Goal: Task Accomplishment & Management: Use online tool/utility

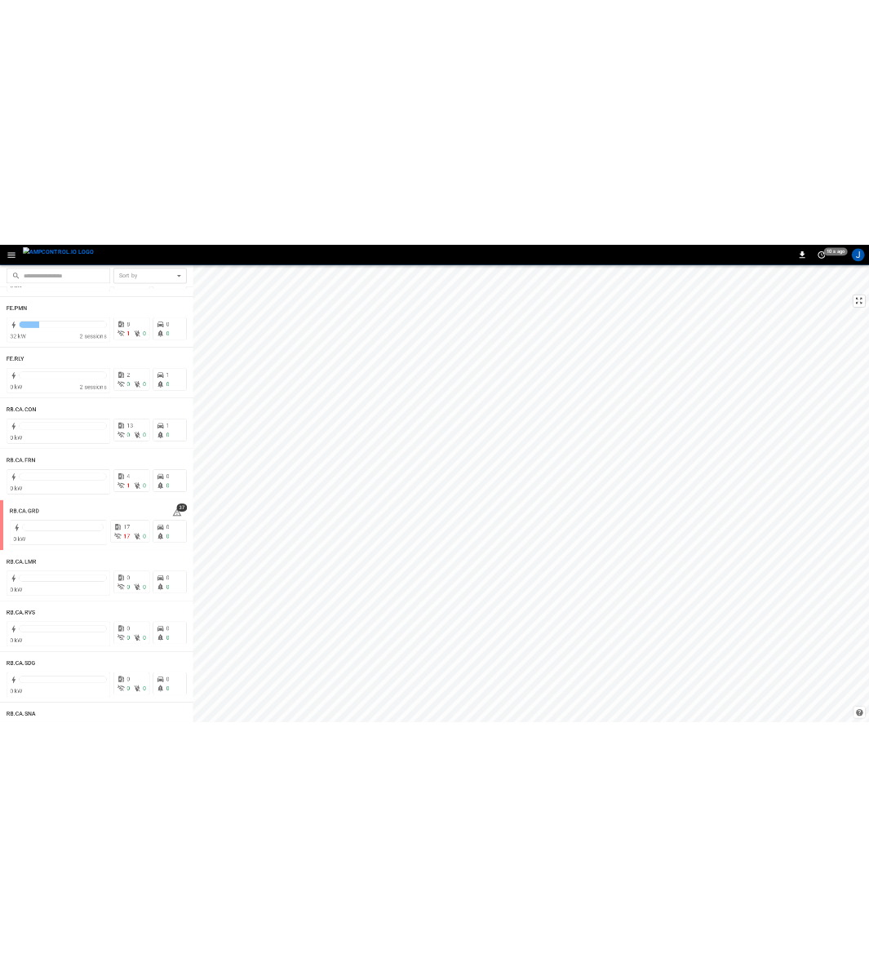
scroll to position [1959, 0]
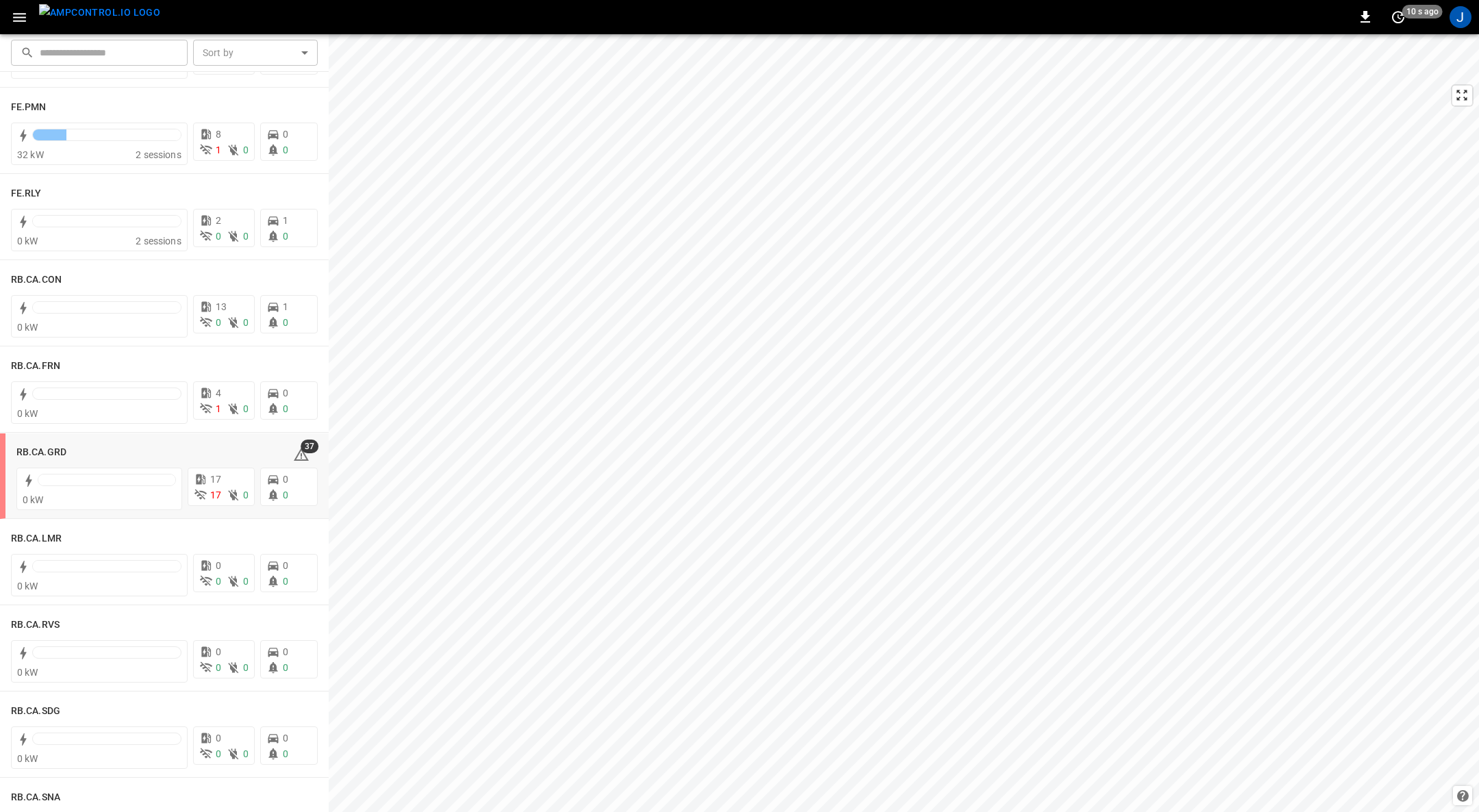
click at [31, 448] on h6 "RB.CA.GRD" at bounding box center [42, 453] width 50 height 15
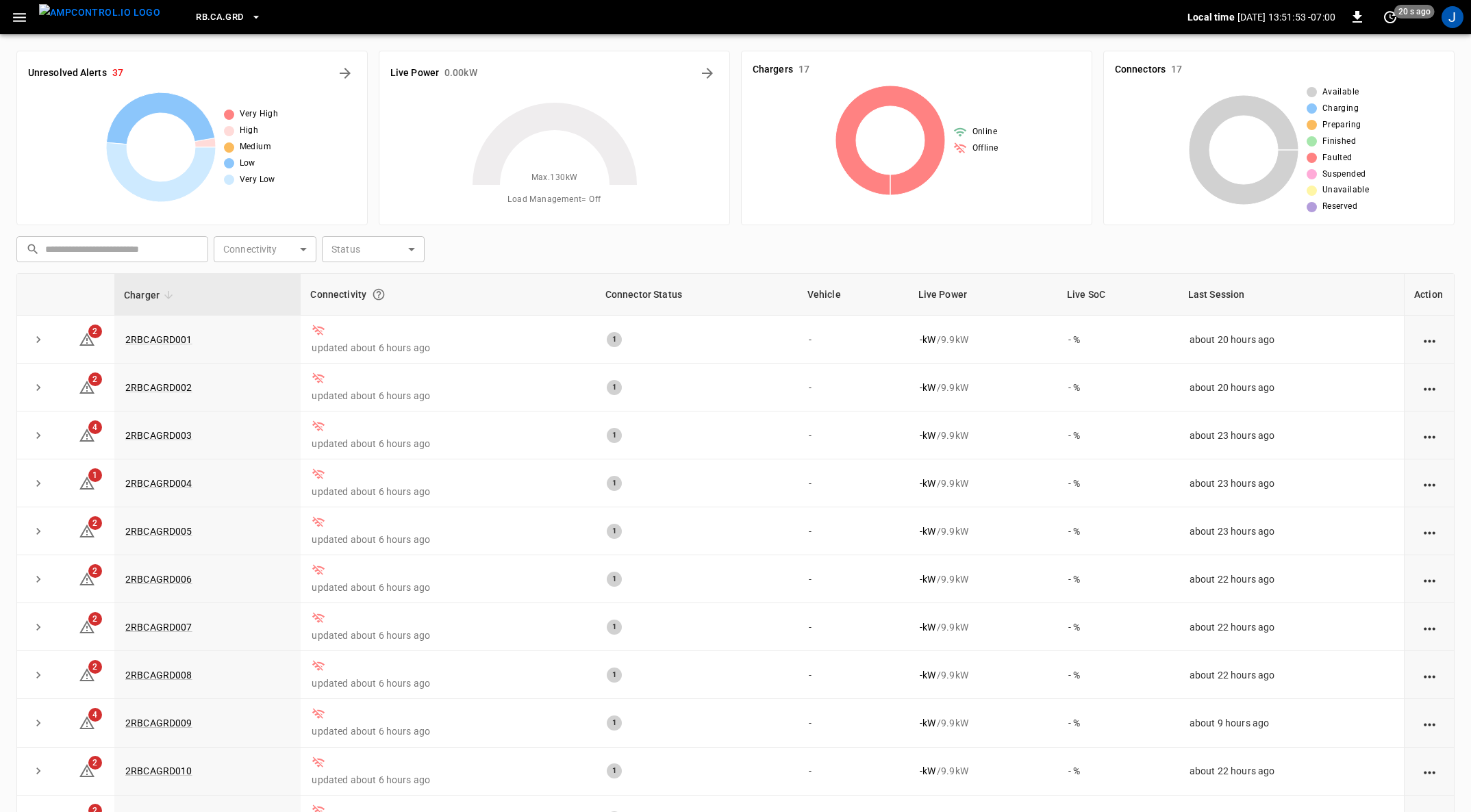
click at [23, 19] on icon "button" at bounding box center [19, 18] width 17 height 17
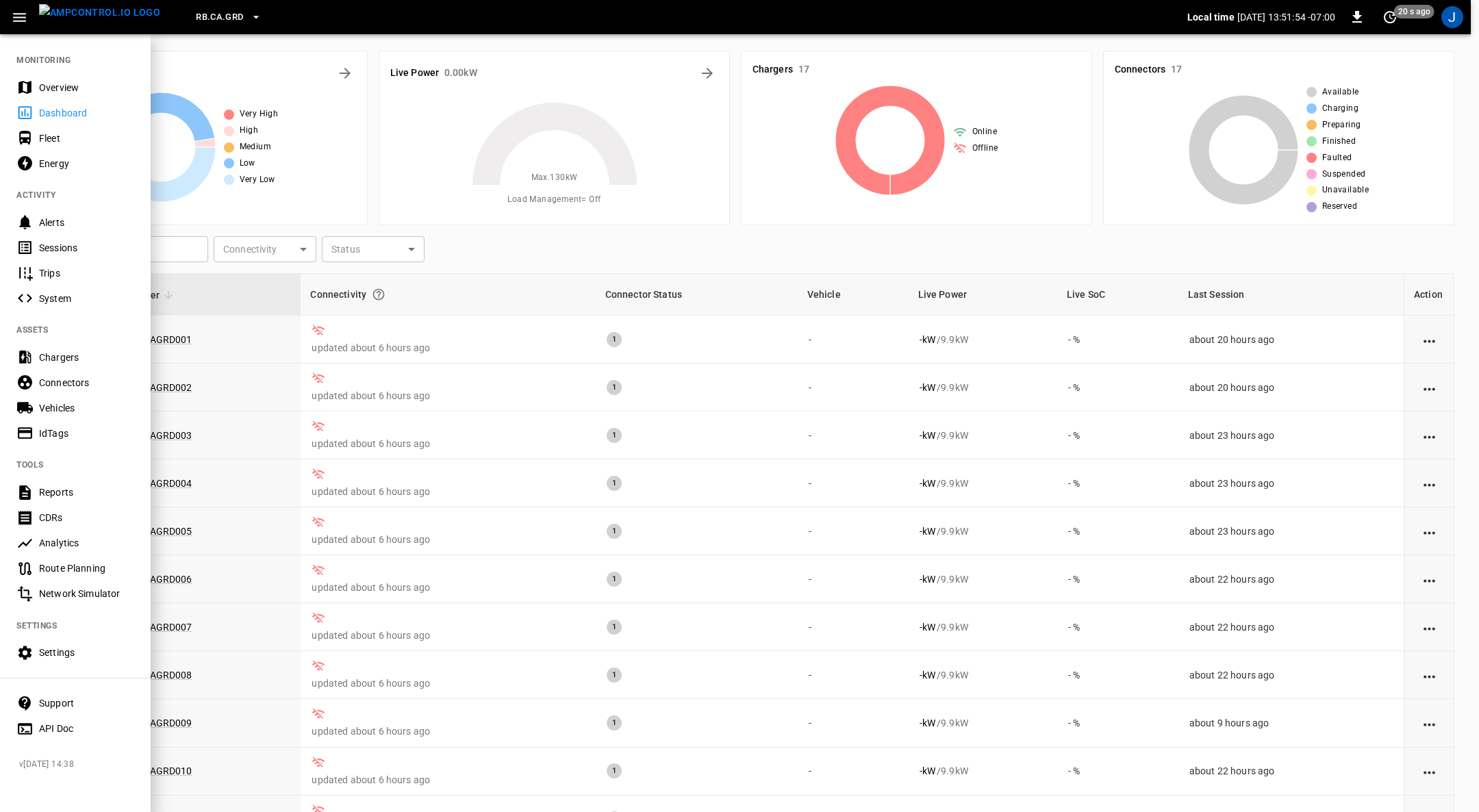
drag, startPoint x: 50, startPoint y: 133, endPoint x: 150, endPoint y: 206, distance: 123.8
click at [50, 133] on div "Fleet" at bounding box center [86, 138] width 95 height 13
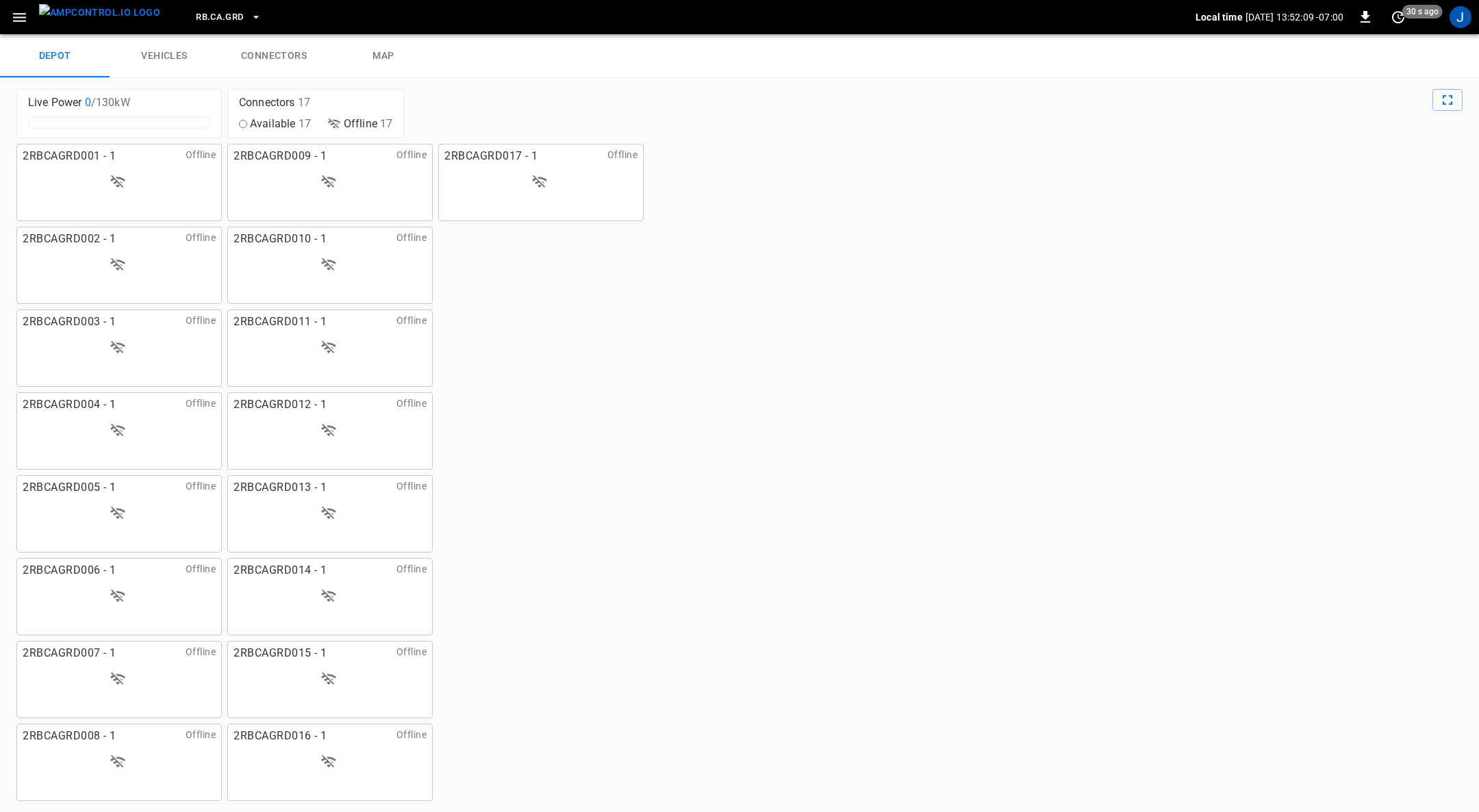
click at [281, 59] on link "connectors" at bounding box center [273, 56] width 110 height 44
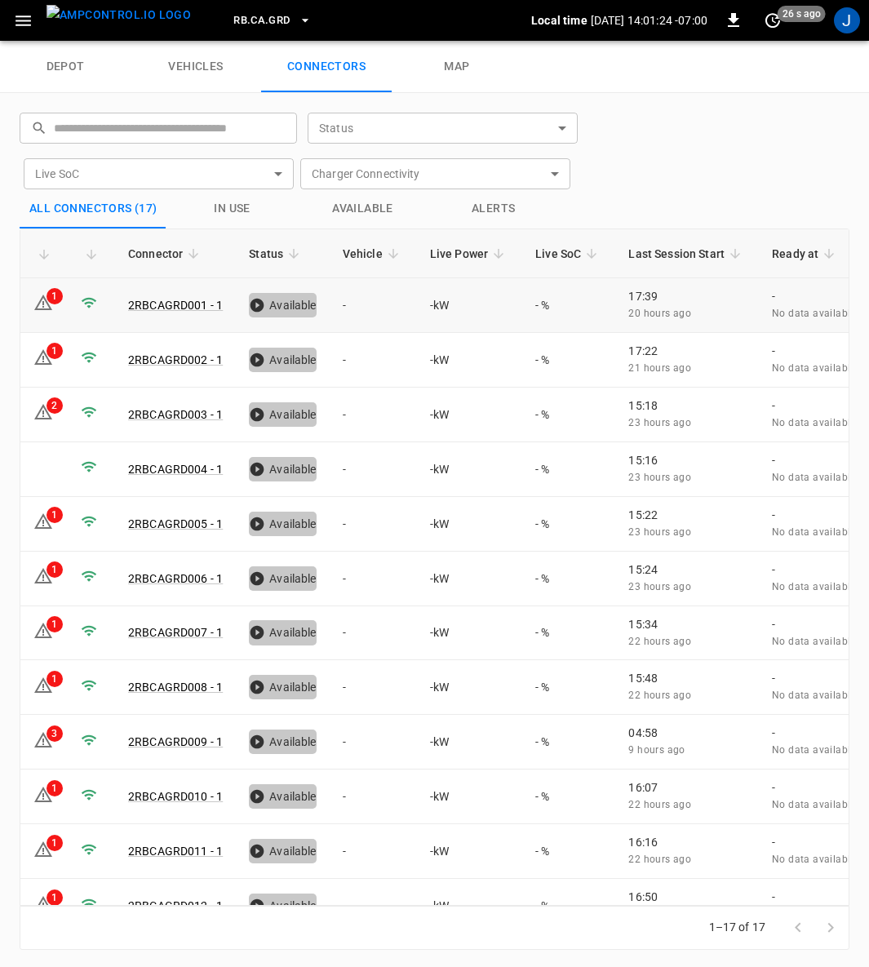
click at [44, 289] on td "1" at bounding box center [43, 305] width 47 height 55
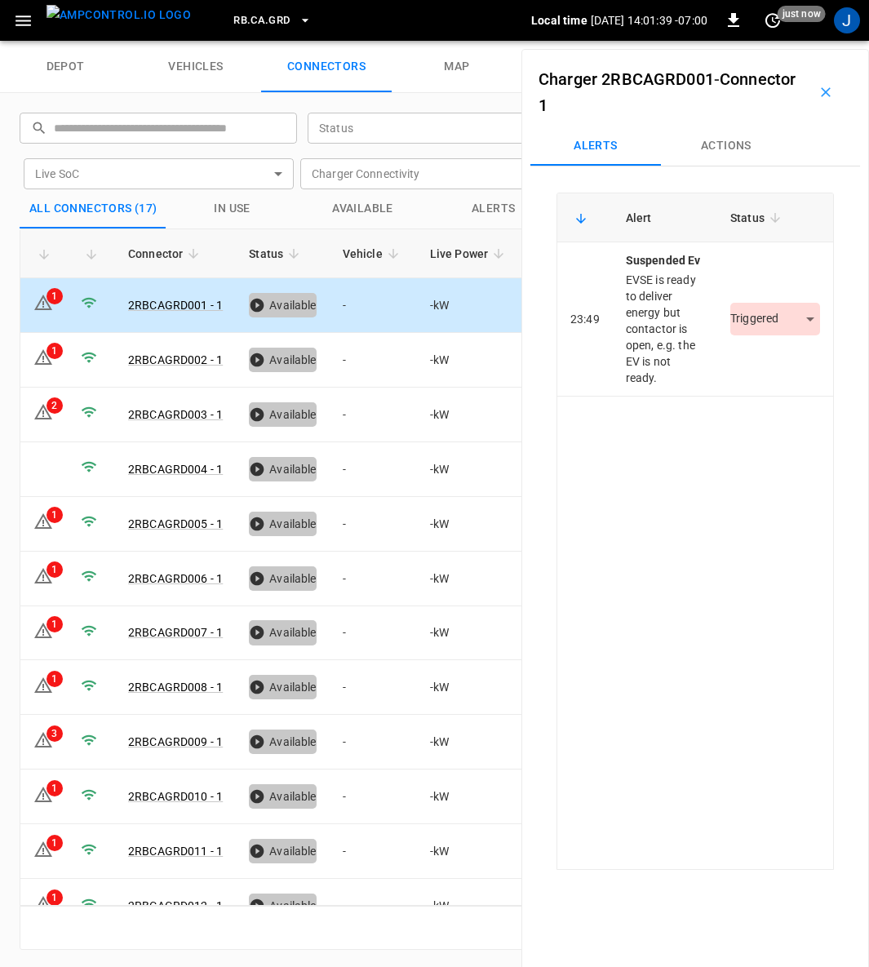
click at [801, 41] on body "RB.CA.GRD Local time 2025-09-04 14:01:39 -07:00 0 just now J depot vehicles con…" at bounding box center [434, 20] width 869 height 41
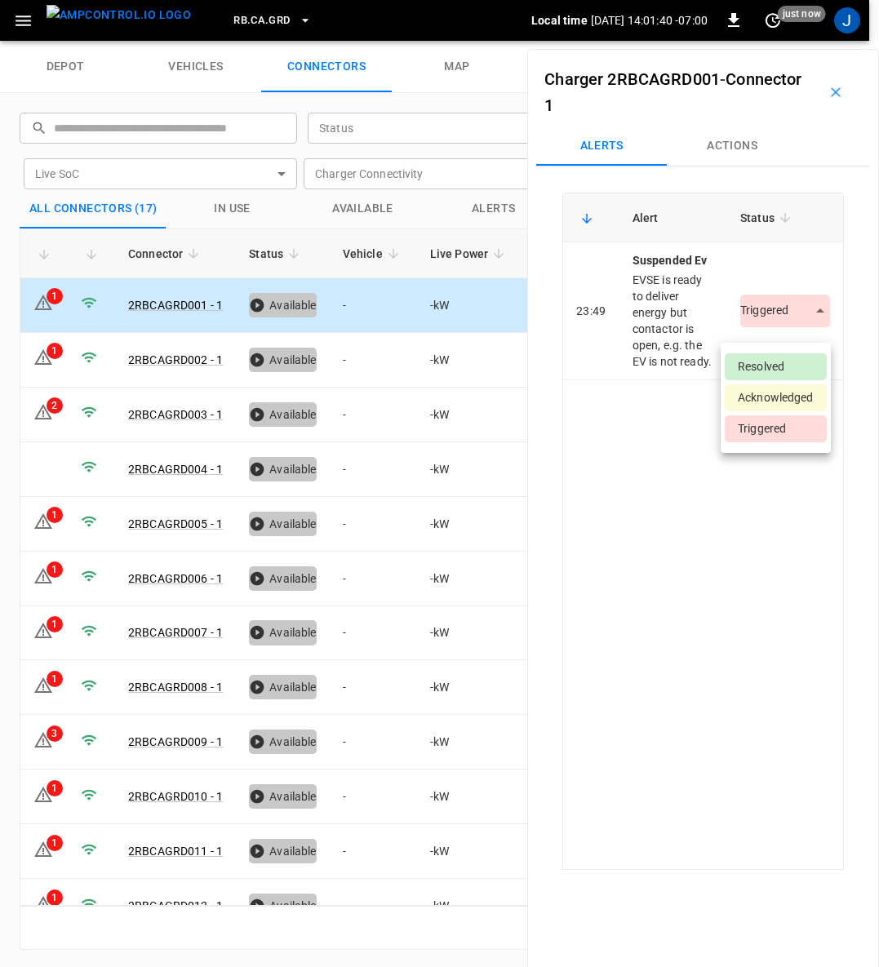
click at [773, 365] on li "Resolved" at bounding box center [776, 366] width 102 height 27
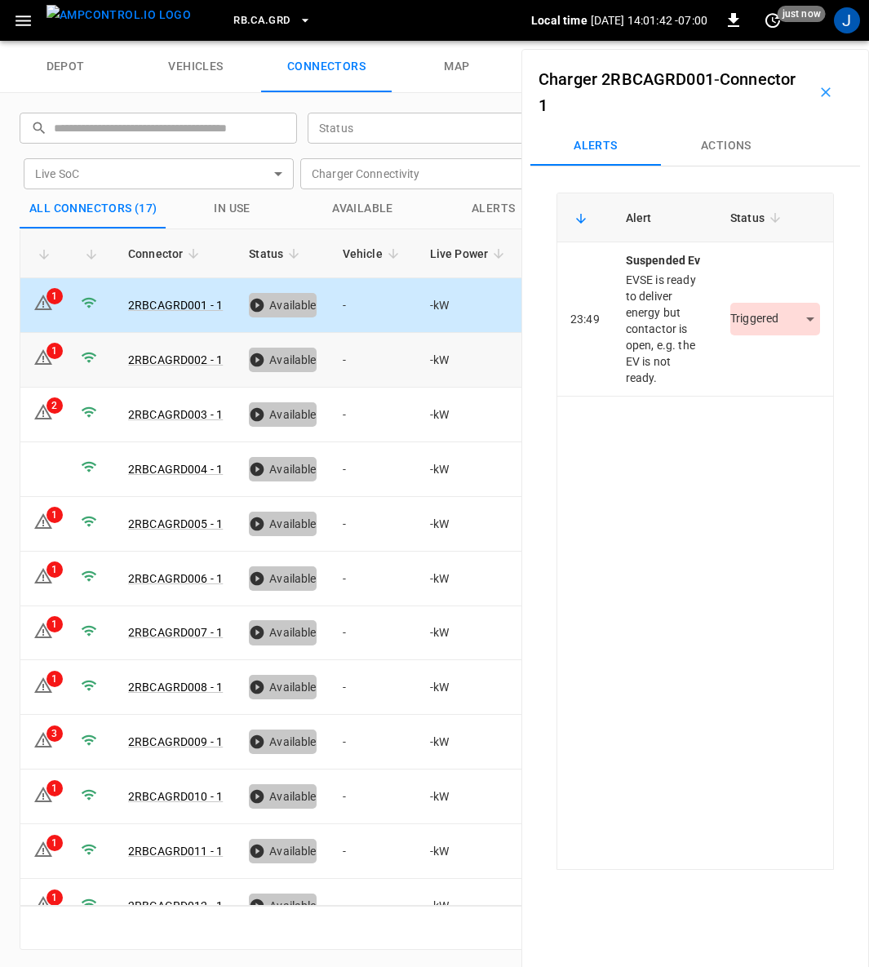
click at [43, 356] on icon at bounding box center [43, 359] width 2 height 7
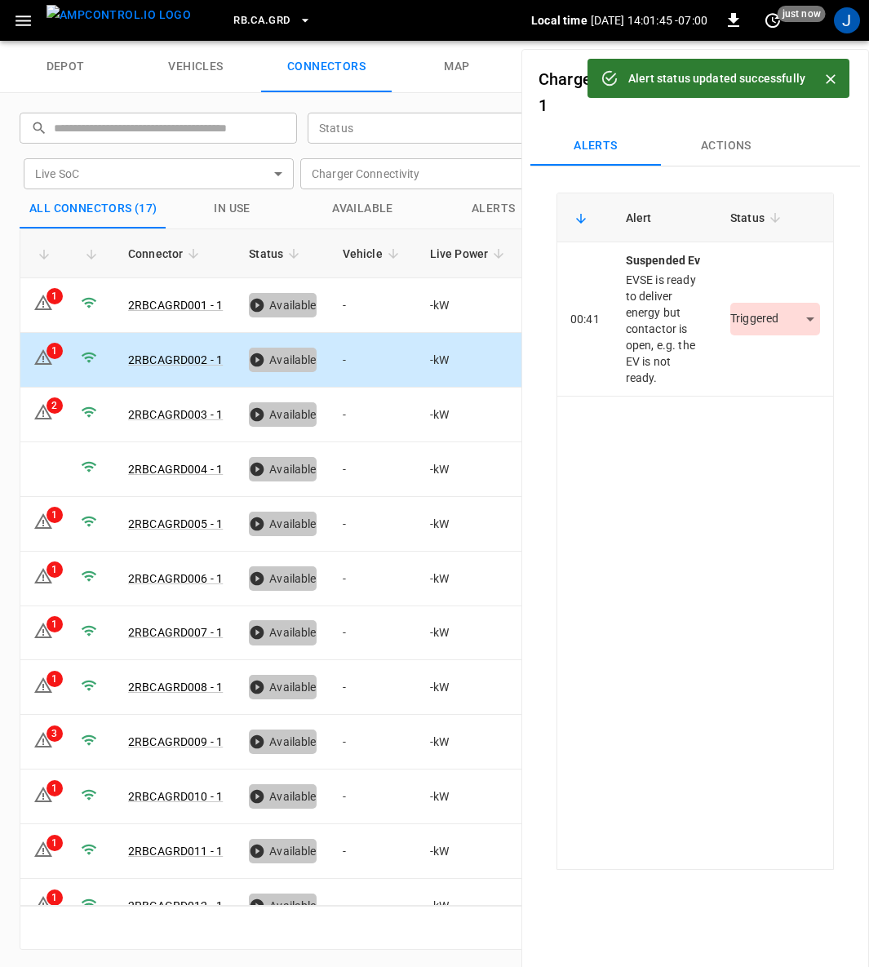
click at [770, 41] on body "Alert status updated successfully RB.CA.GRD Local time 2025-09-04 14:01:45 -07:…" at bounding box center [434, 20] width 869 height 41
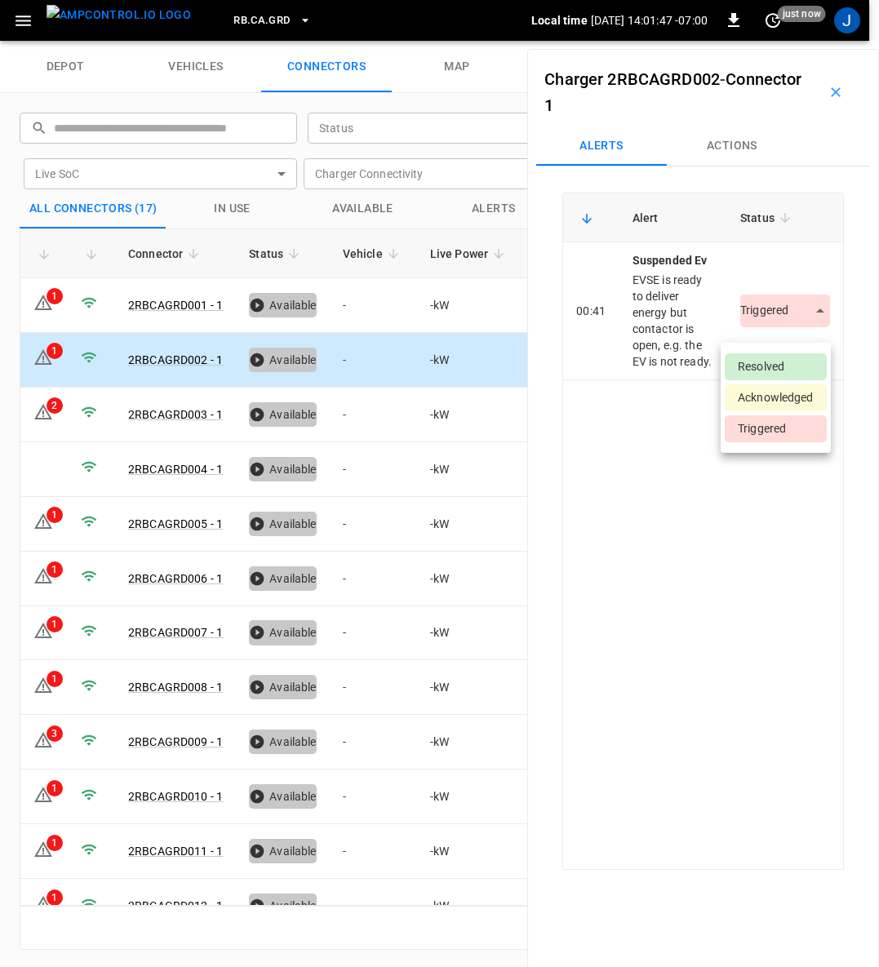
click at [755, 357] on li "Resolved" at bounding box center [776, 366] width 102 height 27
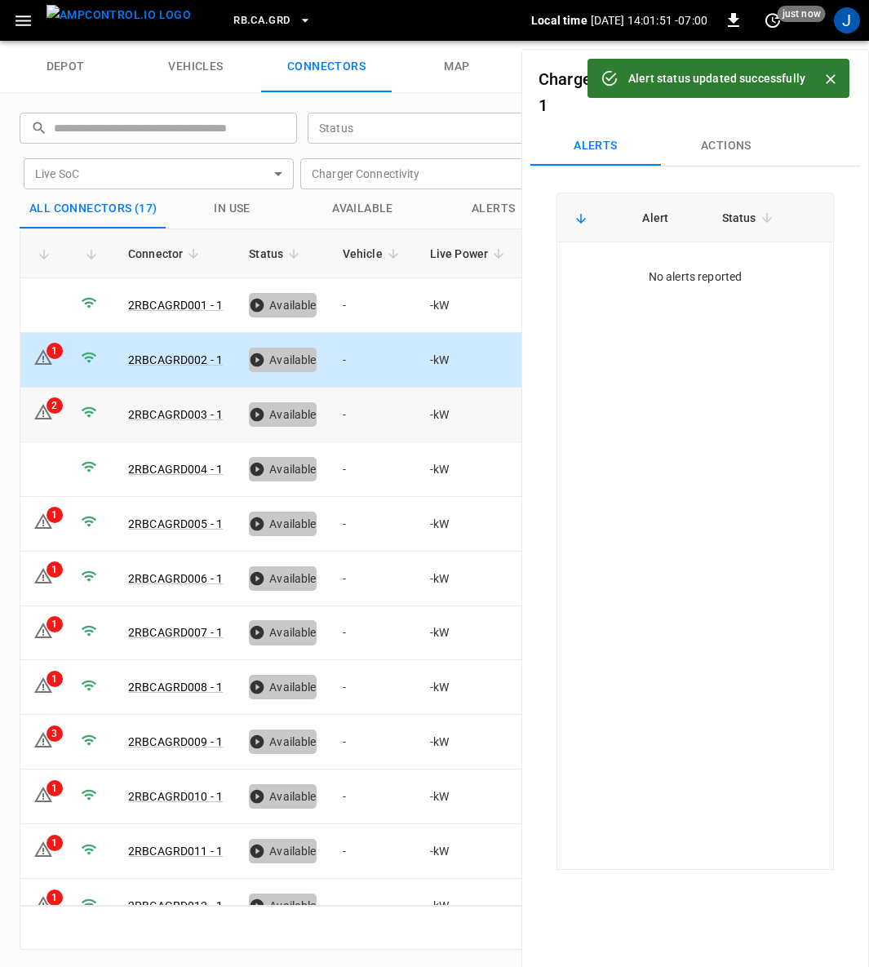
click at [44, 407] on icon at bounding box center [43, 412] width 20 height 20
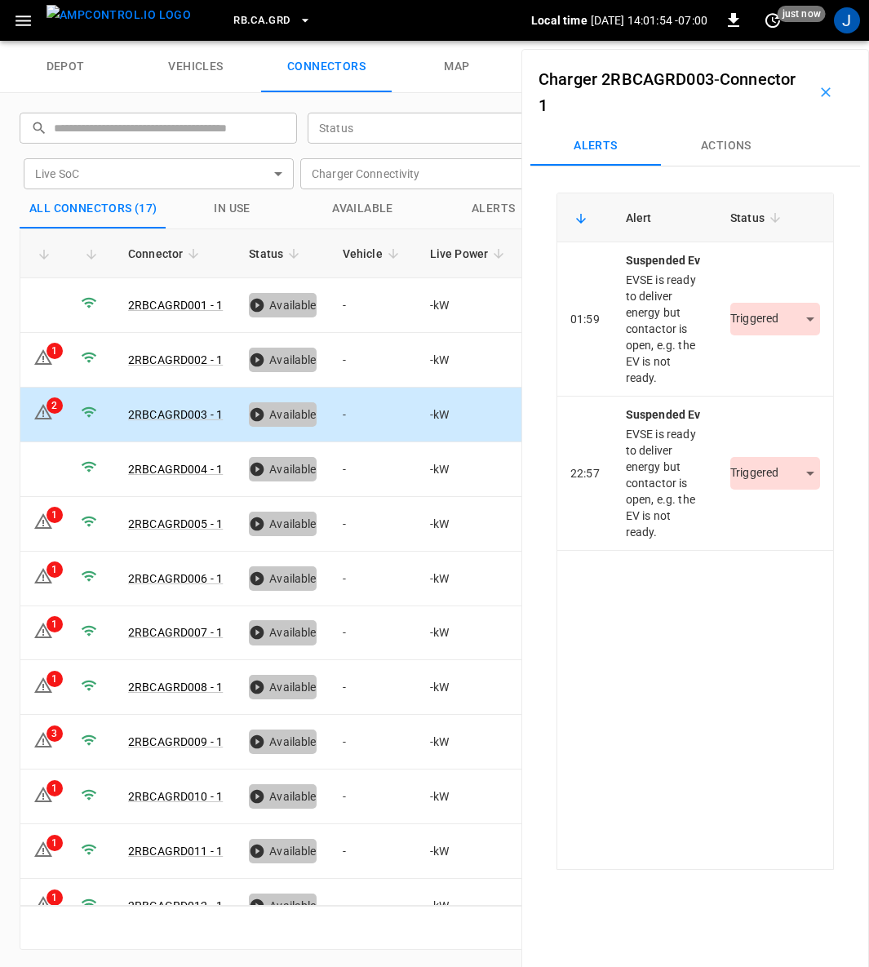
click at [806, 41] on body "RB.CA.GRD Local time 2025-09-04 14:01:54 -07:00 0 just now J depot vehicles con…" at bounding box center [434, 20] width 869 height 41
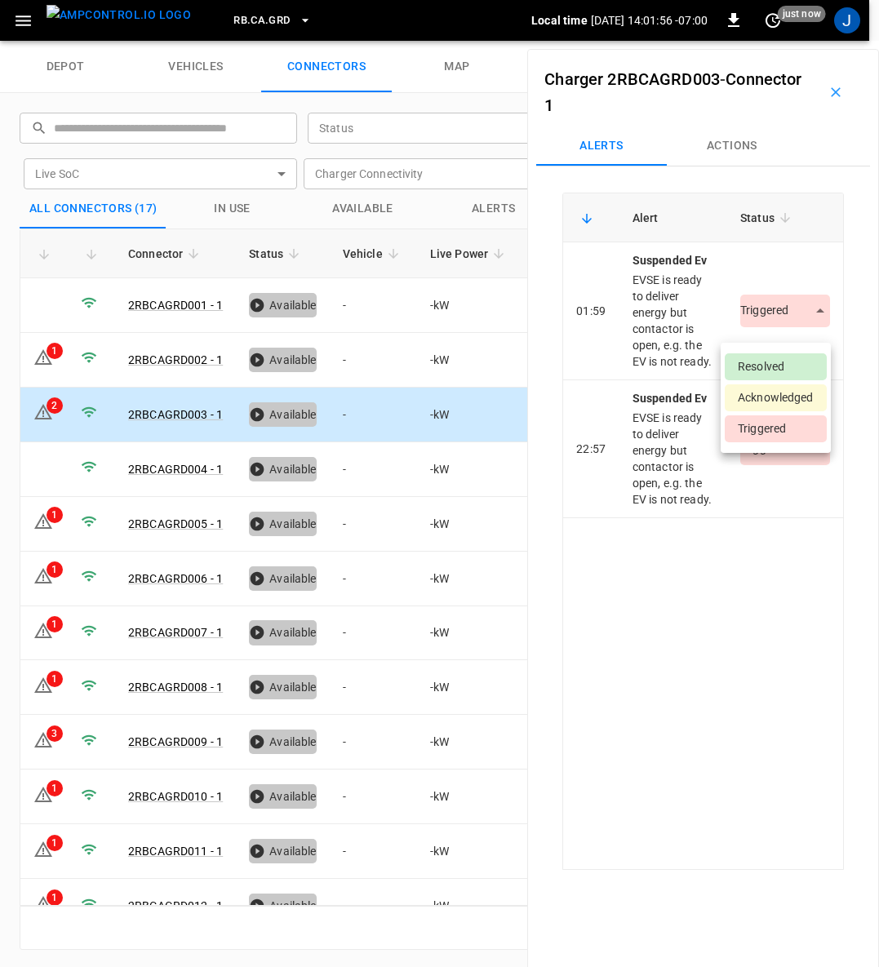
click at [766, 365] on li "Resolved" at bounding box center [776, 366] width 102 height 27
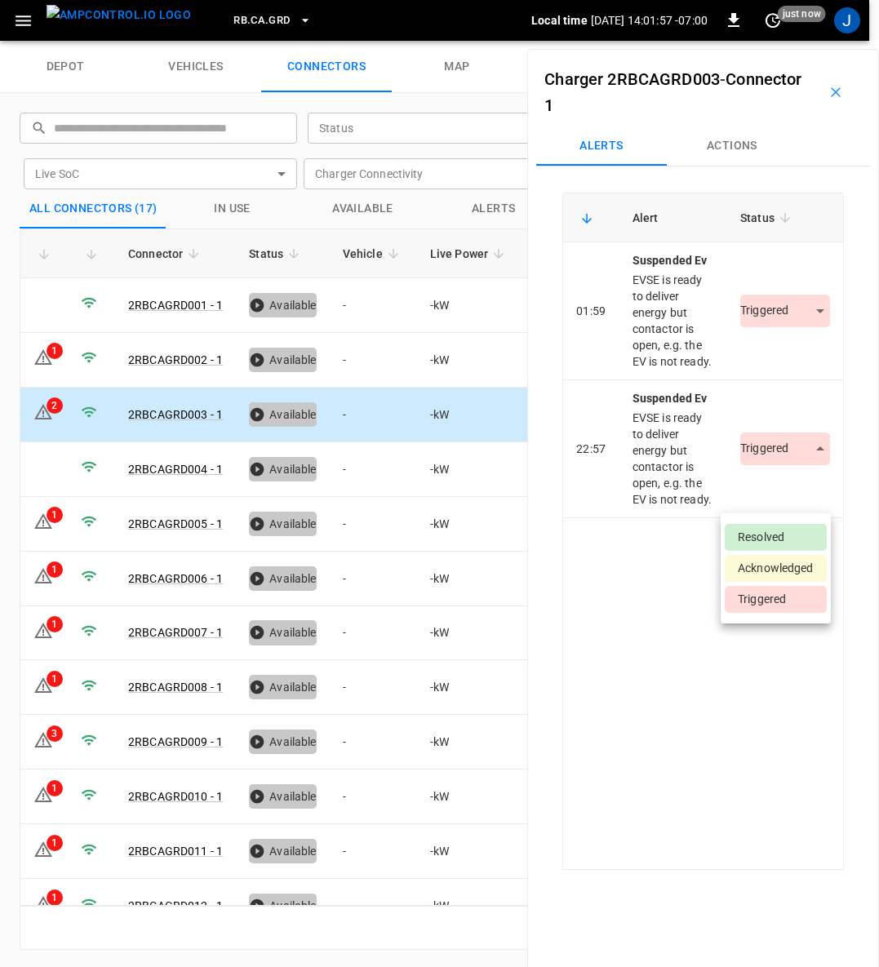
click at [784, 41] on body "RB.CA.GRD Local time 2025-09-04 14:01:57 -07:00 0 just now J depot vehicles con…" at bounding box center [439, 20] width 879 height 41
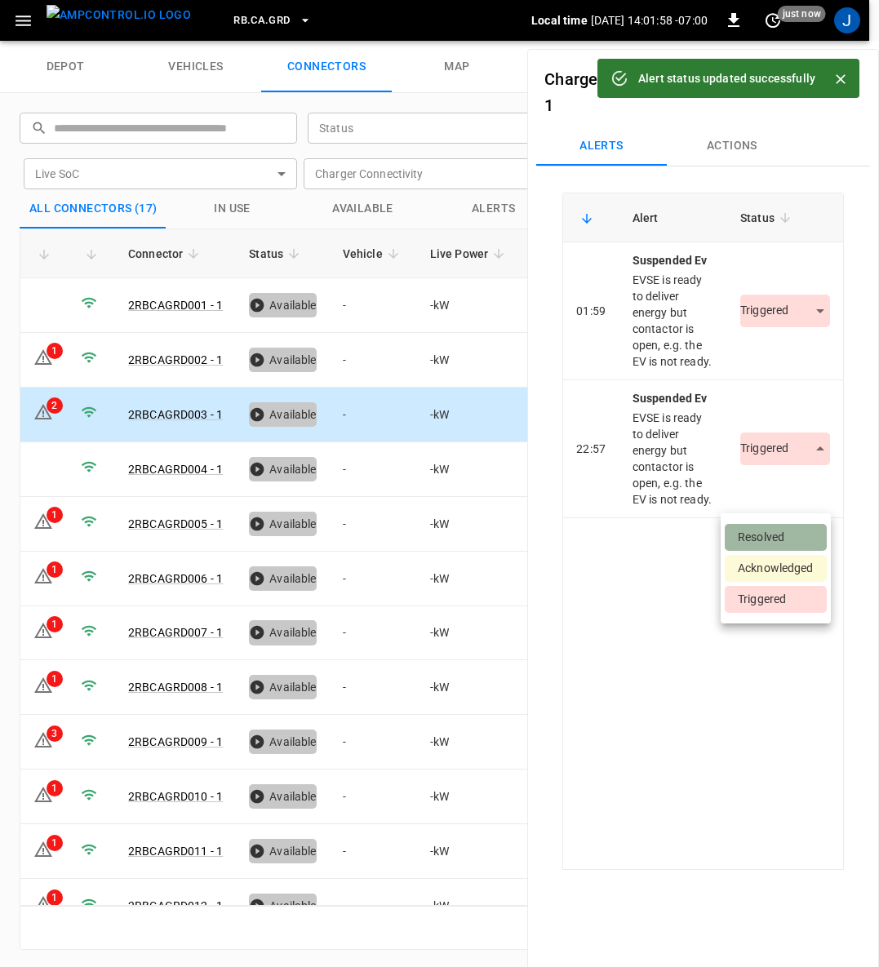
click at [763, 533] on li "Resolved" at bounding box center [776, 537] width 102 height 27
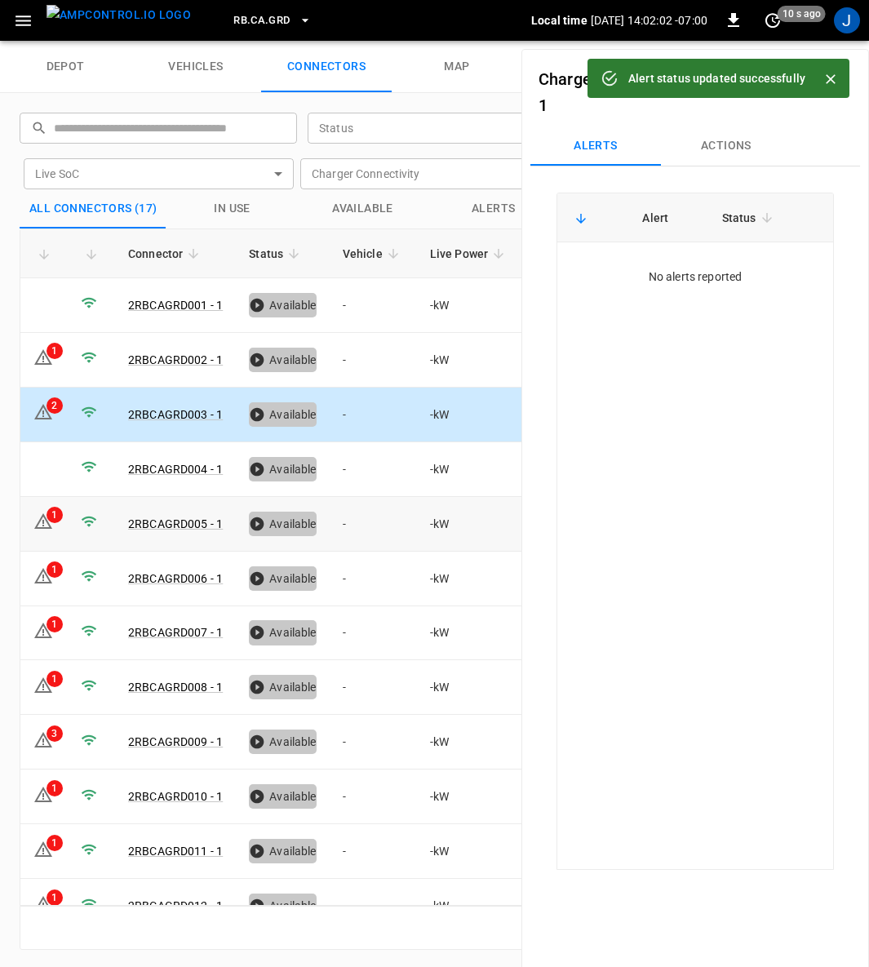
click at [45, 517] on icon at bounding box center [43, 522] width 20 height 20
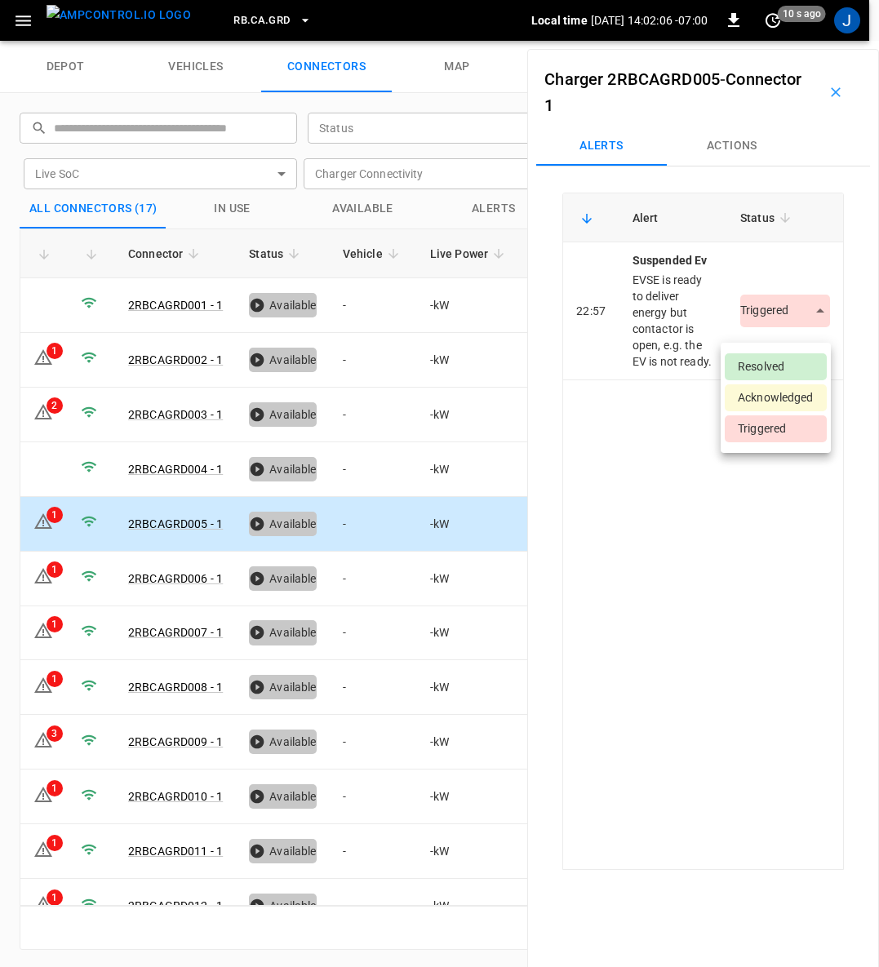
click at [789, 41] on body "RB.CA.GRD Local time 2025-09-04 14:02:06 -07:00 0 10 s ago J depot vehicles con…" at bounding box center [439, 20] width 879 height 41
click at [775, 366] on li "Resolved" at bounding box center [776, 366] width 102 height 27
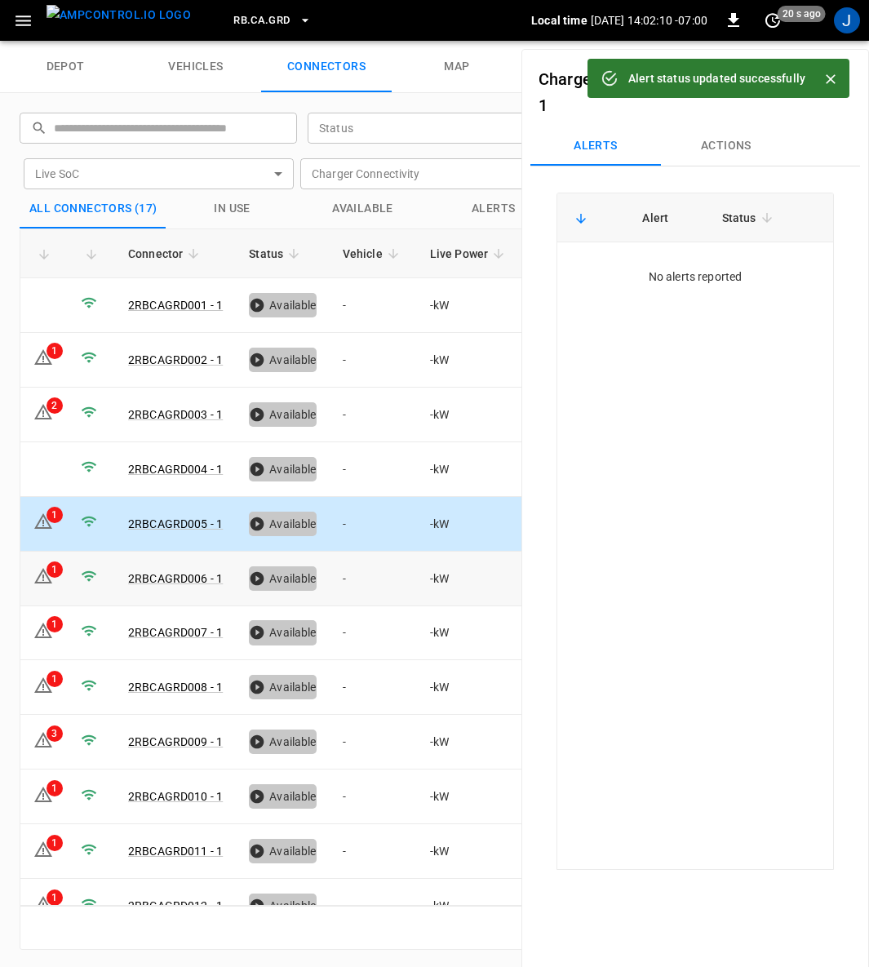
click at [40, 571] on icon at bounding box center [43, 576] width 20 height 20
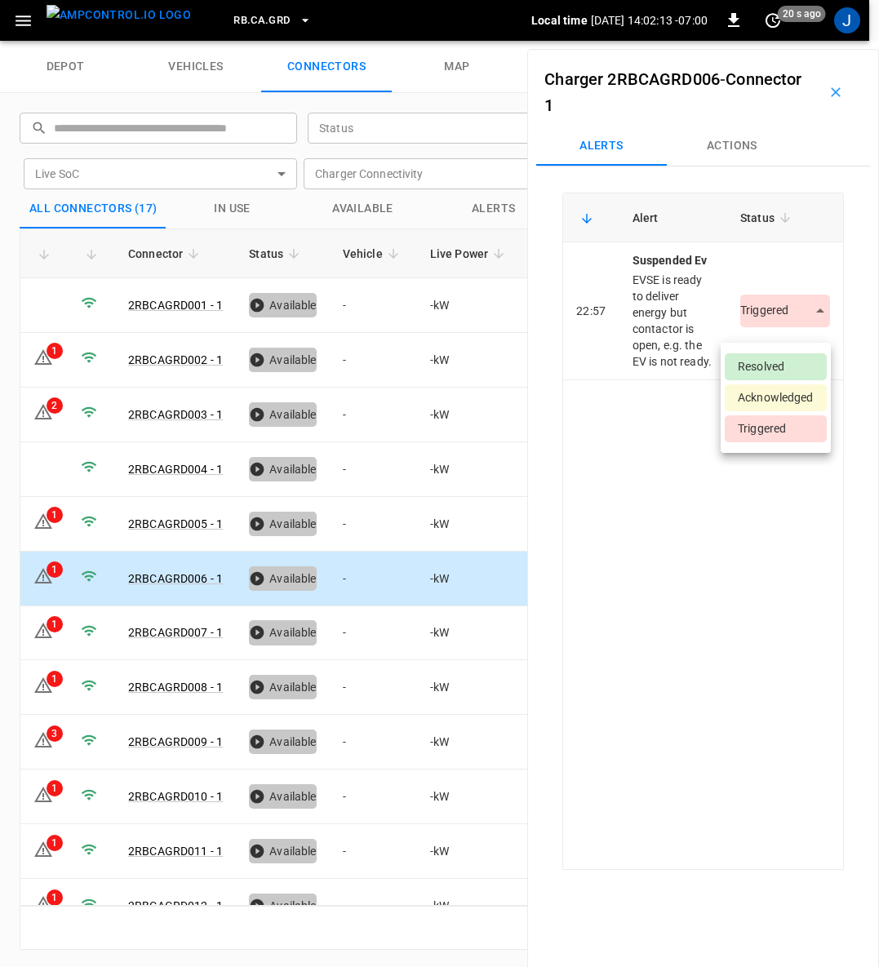
click at [749, 41] on body "RB.CA.GRD Local time 2025-09-04 14:02:13 -07:00 0 20 s ago J depot vehicles con…" at bounding box center [439, 20] width 879 height 41
click at [762, 365] on li "Resolved" at bounding box center [776, 366] width 102 height 27
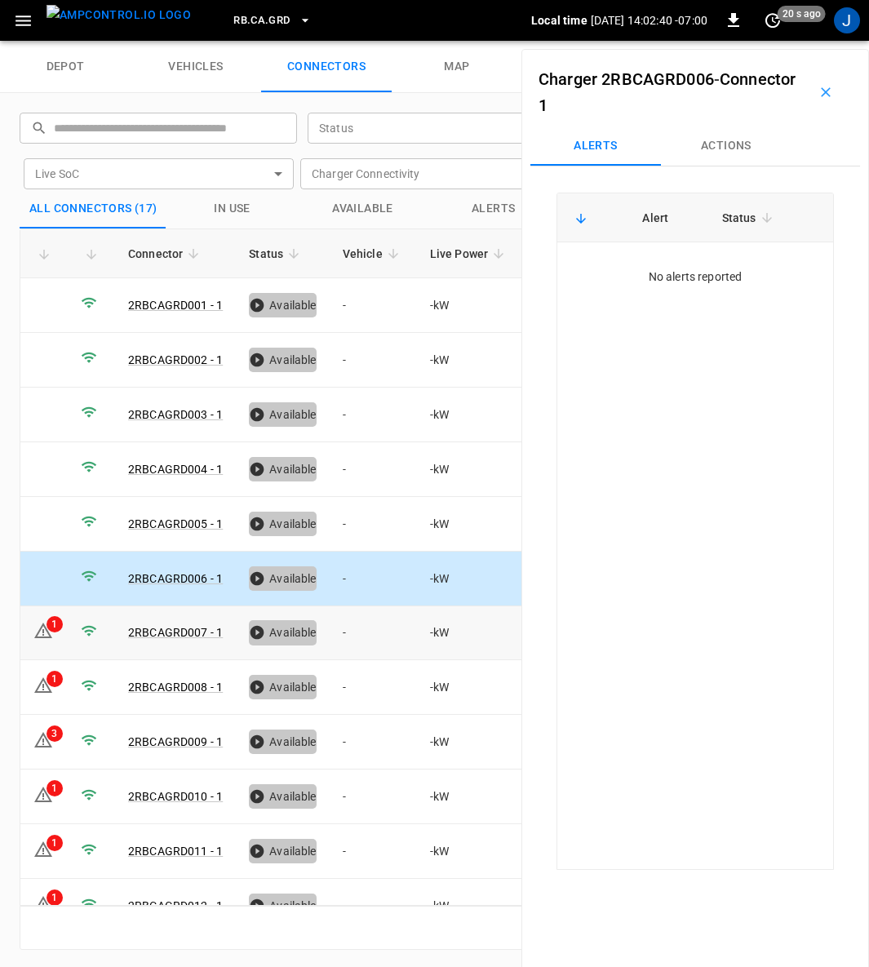
click at [55, 621] on div "1" at bounding box center [55, 624] width 16 height 16
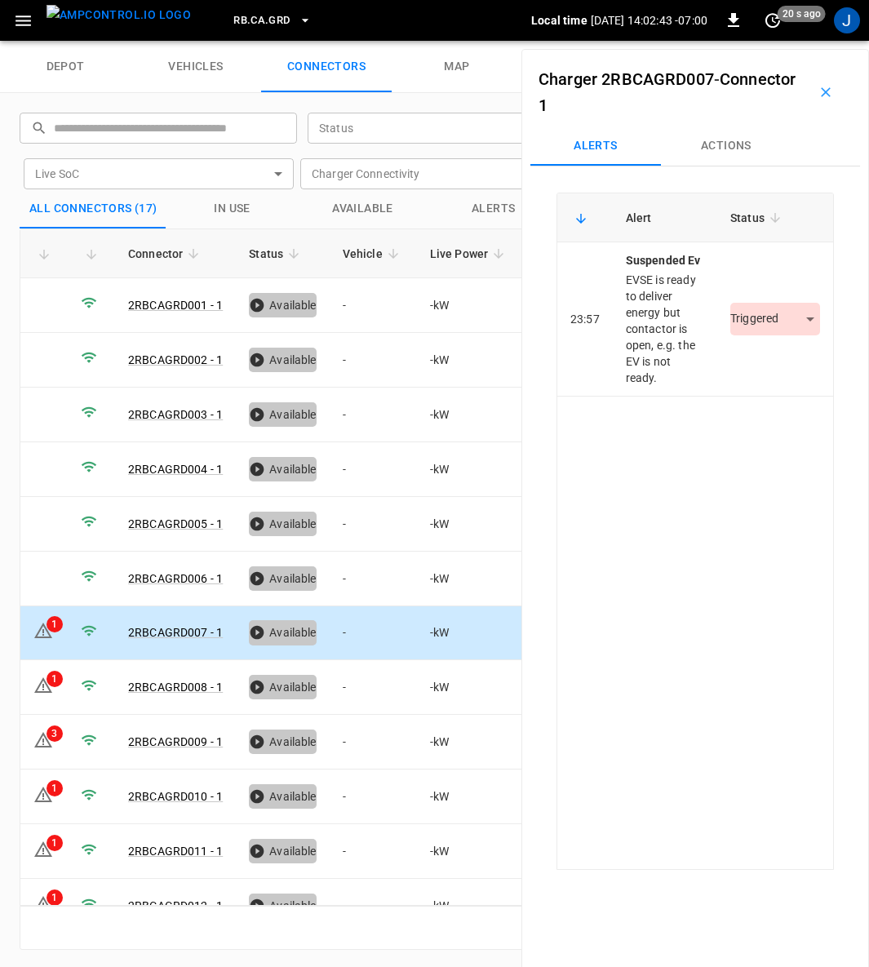
click at [769, 41] on body "RB.CA.GRD Local time 2025-09-04 14:02:43 -07:00 0 20 s ago J depot vehicles con…" at bounding box center [434, 20] width 869 height 41
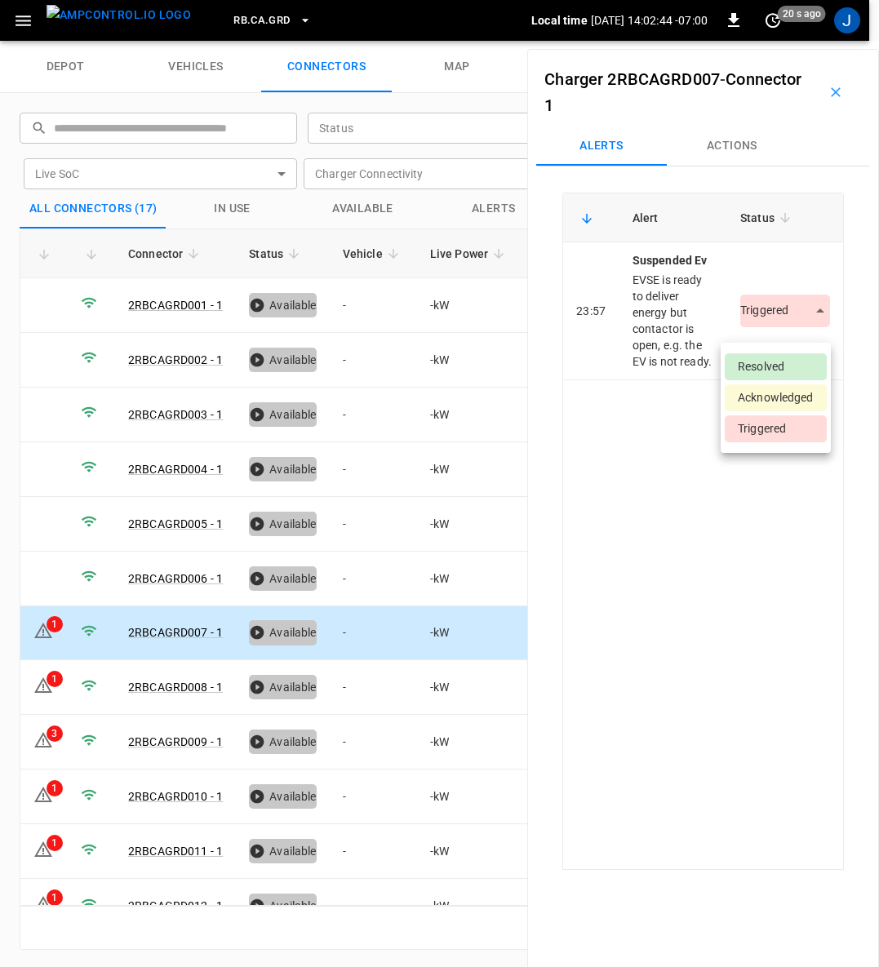
click at [771, 357] on li "Resolved" at bounding box center [776, 366] width 102 height 27
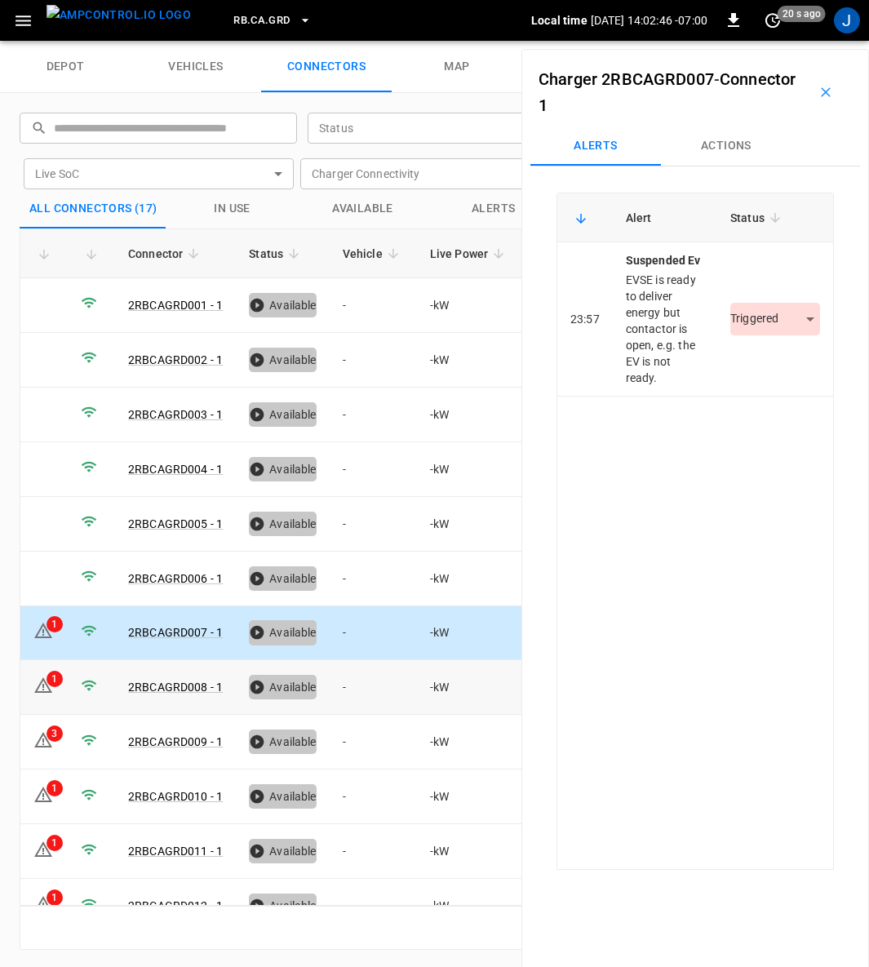
click at [49, 678] on icon at bounding box center [43, 686] width 20 height 20
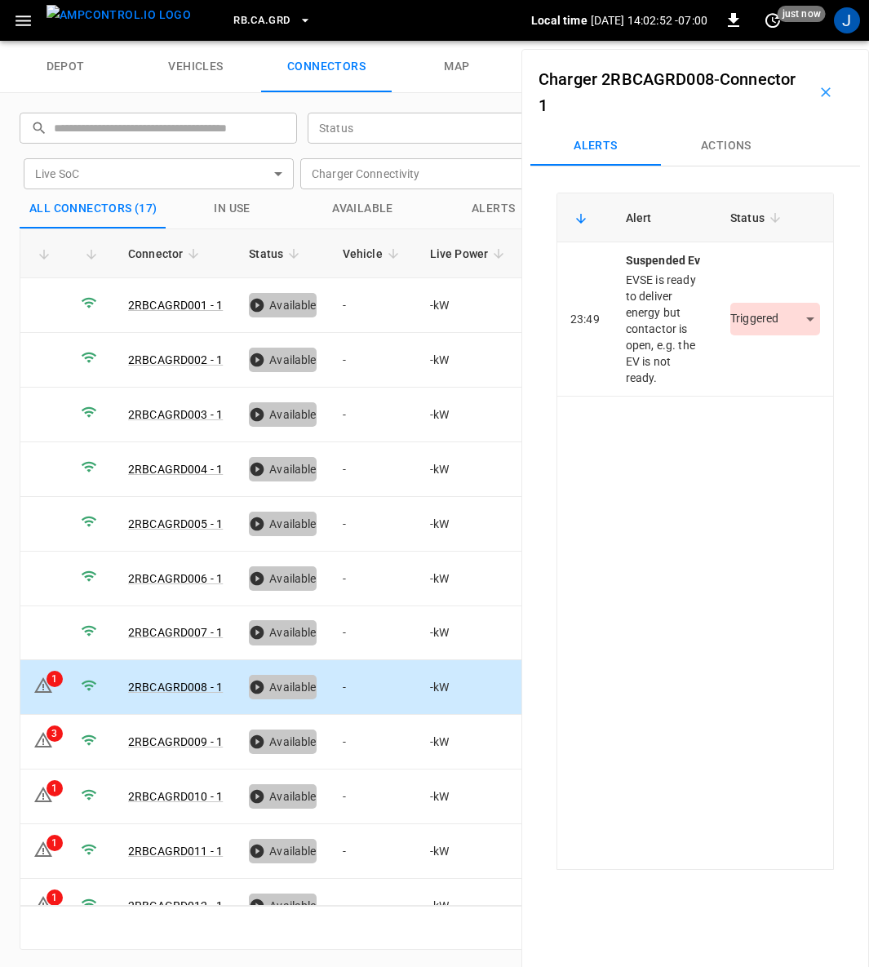
click at [759, 41] on body "RB.CA.GRD Local time 2025-09-04 14:02:52 -07:00 0 just now J depot vehicles con…" at bounding box center [434, 20] width 869 height 41
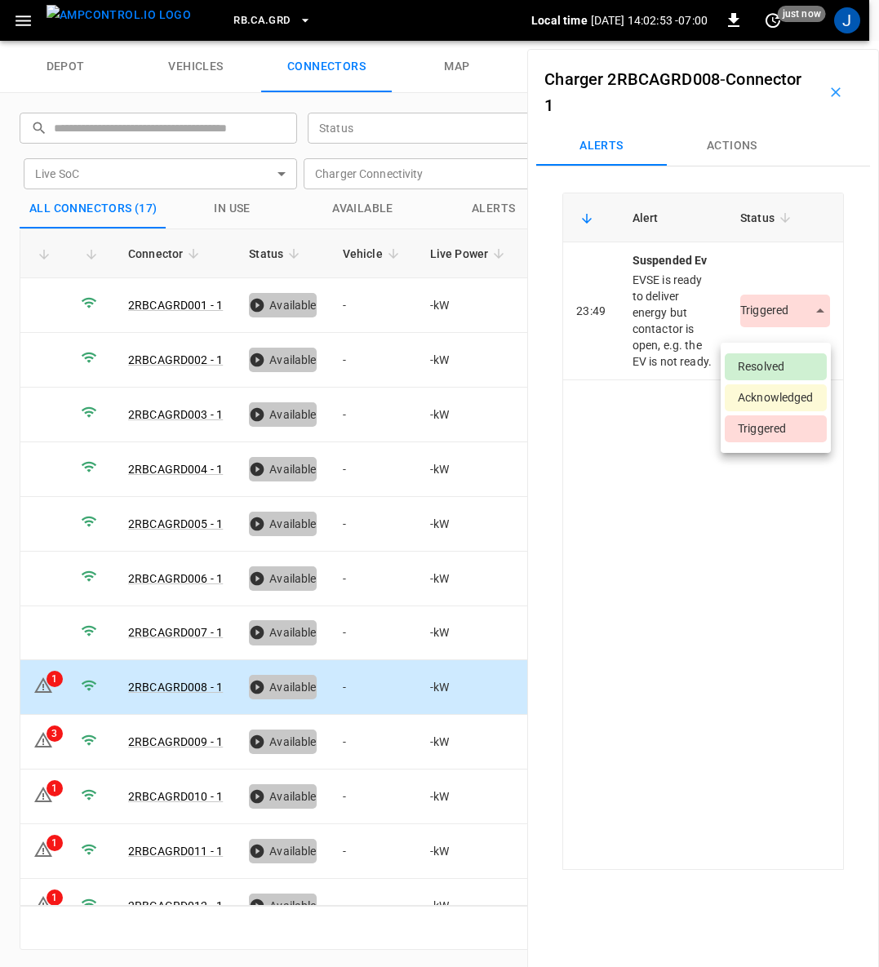
click at [753, 358] on li "Resolved" at bounding box center [776, 366] width 102 height 27
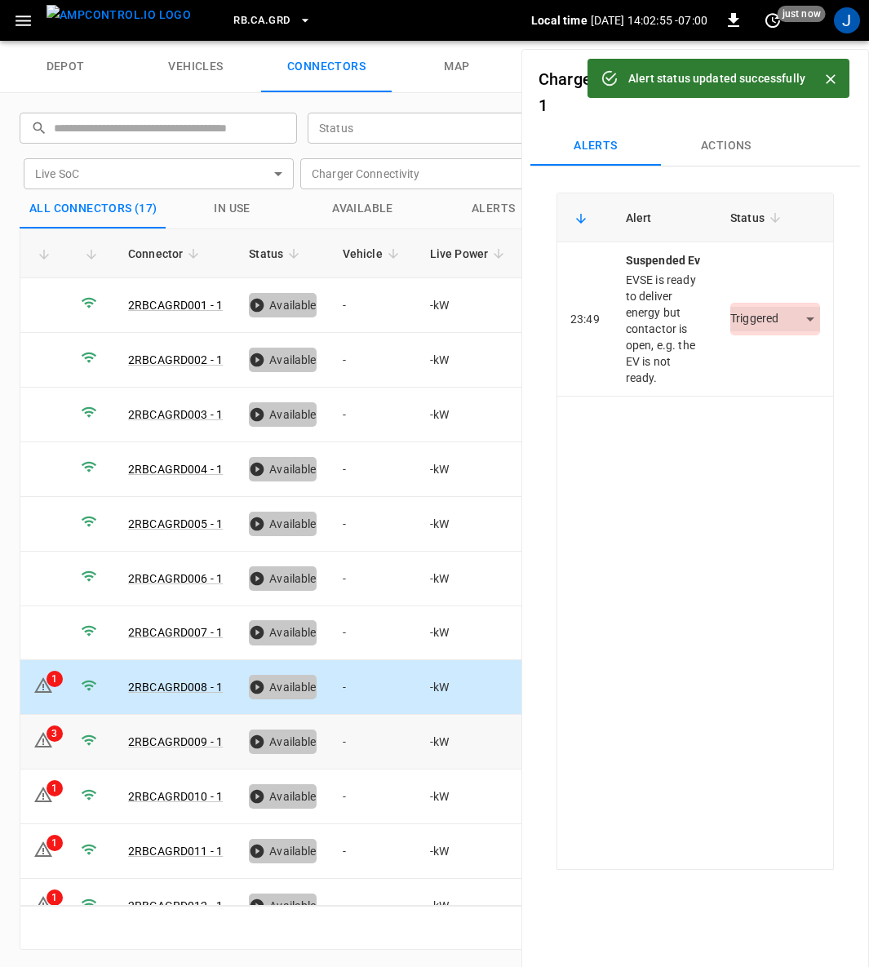
scroll to position [245, 0]
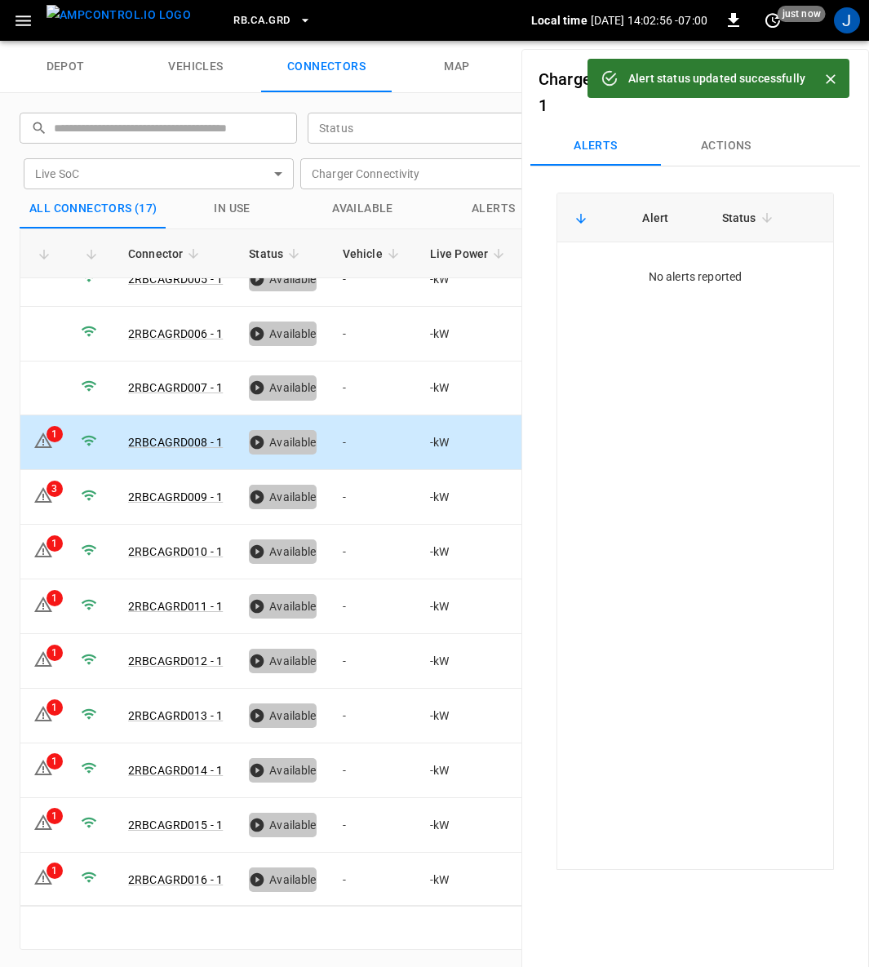
click at [37, 486] on icon at bounding box center [43, 496] width 20 height 20
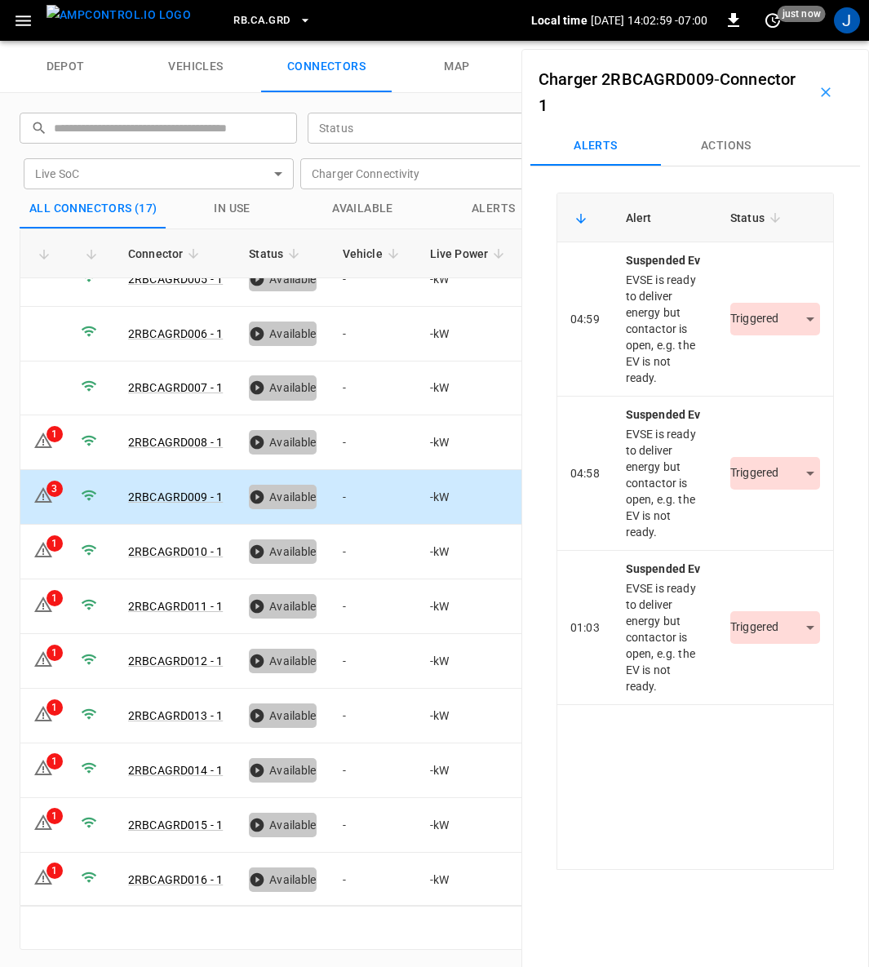
click at [775, 41] on body "RB.CA.GRD Local time 2025-09-04 14:02:59 -07:00 0 just now J depot vehicles con…" at bounding box center [434, 20] width 869 height 41
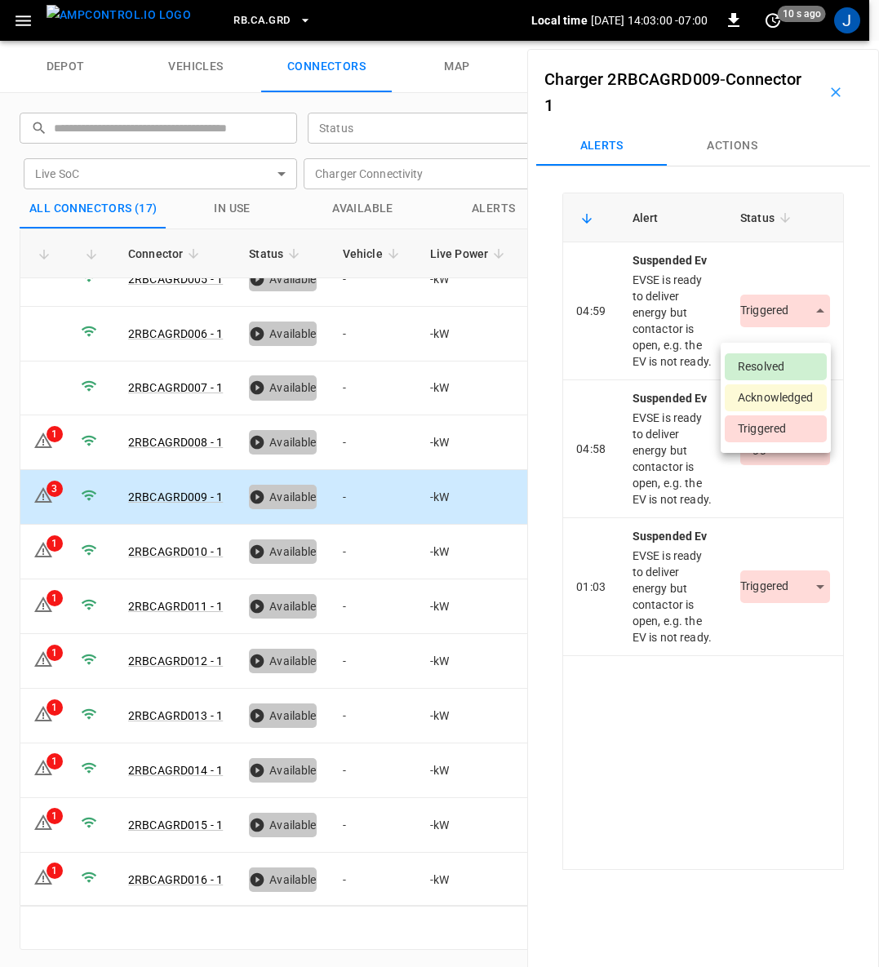
click at [767, 363] on li "Resolved" at bounding box center [776, 366] width 102 height 27
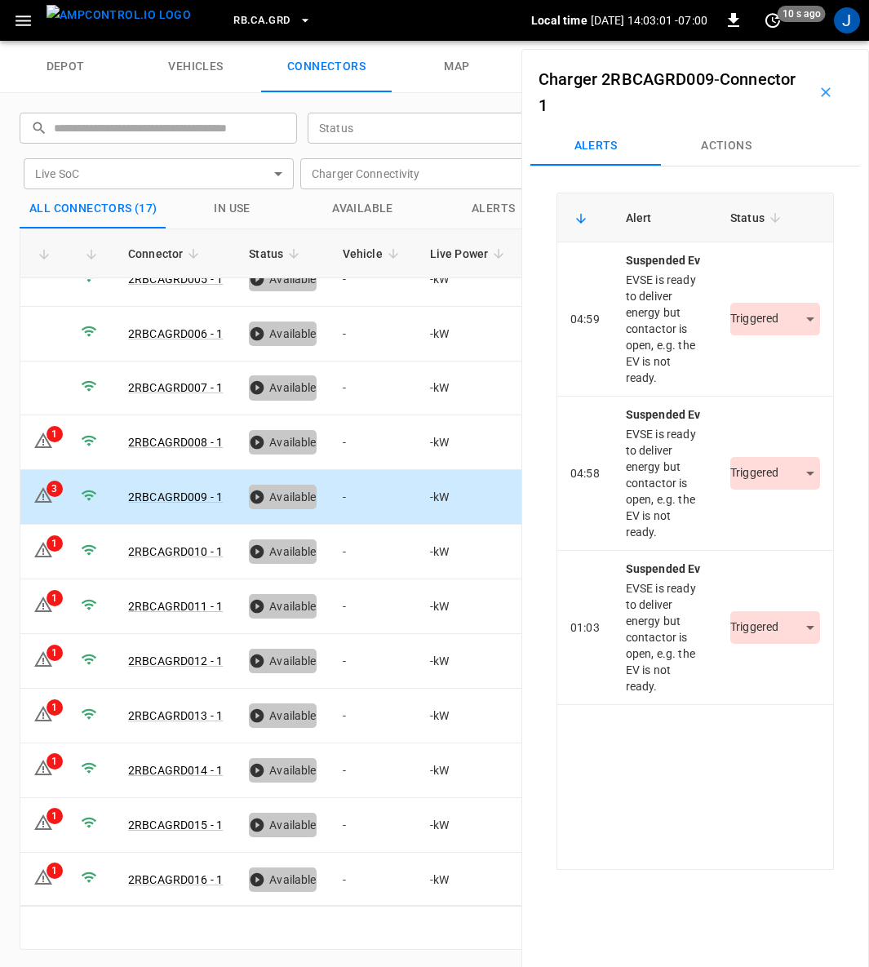
click at [752, 41] on body "RB.CA.GRD Local time 2025-09-04 14:03:01 -07:00 0 10 s ago J depot vehicles con…" at bounding box center [434, 20] width 869 height 41
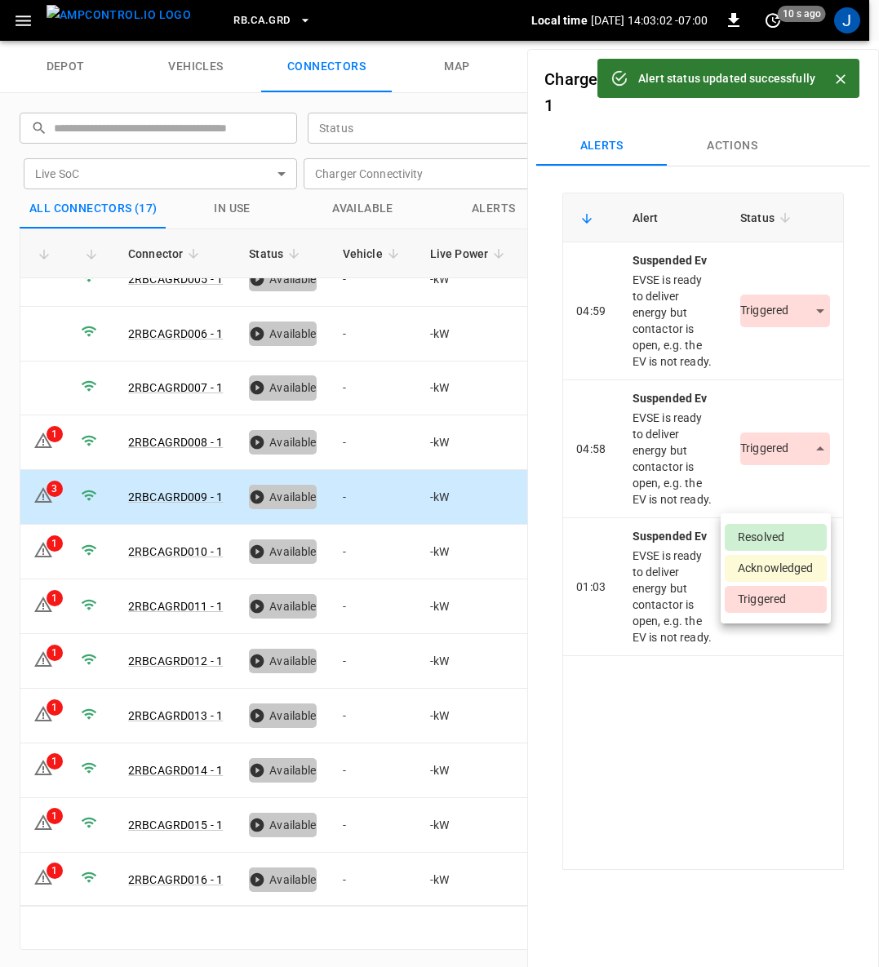
click at [753, 536] on li "Resolved" at bounding box center [776, 537] width 102 height 27
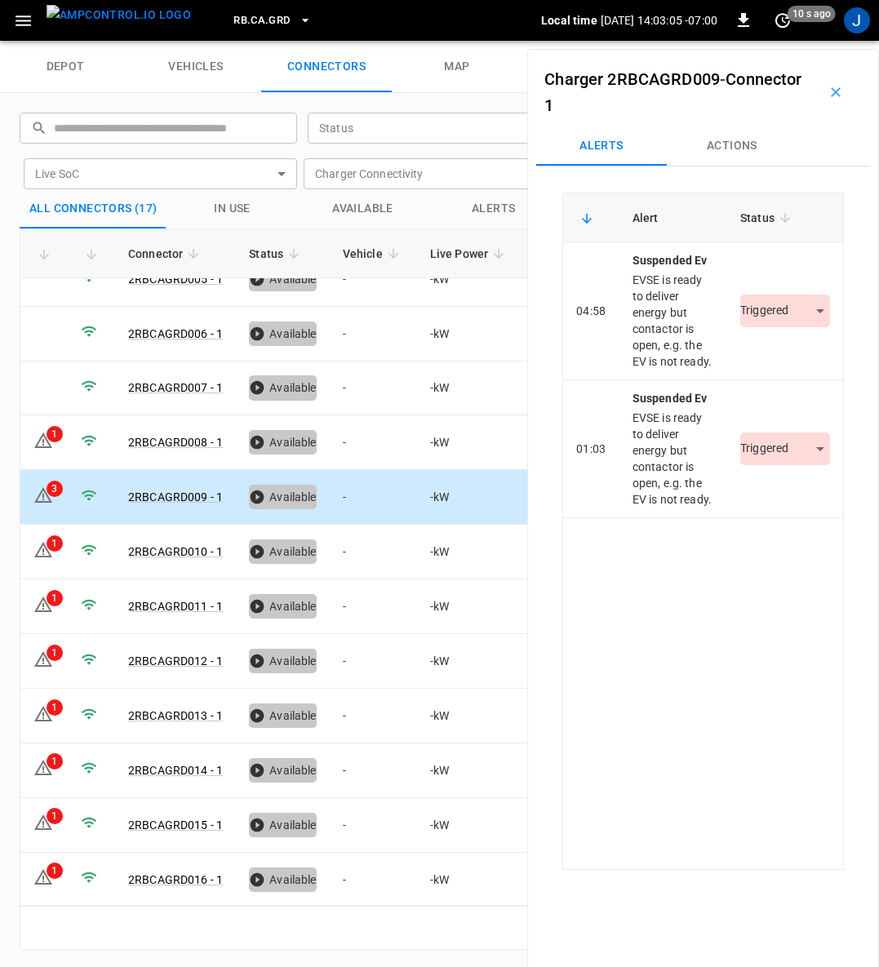
click at [754, 41] on body "RB.CA.GRD Local time 2025-09-04 14:03:05 -07:00 0 10 s ago J depot vehicles con…" at bounding box center [439, 20] width 879 height 41
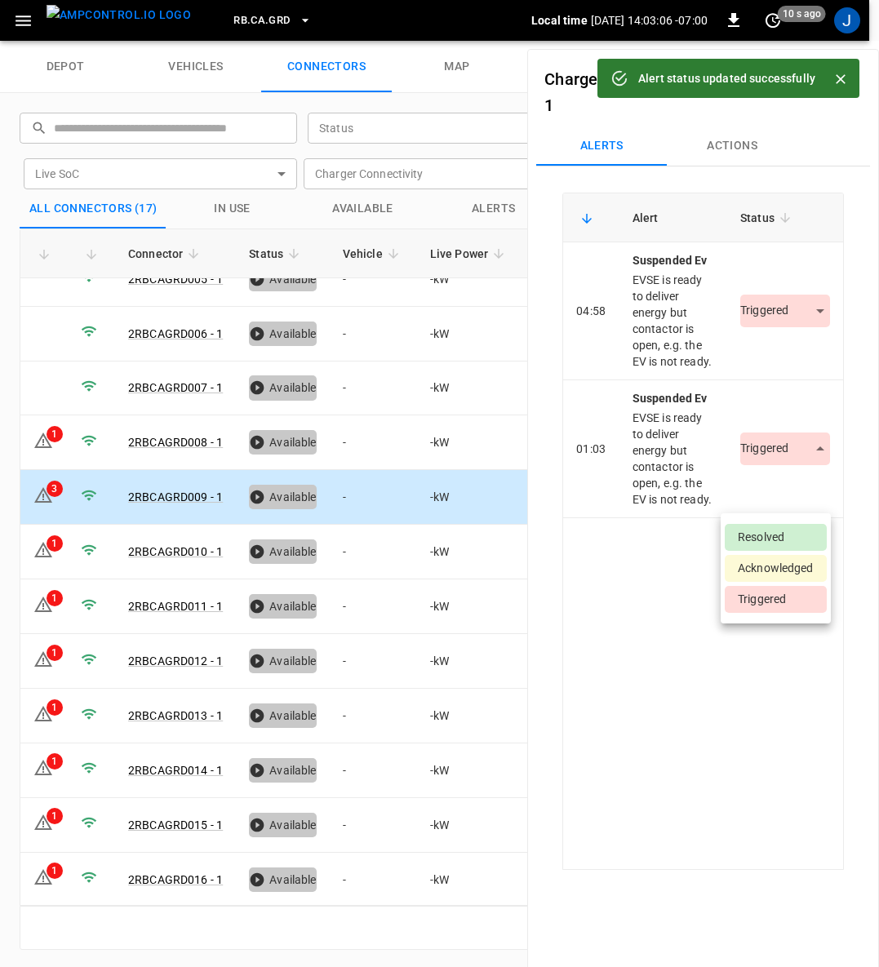
click at [773, 540] on div "Alert Status 04:58 suspended ev EVSE is ready to deliver energy but contactor i…" at bounding box center [703, 531] width 282 height 677
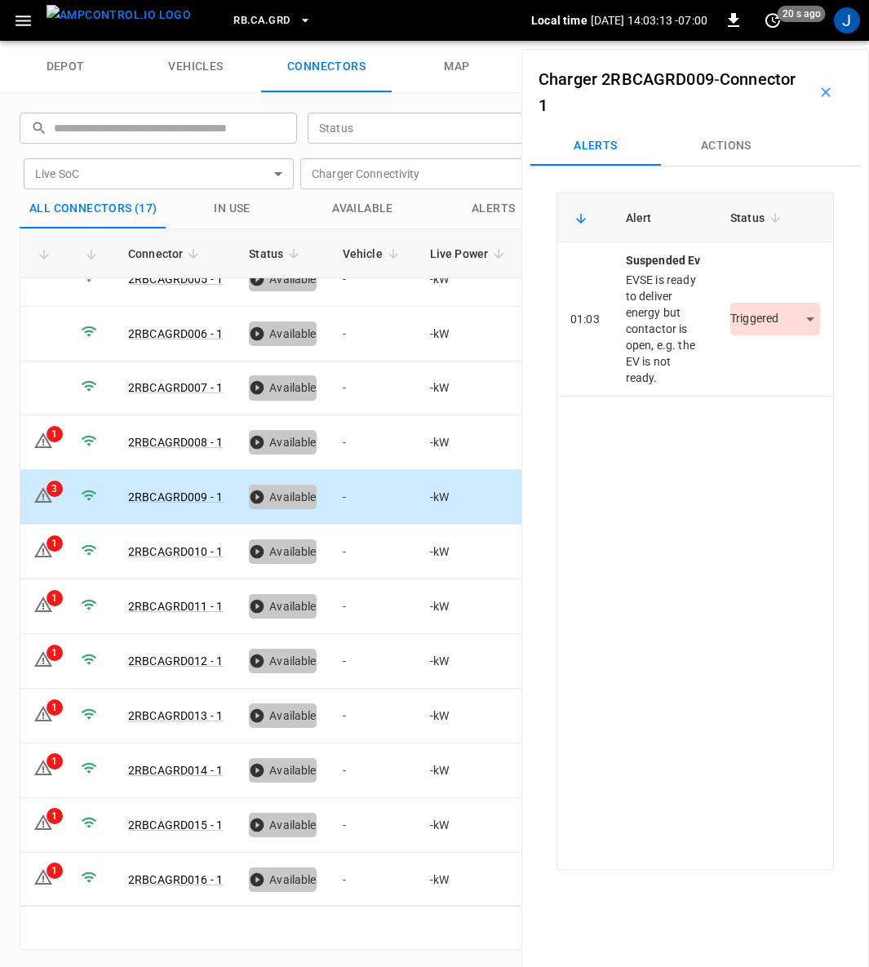
click at [761, 41] on body "RB.CA.GRD Local time 2025-09-04 14:03:13 -07:00 0 20 s ago J depot vehicles con…" at bounding box center [434, 20] width 869 height 41
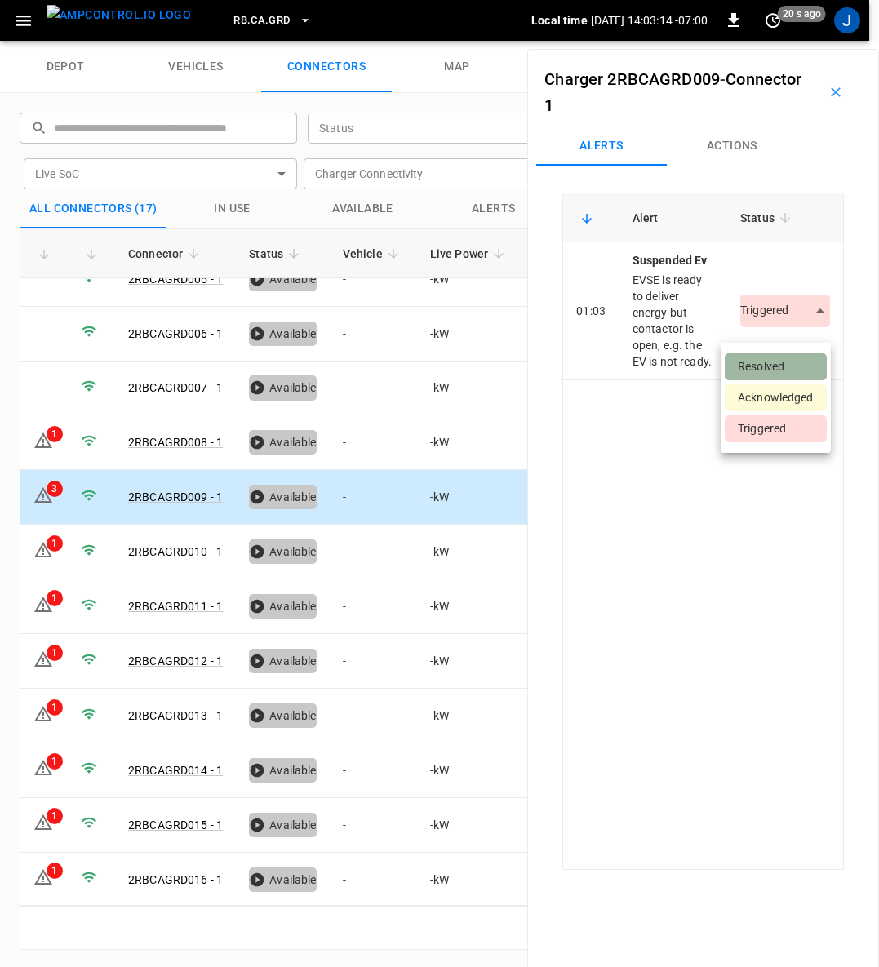
click at [753, 365] on li "Resolved" at bounding box center [776, 366] width 102 height 27
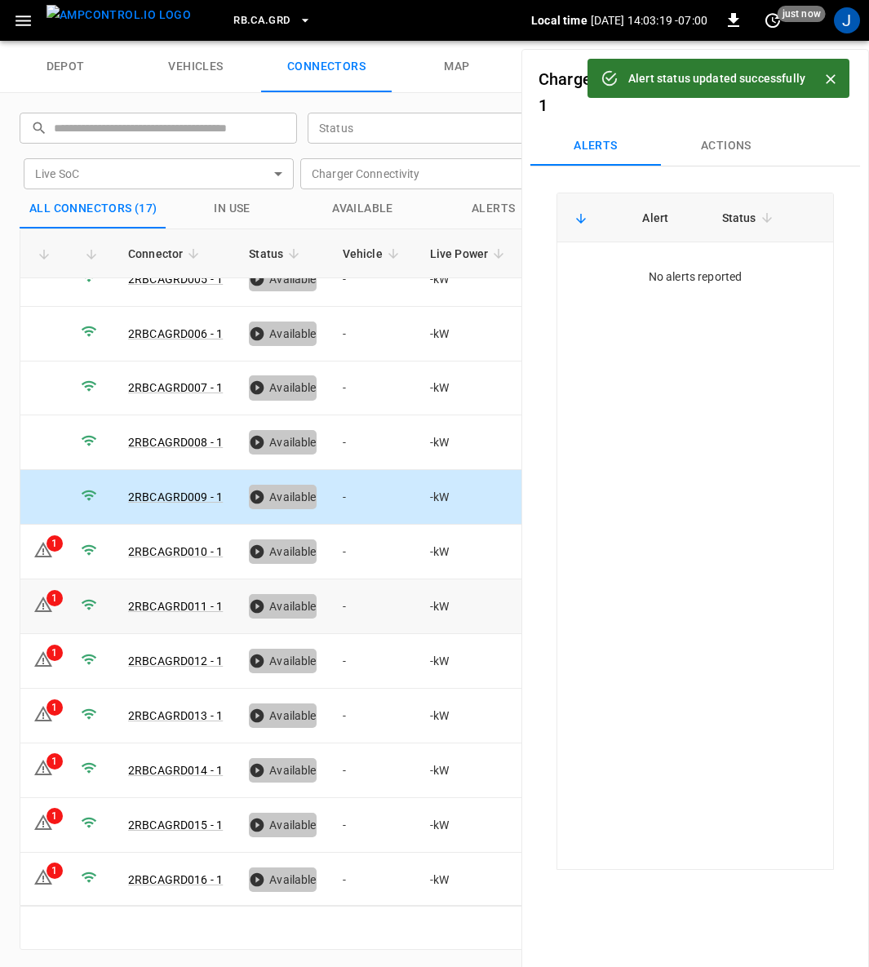
click at [47, 540] on icon at bounding box center [43, 550] width 20 height 20
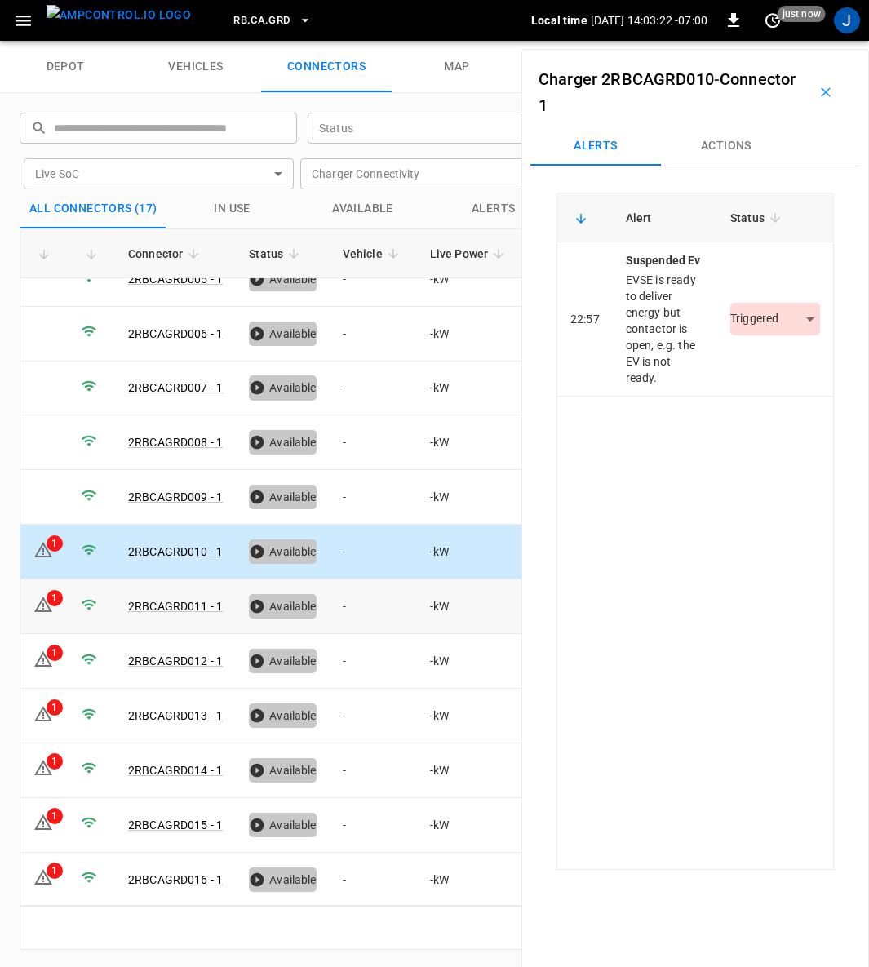
click at [749, 41] on body "RB.CA.GRD Local time 2025-09-04 14:03:22 -07:00 0 just now J depot vehicles con…" at bounding box center [434, 20] width 869 height 41
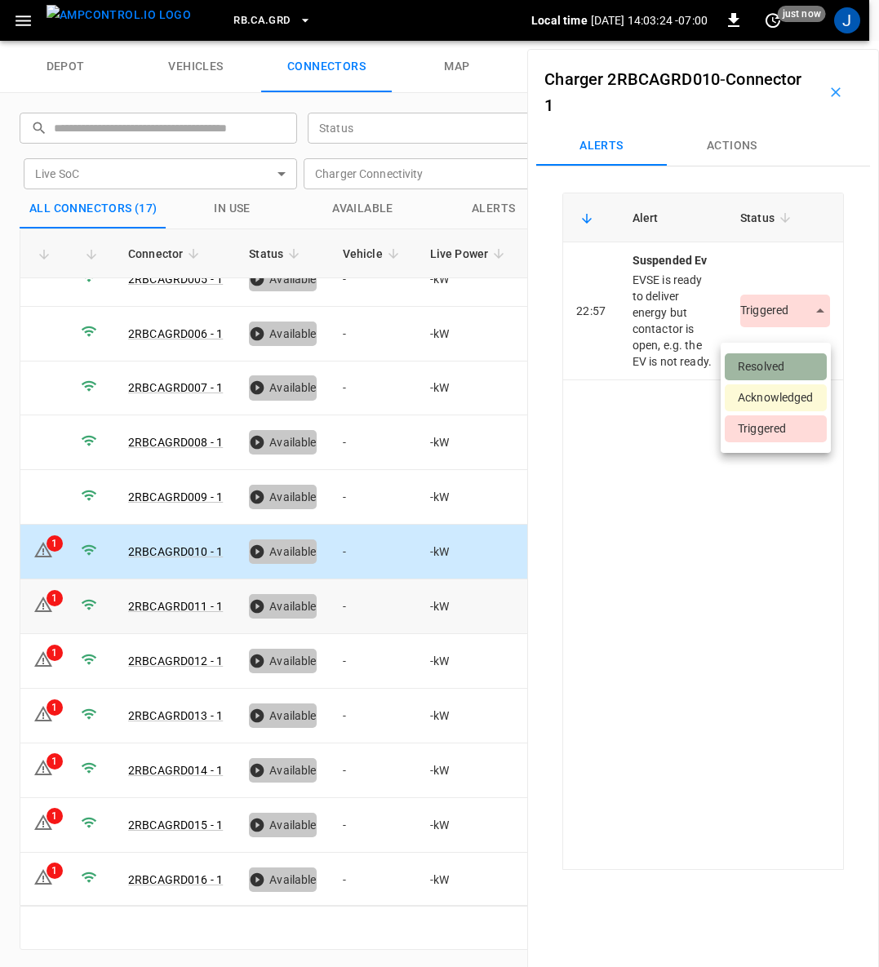
click at [748, 357] on li "Resolved" at bounding box center [776, 366] width 102 height 27
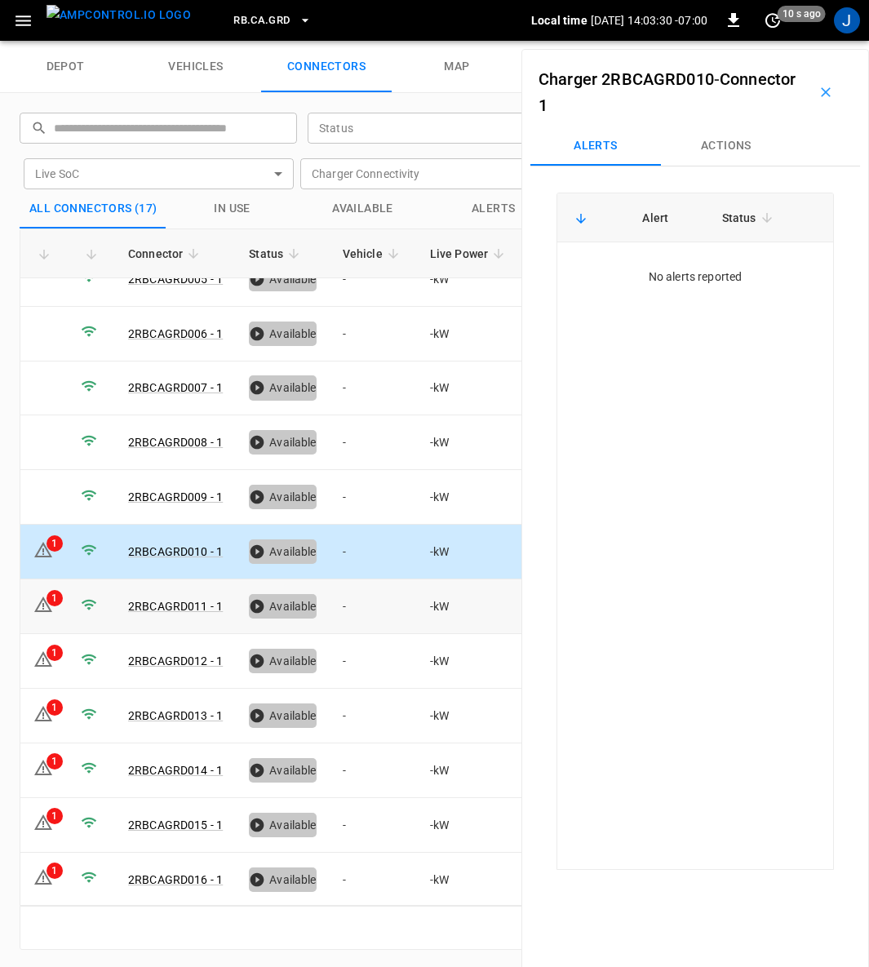
click at [46, 595] on icon at bounding box center [43, 605] width 20 height 20
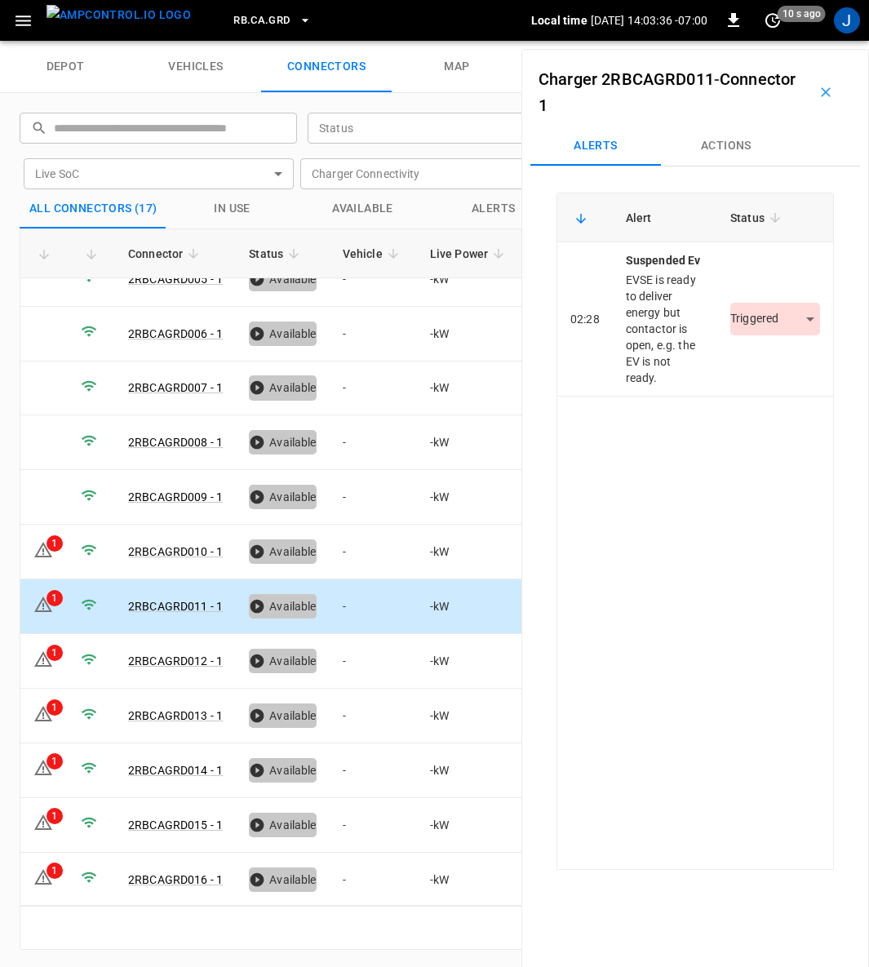
click at [745, 41] on body "RB.CA.GRD Local time 2025-09-04 14:03:36 -07:00 0 10 s ago J depot vehicles con…" at bounding box center [434, 20] width 869 height 41
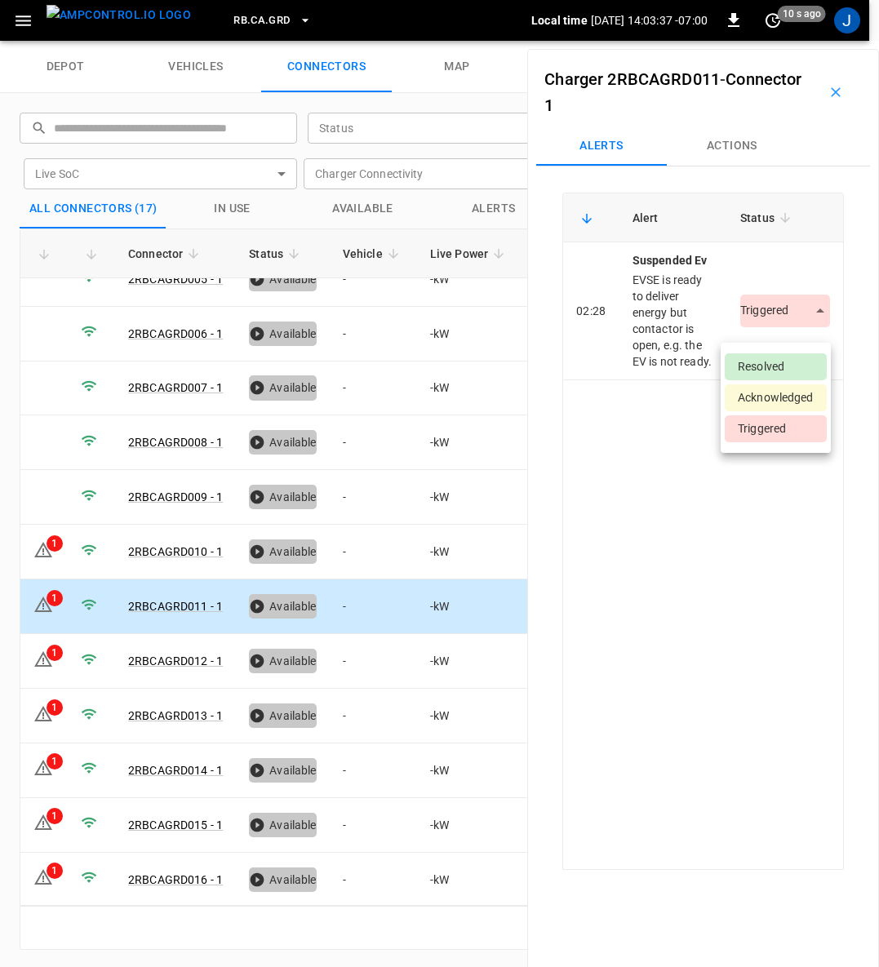
click at [749, 367] on li "Resolved" at bounding box center [776, 366] width 102 height 27
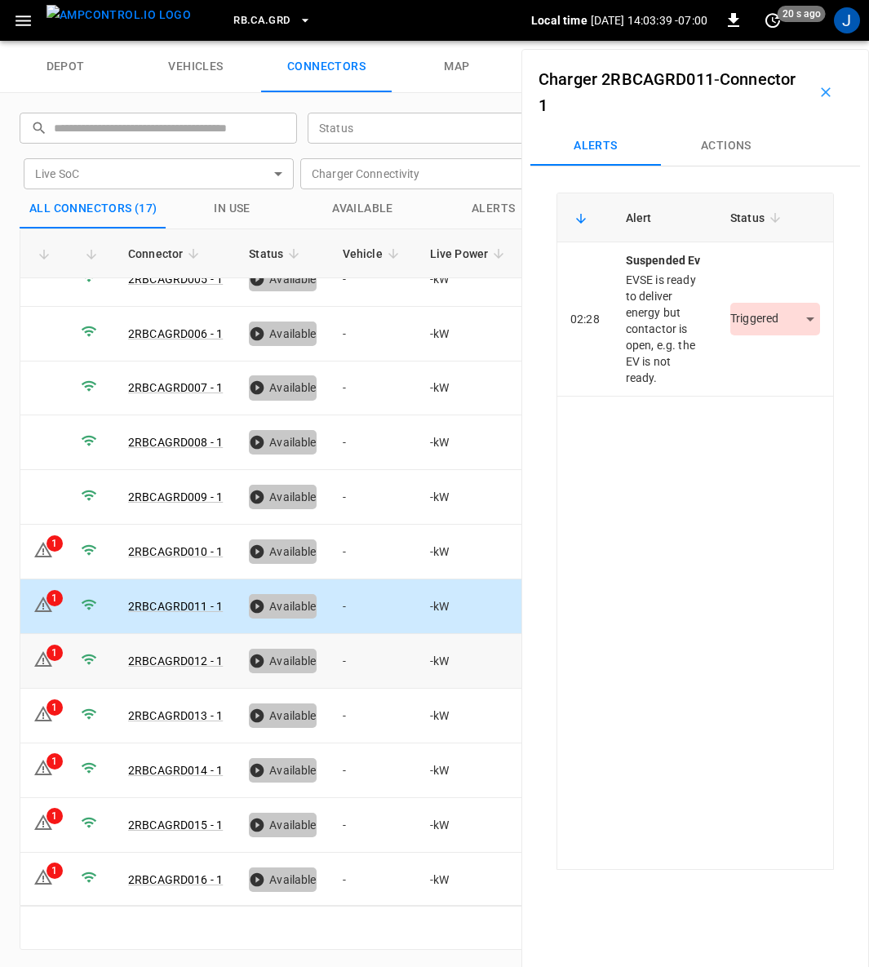
click at [47, 650] on icon at bounding box center [43, 660] width 20 height 20
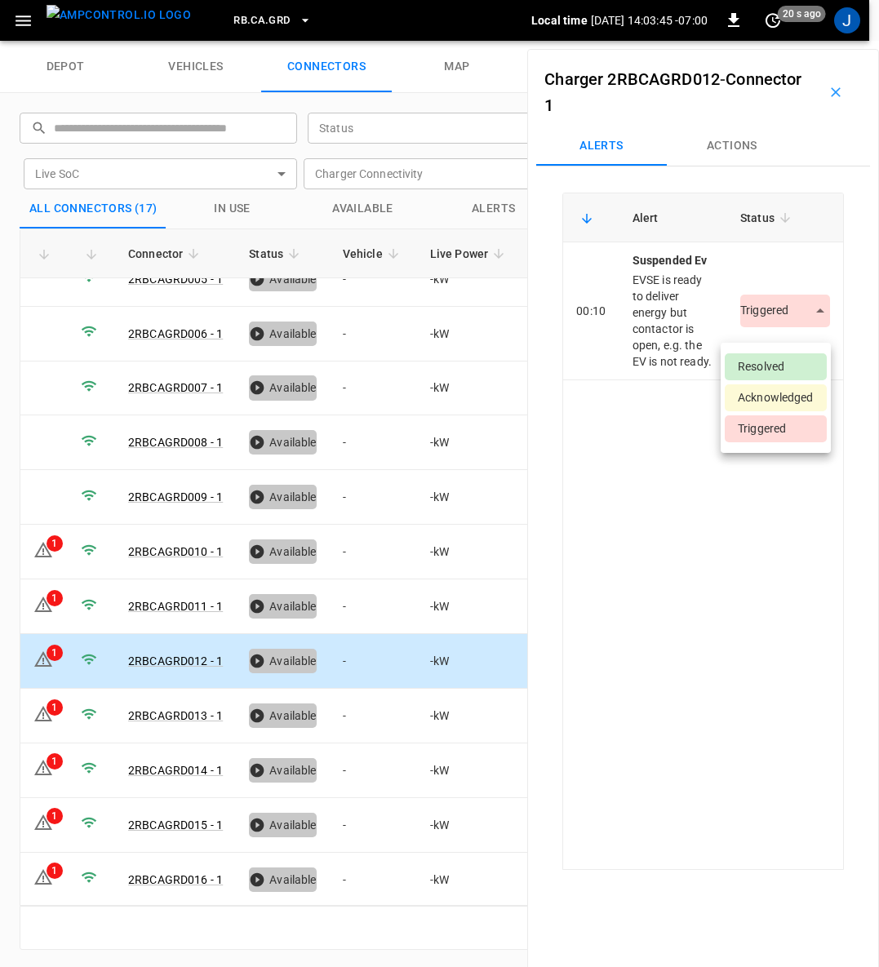
click at [748, 41] on body "RB.CA.GRD Local time 2025-09-04 14:03:45 -07:00 0 20 s ago J depot vehicles con…" at bounding box center [439, 20] width 879 height 41
click at [744, 362] on li "Resolved" at bounding box center [776, 366] width 102 height 27
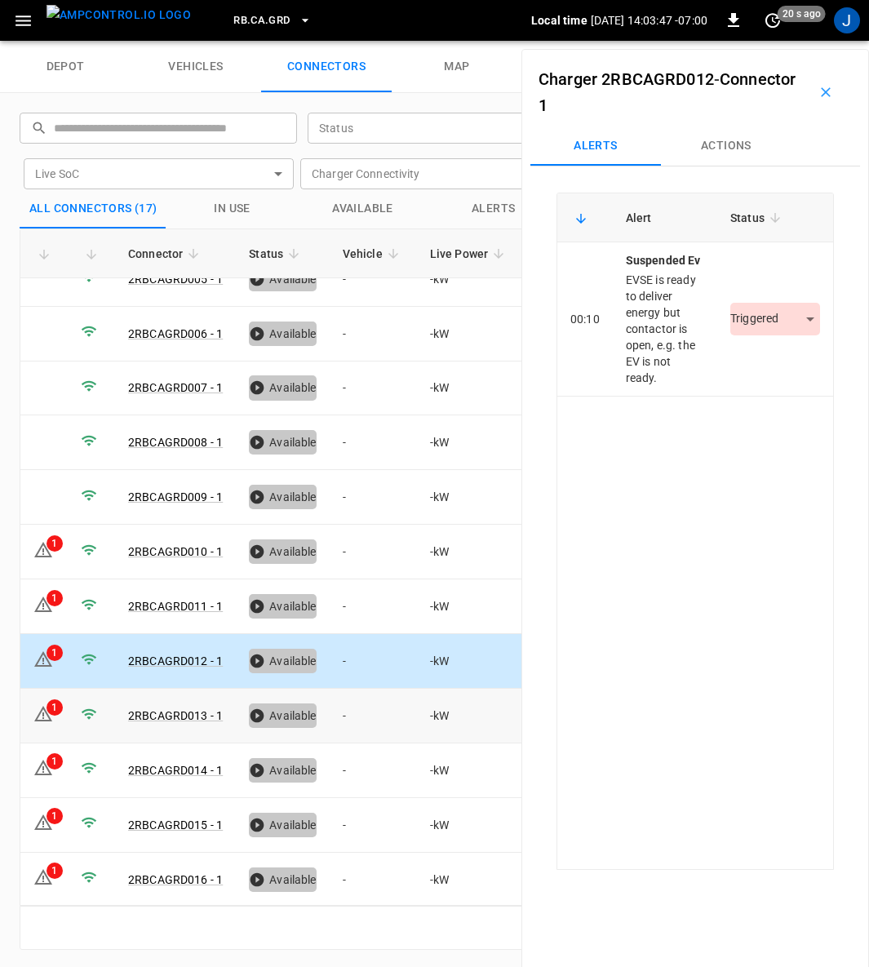
click at [33, 704] on icon at bounding box center [43, 714] width 20 height 20
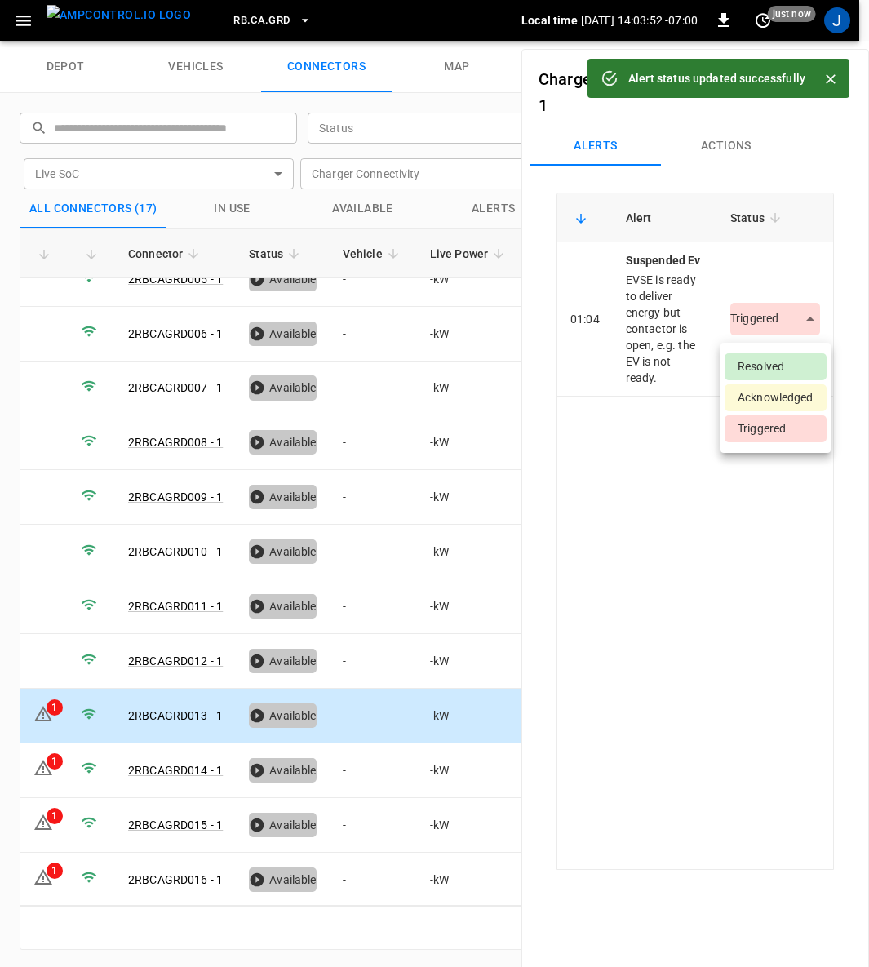
click at [750, 41] on body "Alert status updated successfully RB.CA.GRD Local time 2025-09-04 14:03:52 -07:…" at bounding box center [434, 20] width 869 height 41
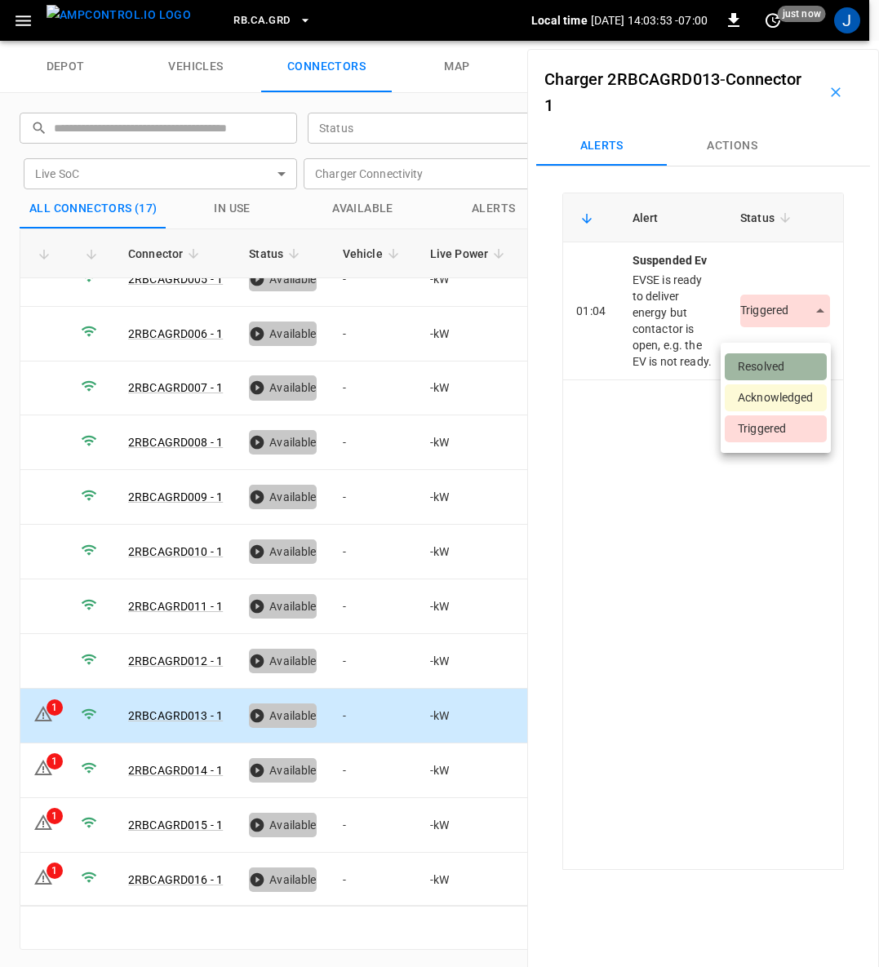
click at [745, 367] on li "Resolved" at bounding box center [776, 366] width 102 height 27
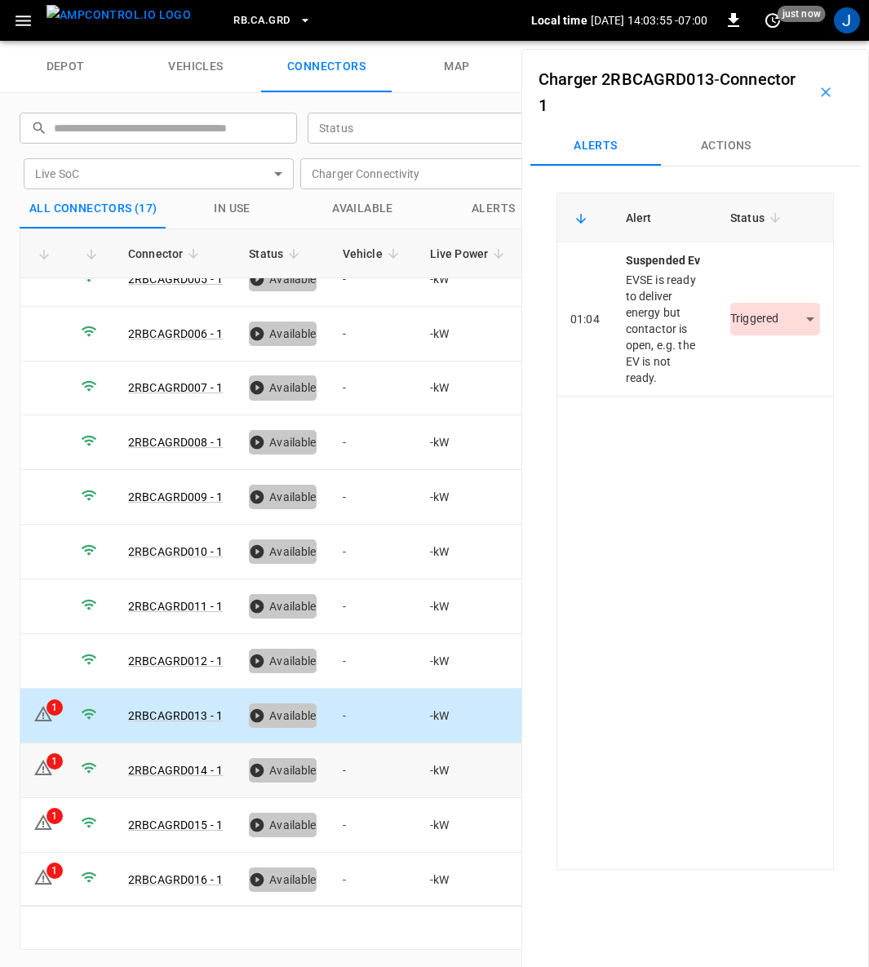
click at [47, 753] on div "1" at bounding box center [55, 761] width 16 height 16
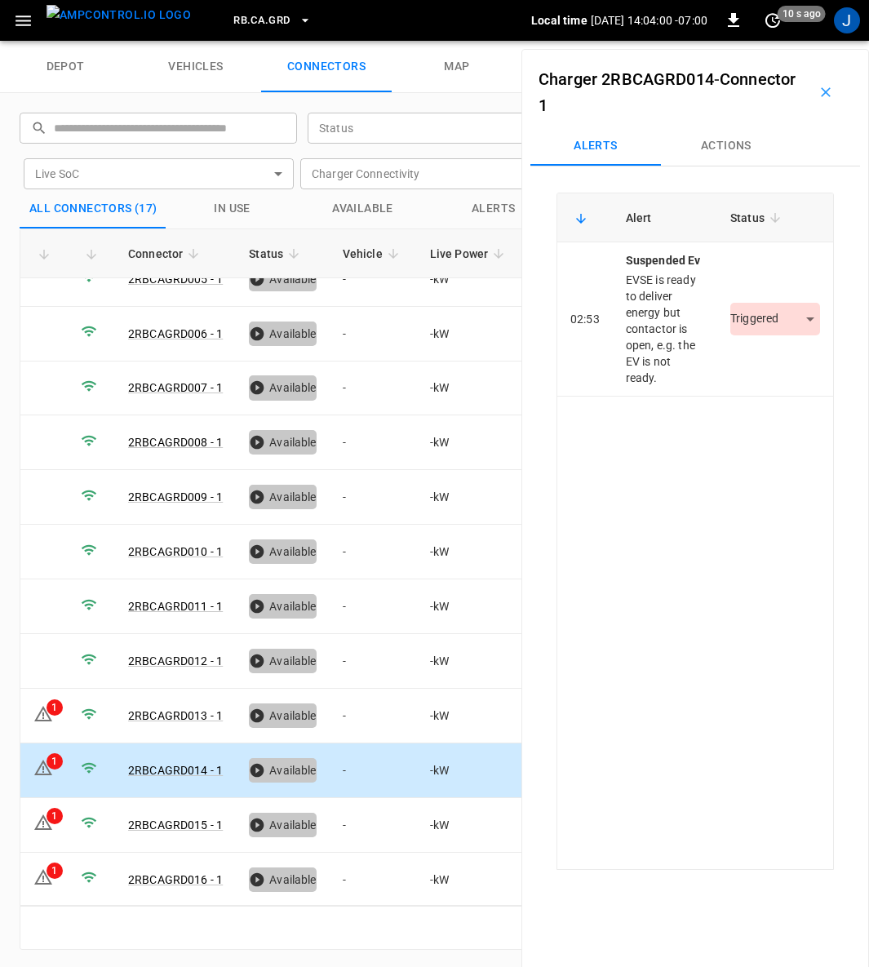
click at [745, 41] on body "RB.CA.GRD Local time 2025-09-04 14:04:00 -07:00 0 10 s ago J depot vehicles con…" at bounding box center [434, 20] width 869 height 41
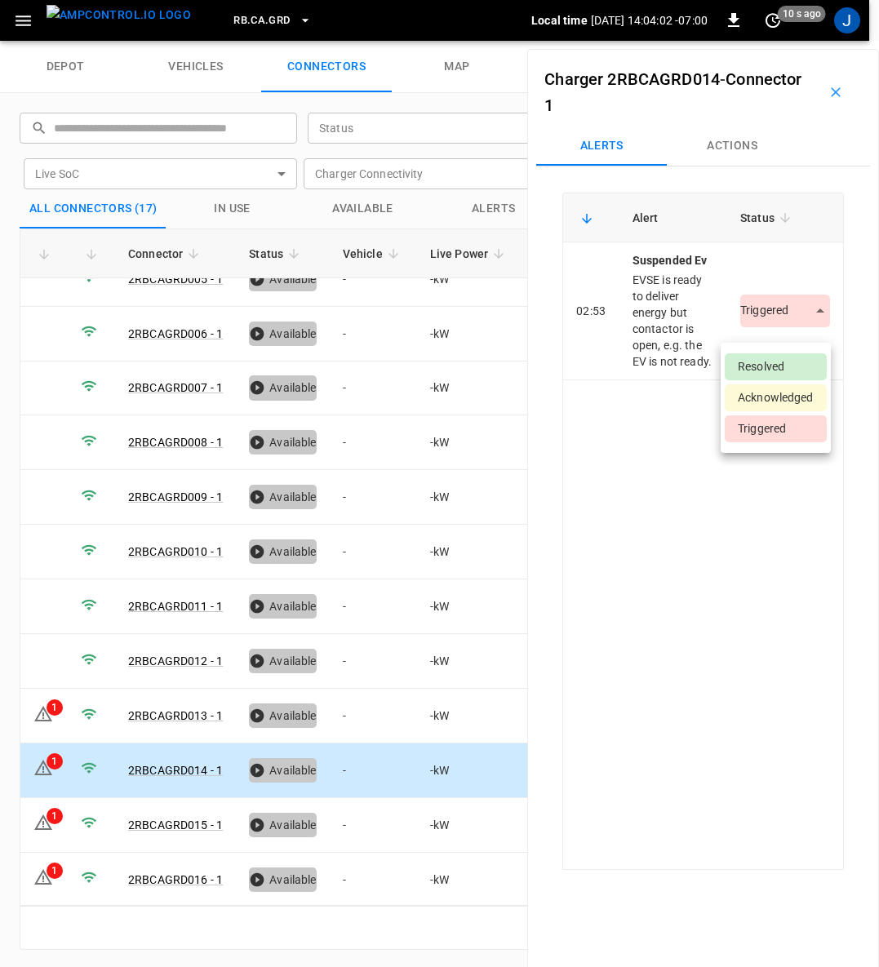
click at [749, 359] on li "Resolved" at bounding box center [776, 366] width 102 height 27
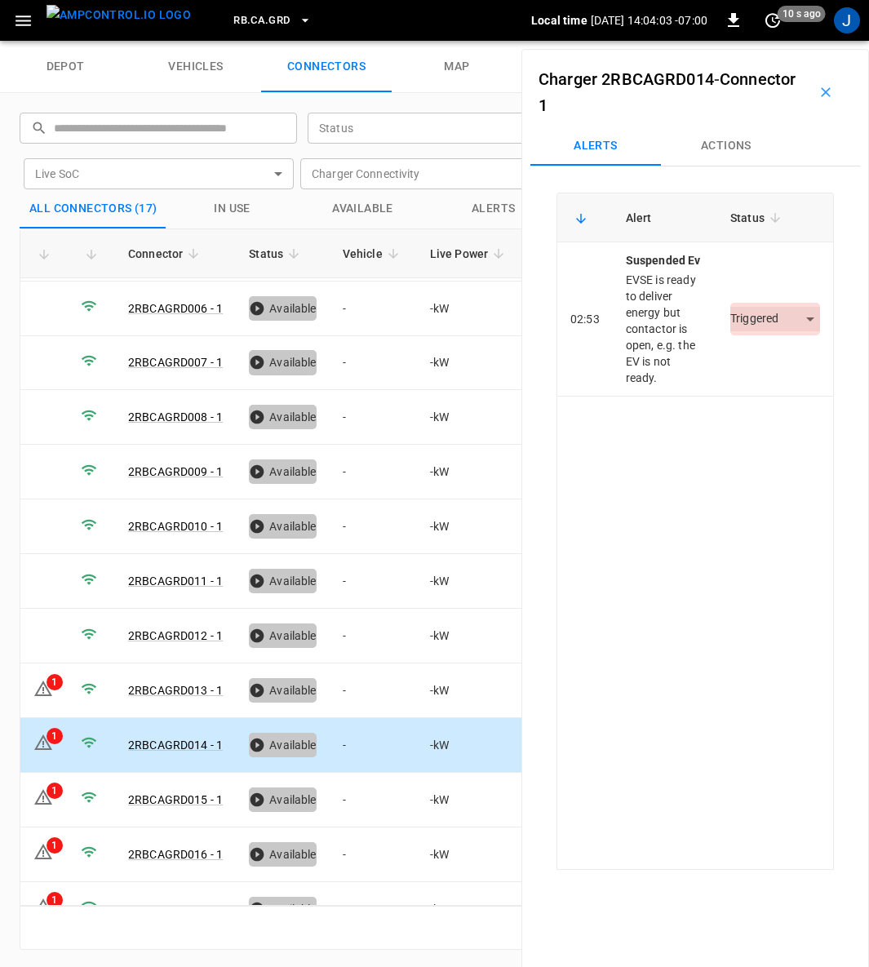
scroll to position [291, 0]
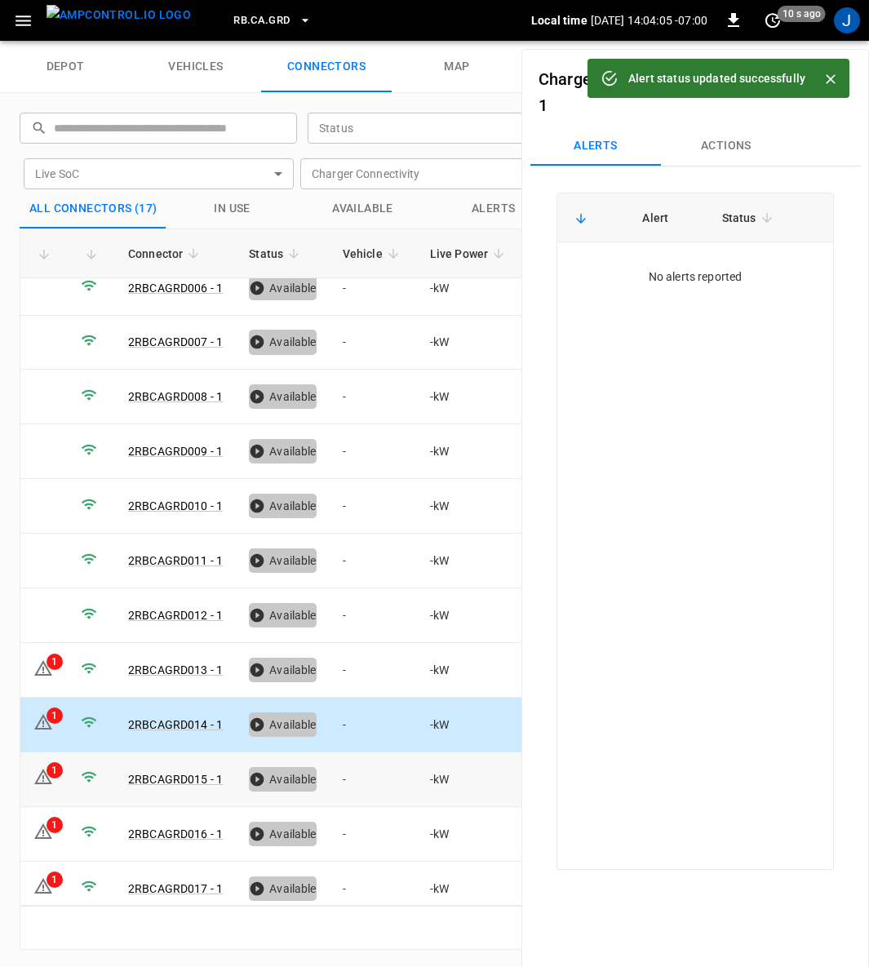
click at [47, 762] on div "1" at bounding box center [55, 770] width 16 height 16
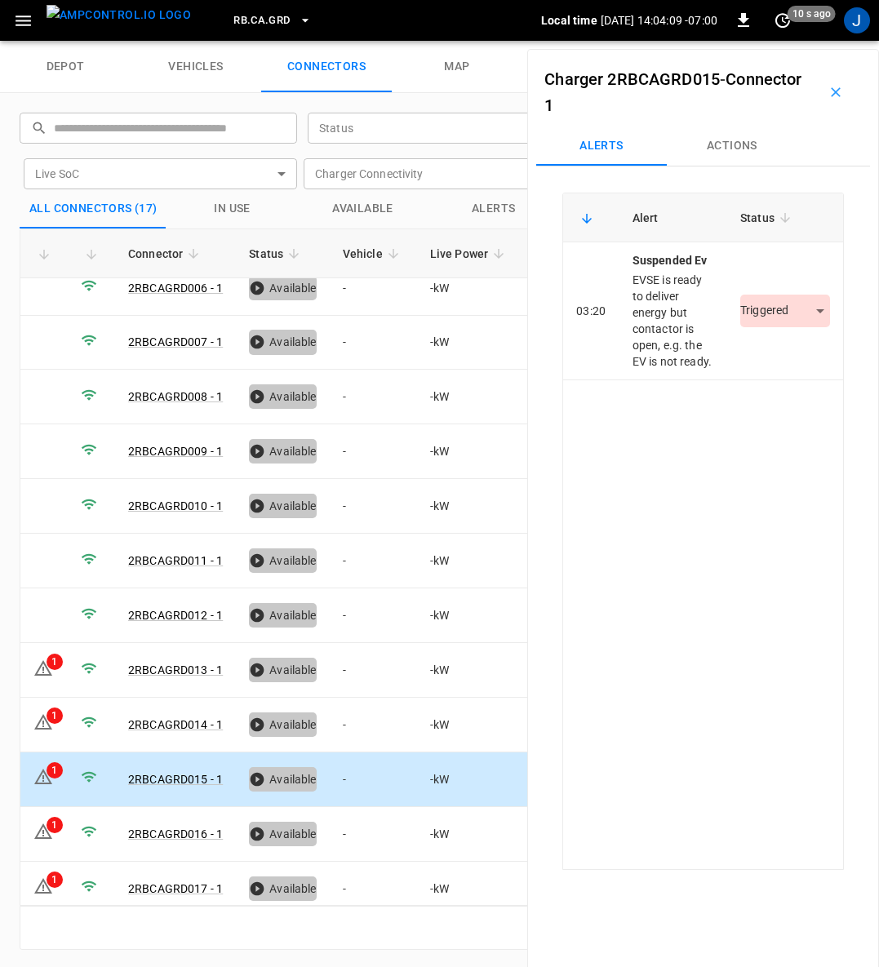
click at [748, 41] on body "RB.CA.GRD Local time 2025-09-04 14:04:09 -07:00 0 10 s ago J depot vehicles con…" at bounding box center [439, 20] width 879 height 41
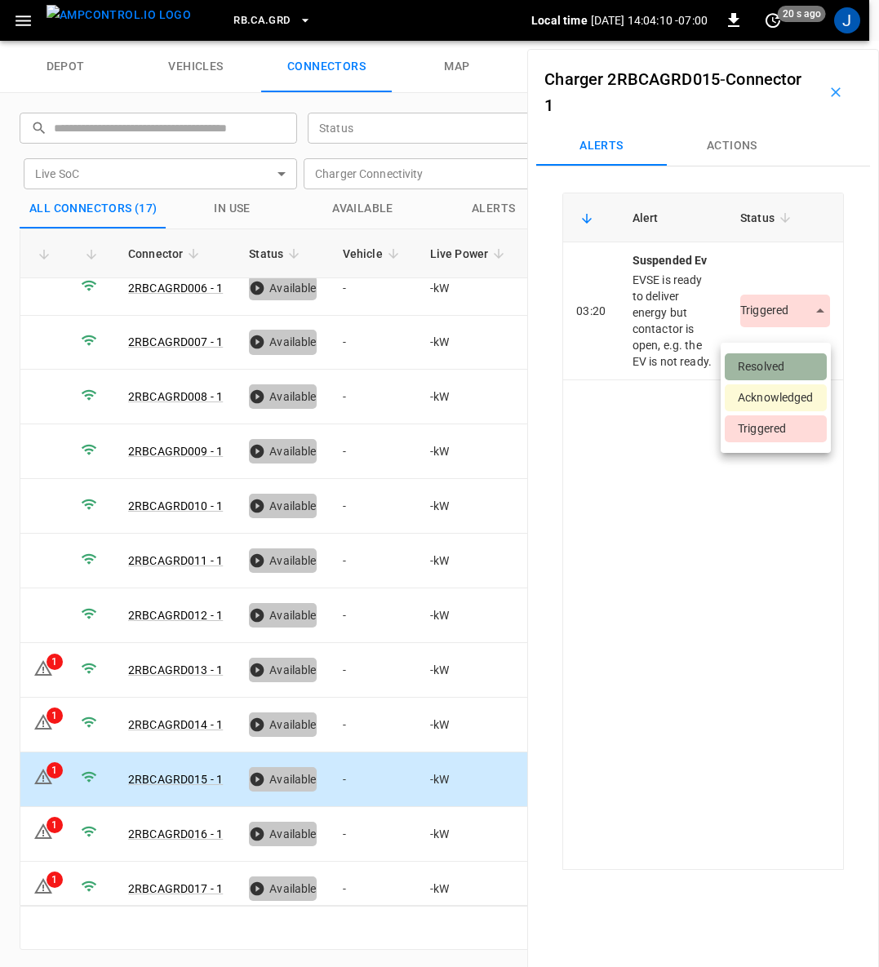
click at [752, 362] on li "Resolved" at bounding box center [776, 366] width 102 height 27
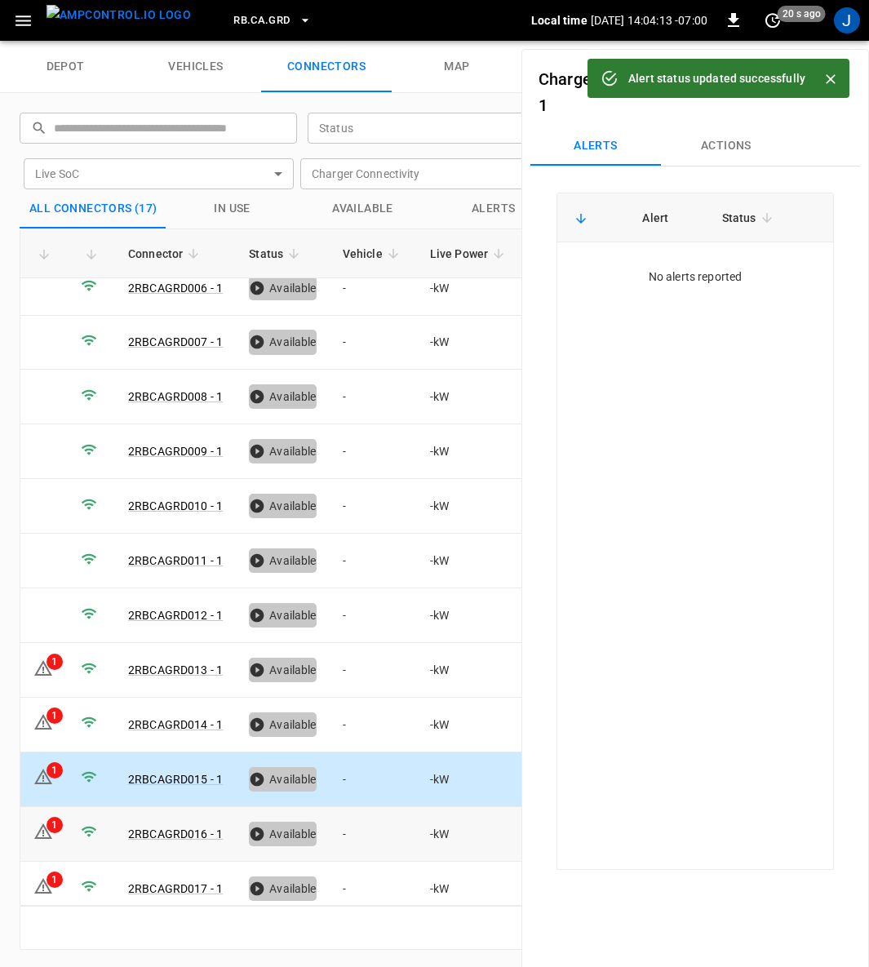
click at [44, 822] on icon at bounding box center [43, 832] width 20 height 20
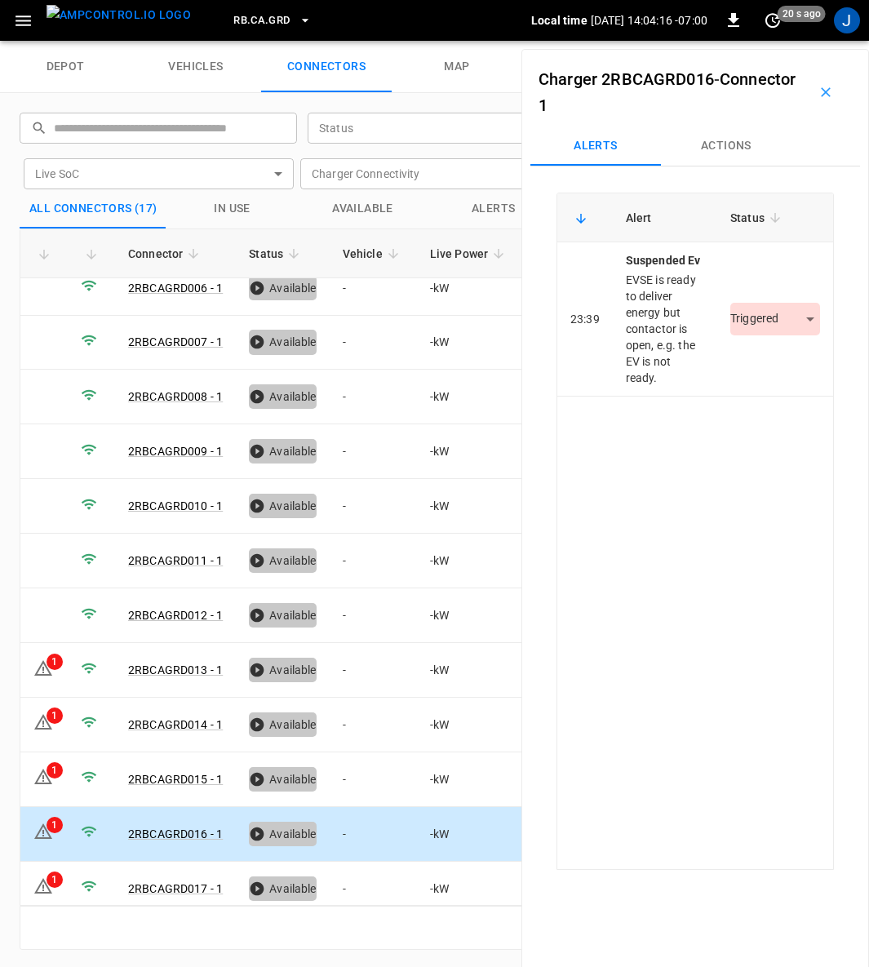
click at [800, 41] on body "RB.CA.GRD Local time 2025-09-04 14:04:16 -07:00 0 20 s ago J depot vehicles con…" at bounding box center [434, 20] width 869 height 41
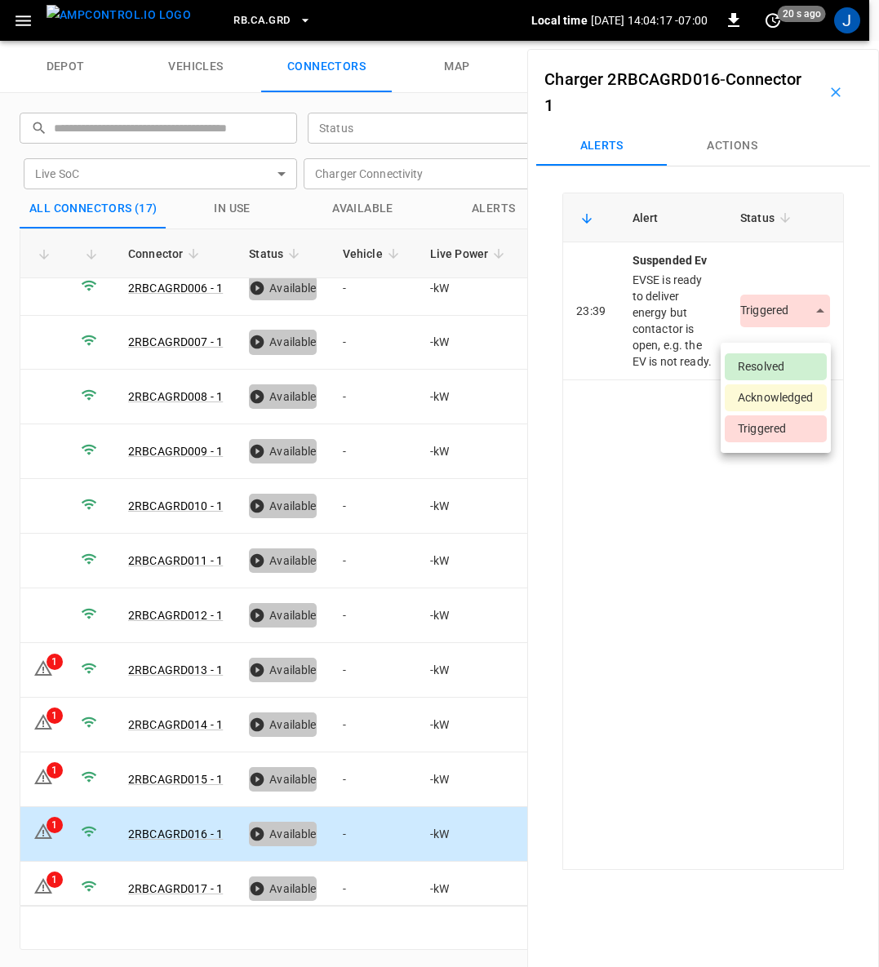
click at [773, 366] on li "Resolved" at bounding box center [776, 366] width 102 height 27
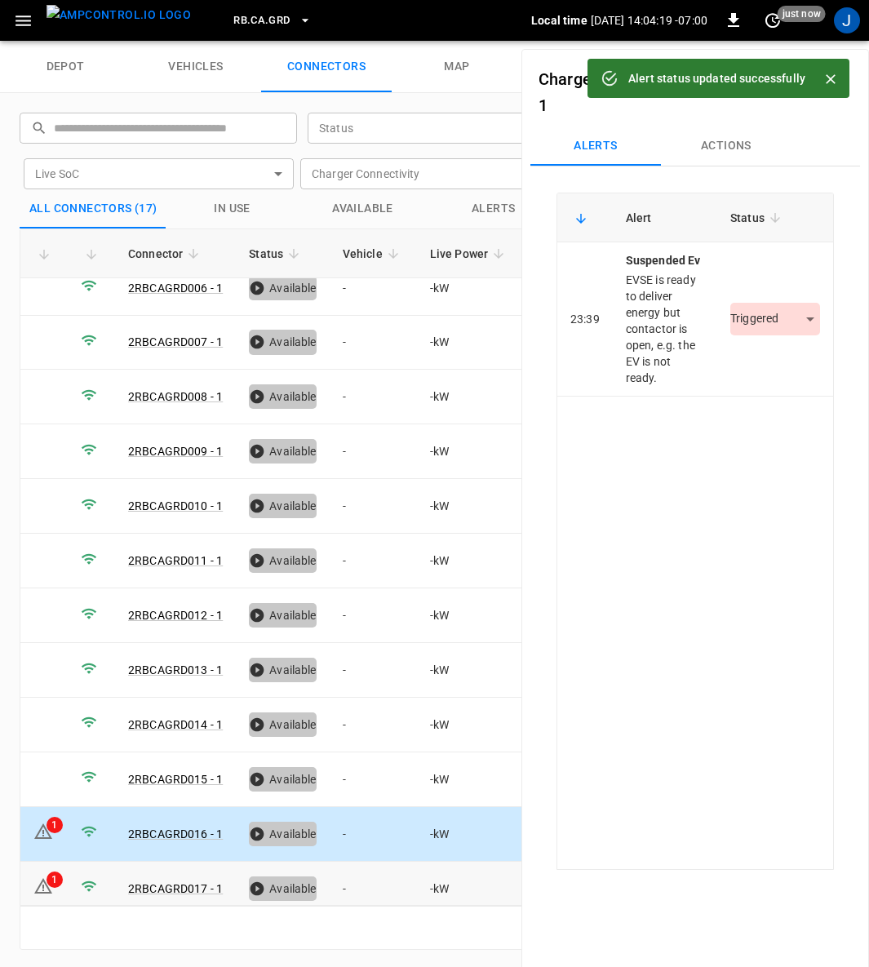
click at [47, 872] on div "1" at bounding box center [55, 880] width 16 height 16
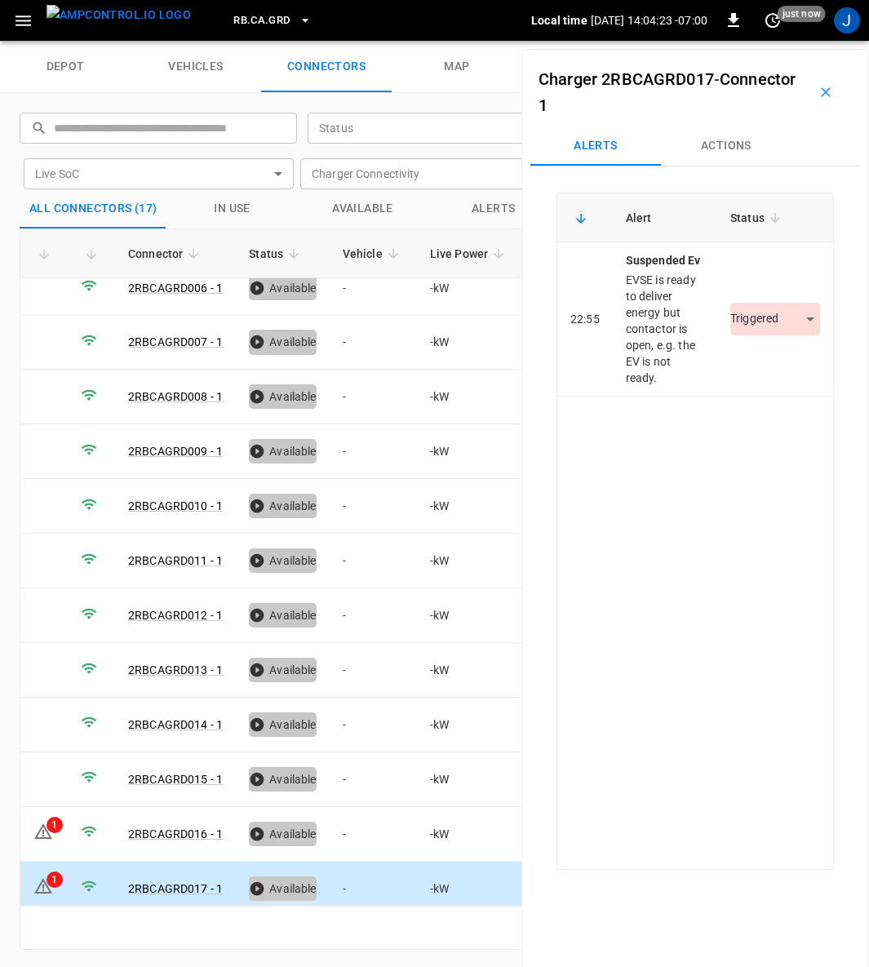
click at [757, 41] on body "RB.CA.GRD Local time 2025-09-04 14:04:23 -07:00 0 just now J depot vehicles con…" at bounding box center [434, 20] width 869 height 41
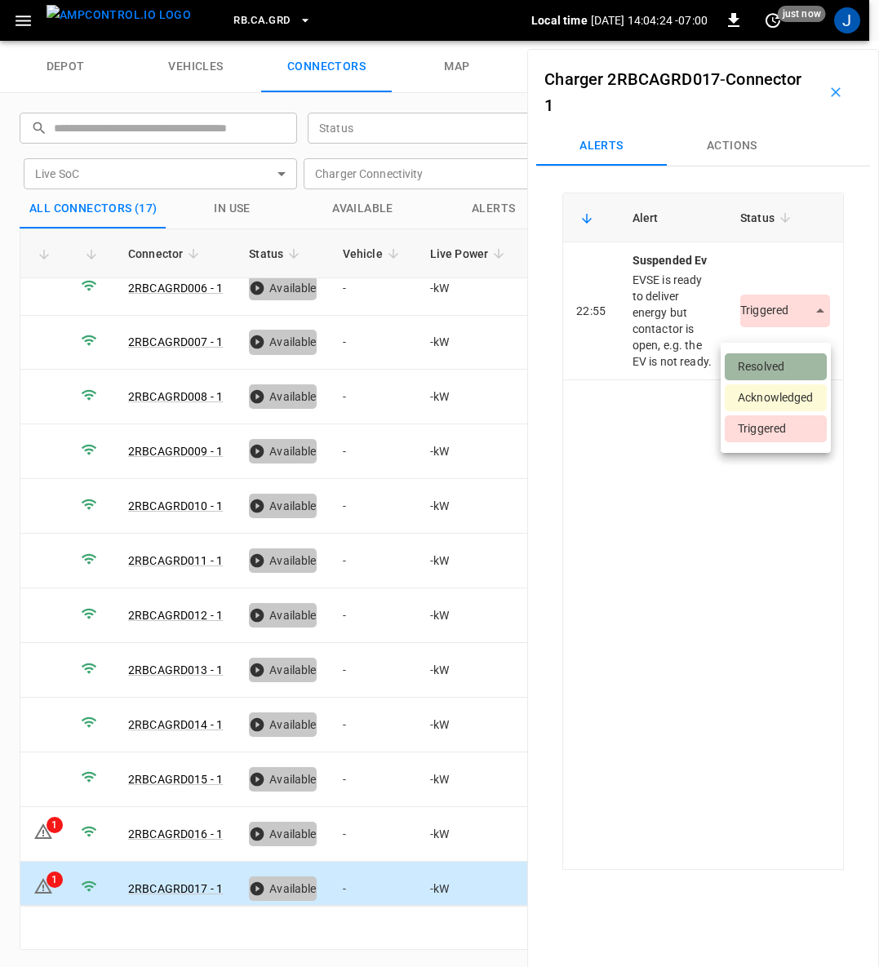
click at [750, 362] on li "Resolved" at bounding box center [776, 366] width 102 height 27
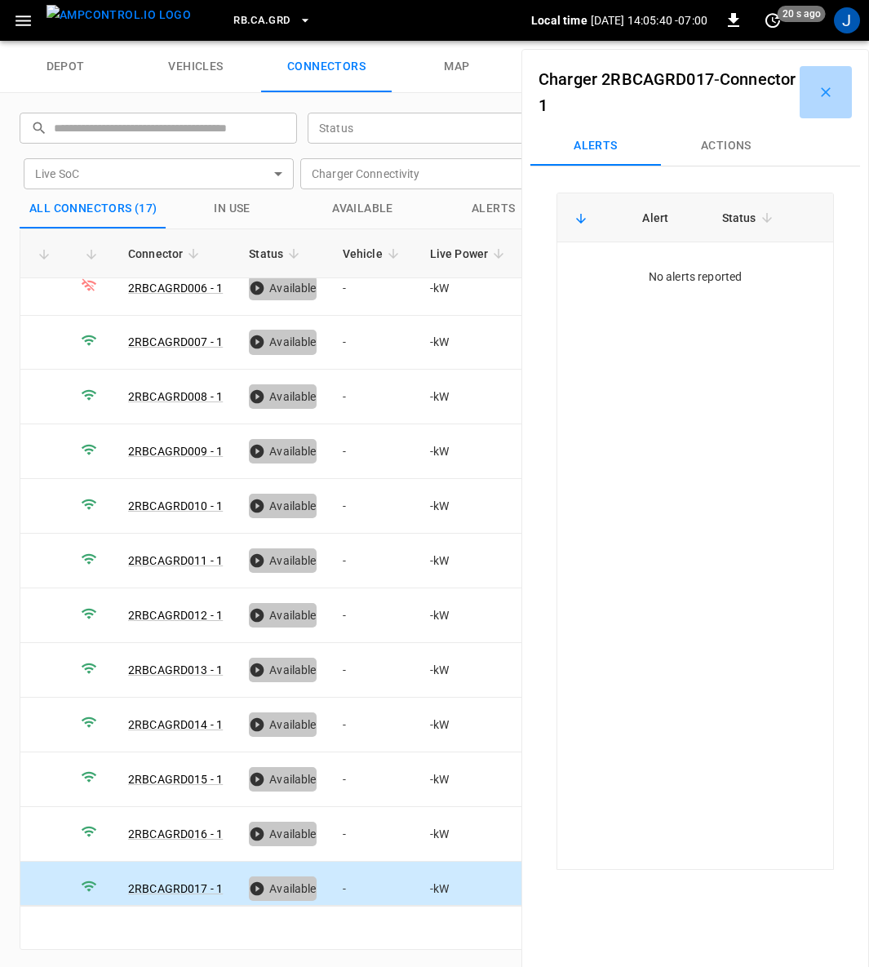
click at [821, 90] on icon "button" at bounding box center [826, 92] width 10 height 10
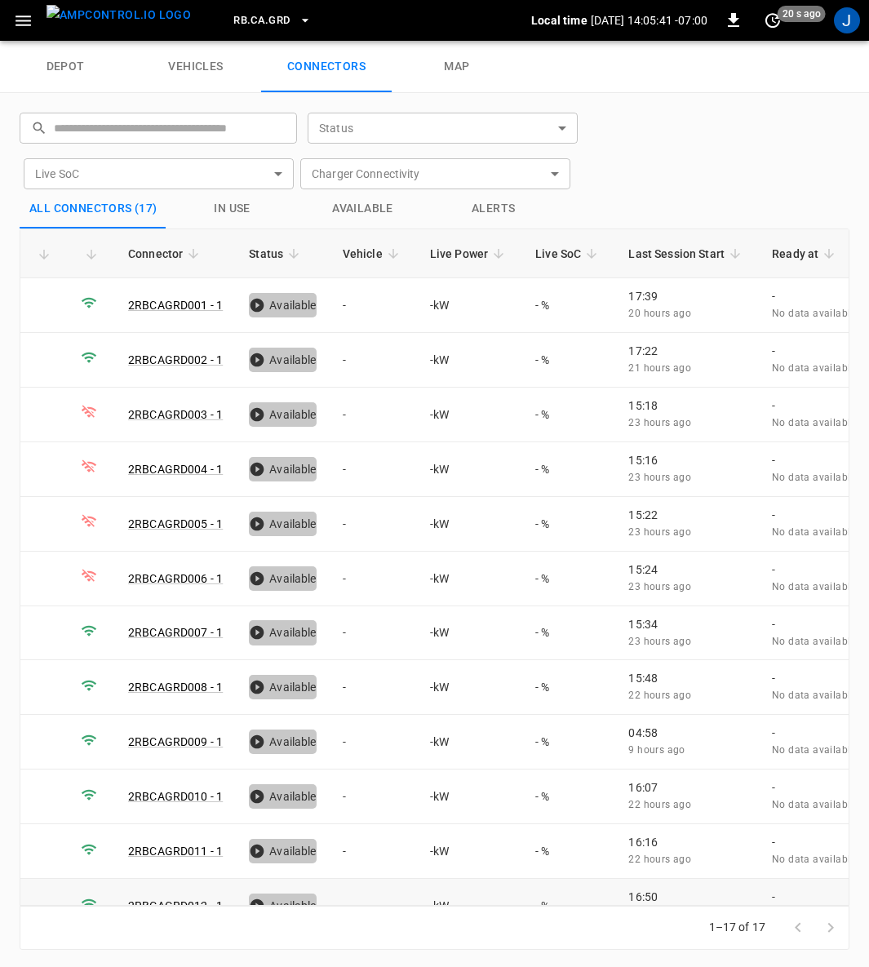
scroll to position [0, 0]
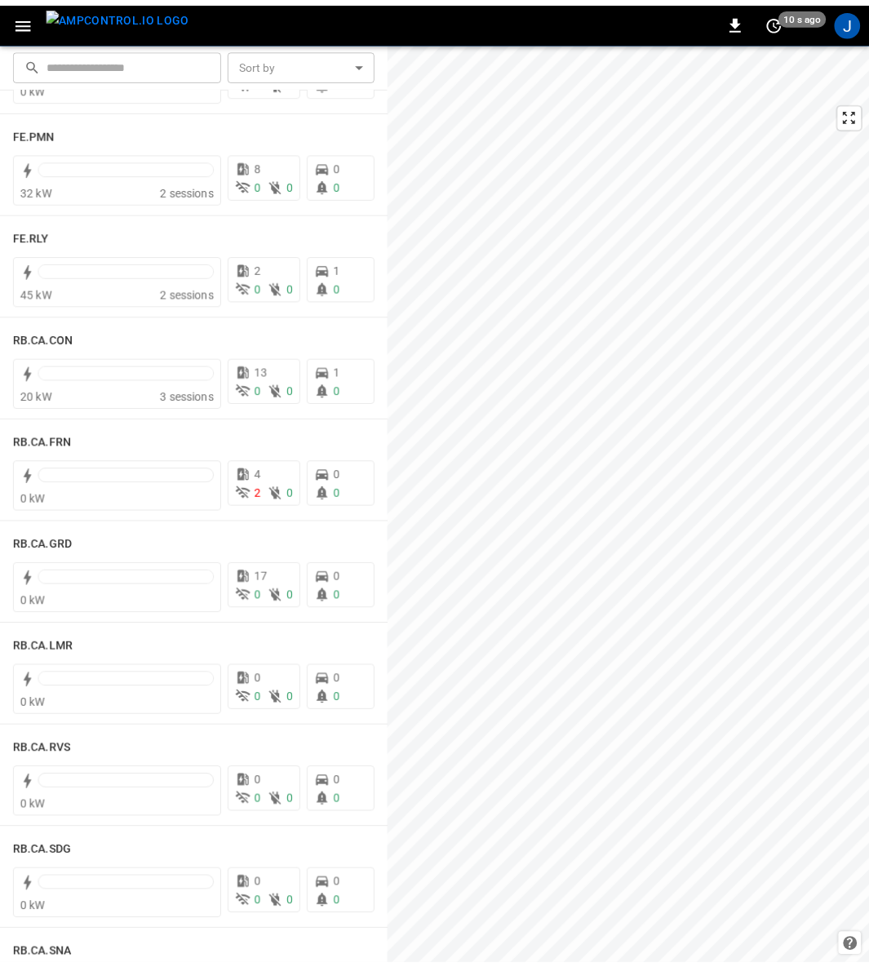
scroll to position [1934, 0]
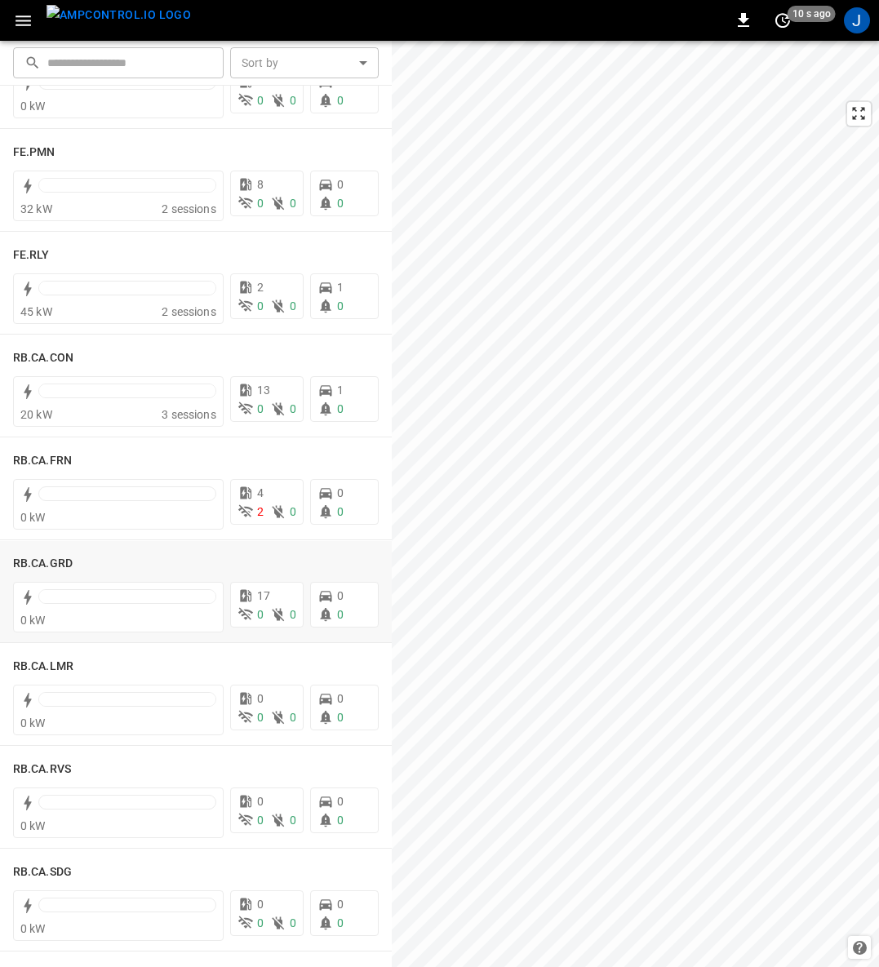
click at [29, 558] on h6 "RB.CA.GRD" at bounding box center [43, 564] width 60 height 18
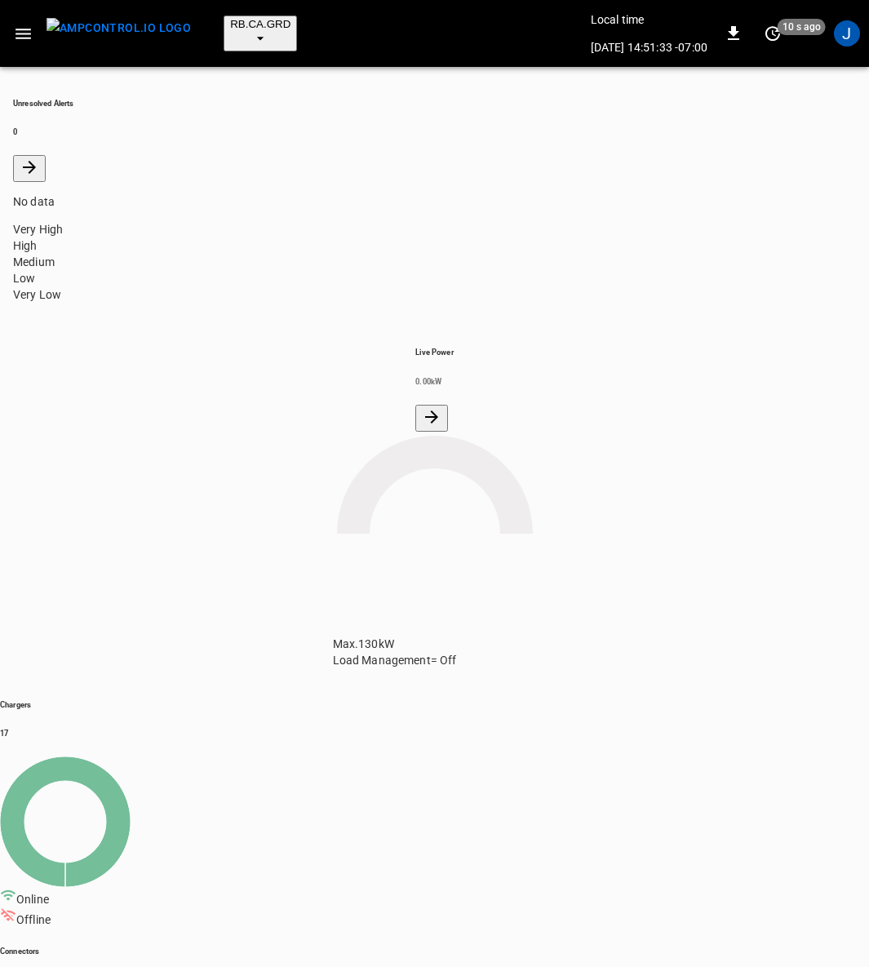
click at [26, 26] on icon "button" at bounding box center [23, 34] width 20 height 20
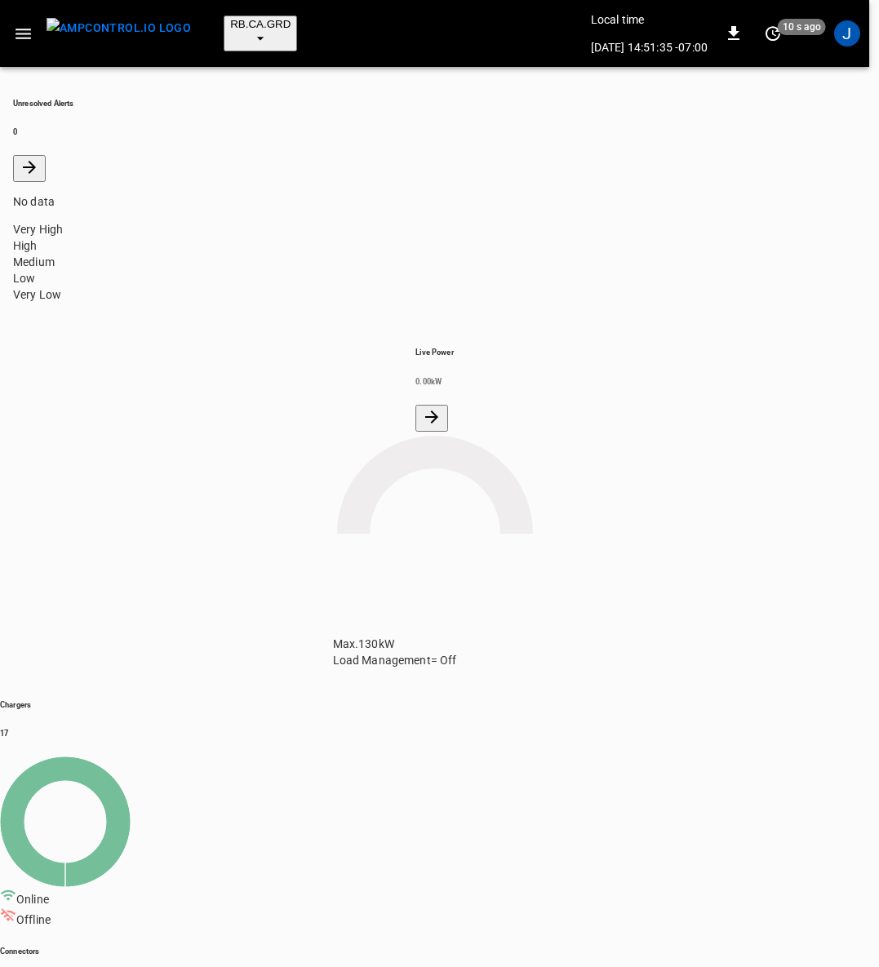
drag, startPoint x: 64, startPoint y: 159, endPoint x: 76, endPoint y: 189, distance: 32.6
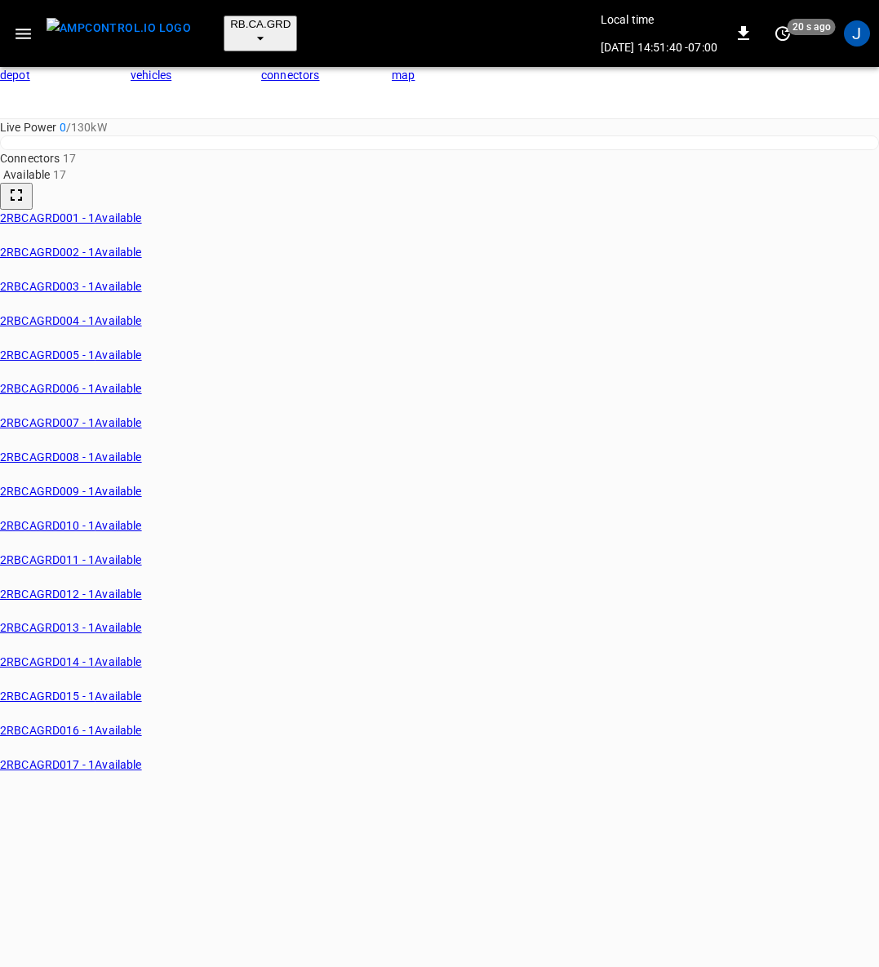
click at [316, 67] on link "connectors" at bounding box center [326, 93] width 131 height 52
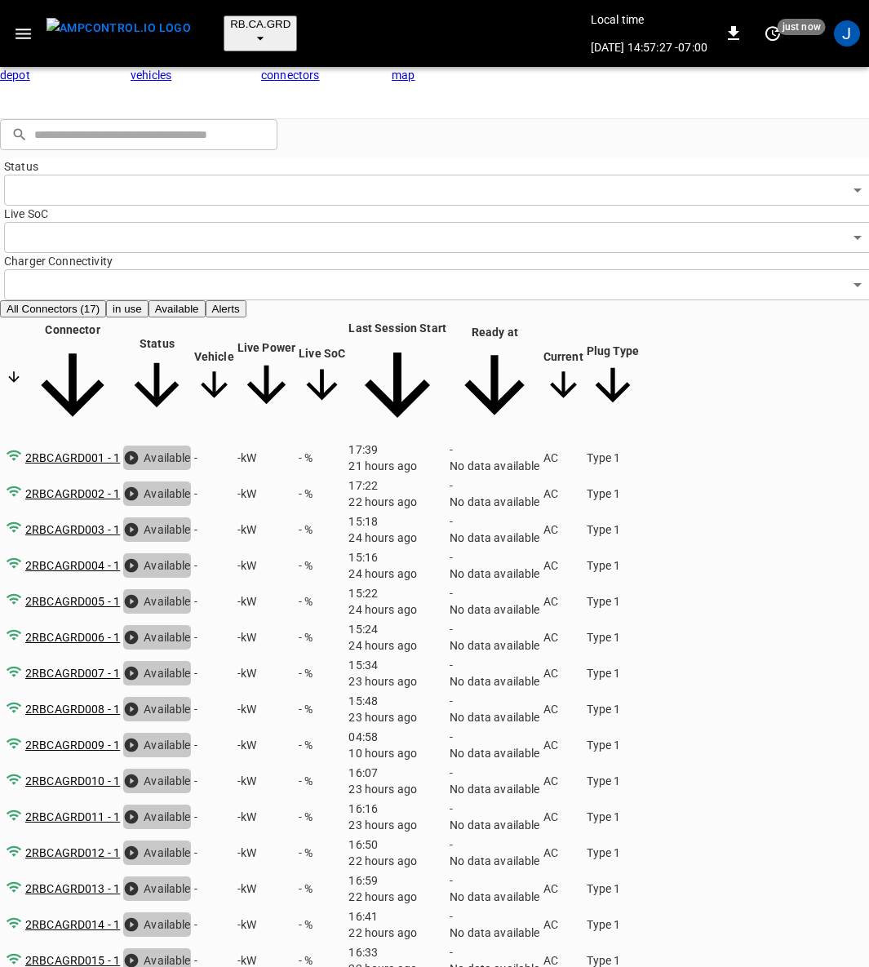
click at [113, 18] on img "menu" at bounding box center [119, 28] width 144 height 20
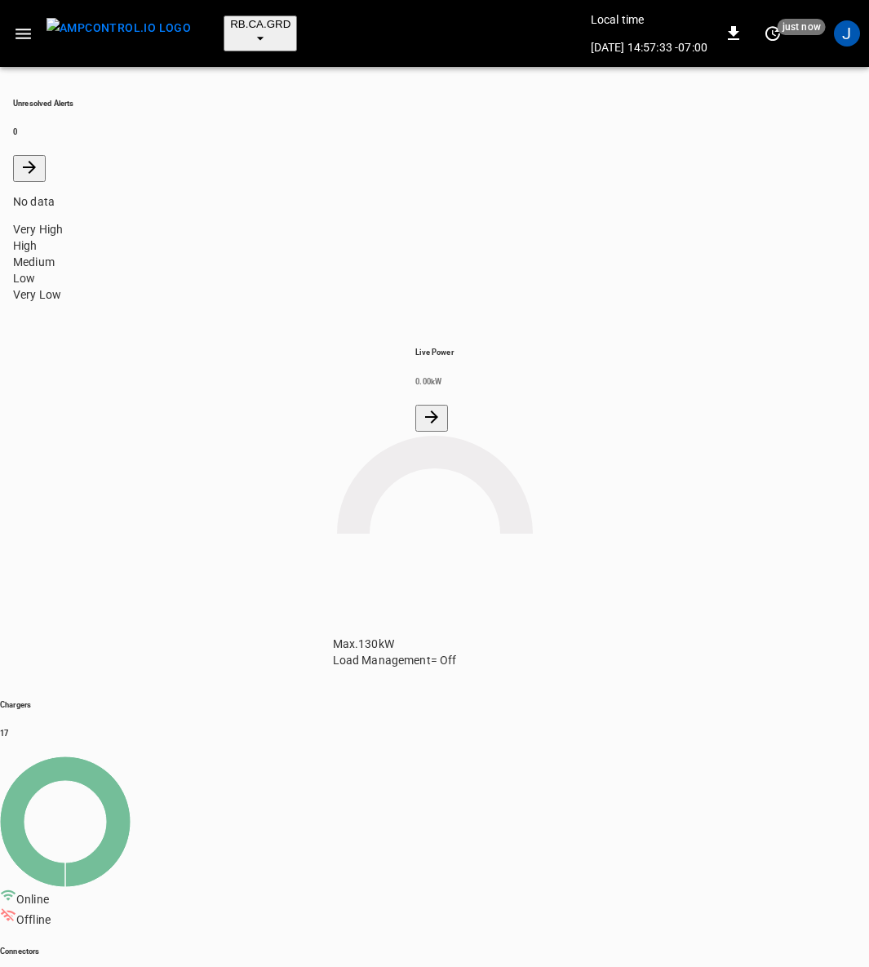
click at [31, 24] on icon "button" at bounding box center [23, 34] width 20 height 20
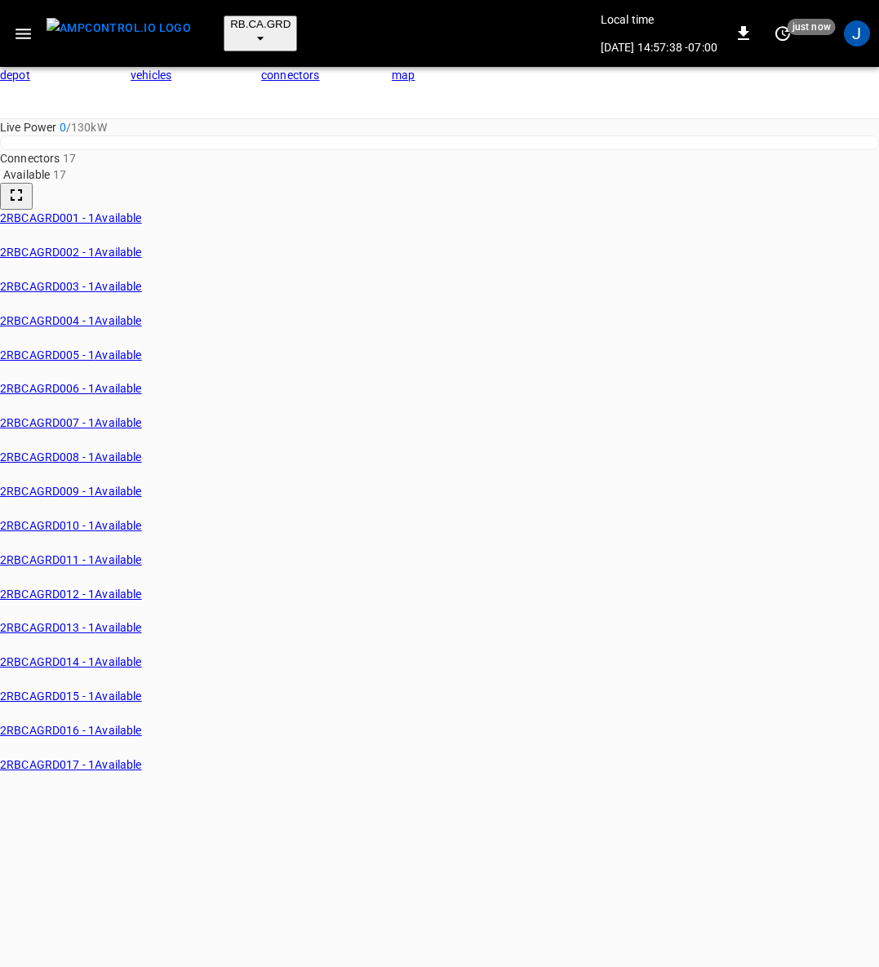
click at [323, 70] on link "connectors" at bounding box center [326, 93] width 131 height 52
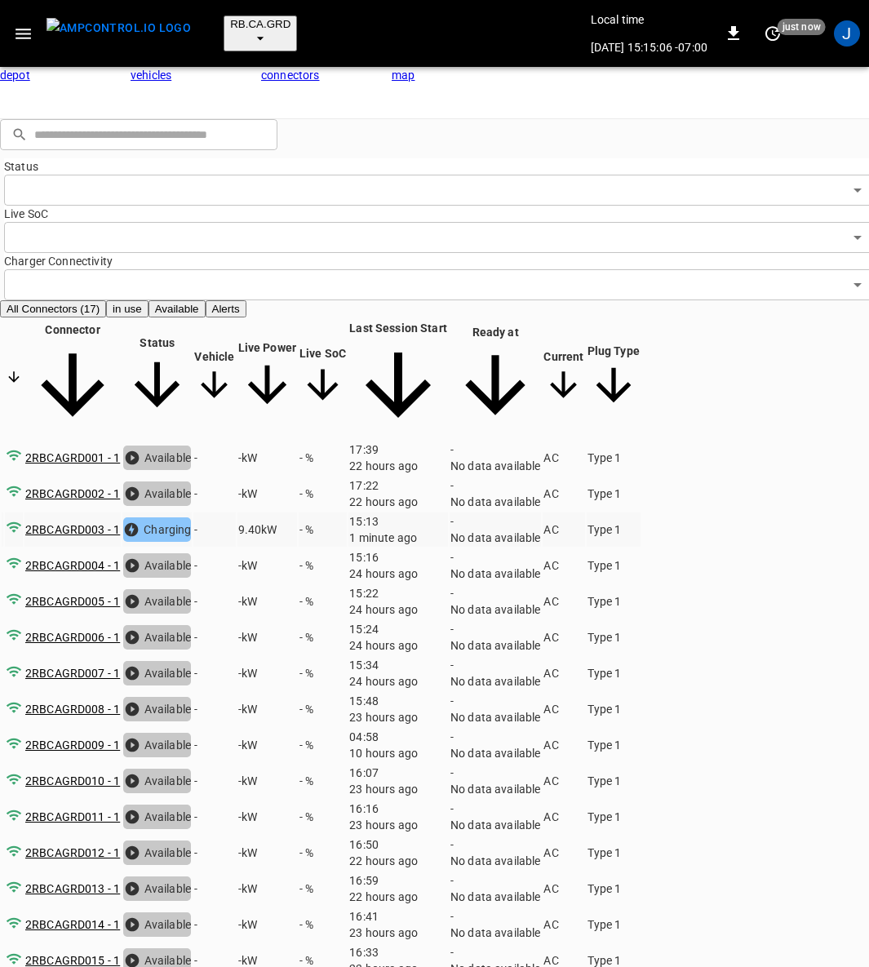
click at [235, 513] on td "-" at bounding box center [214, 530] width 42 height 34
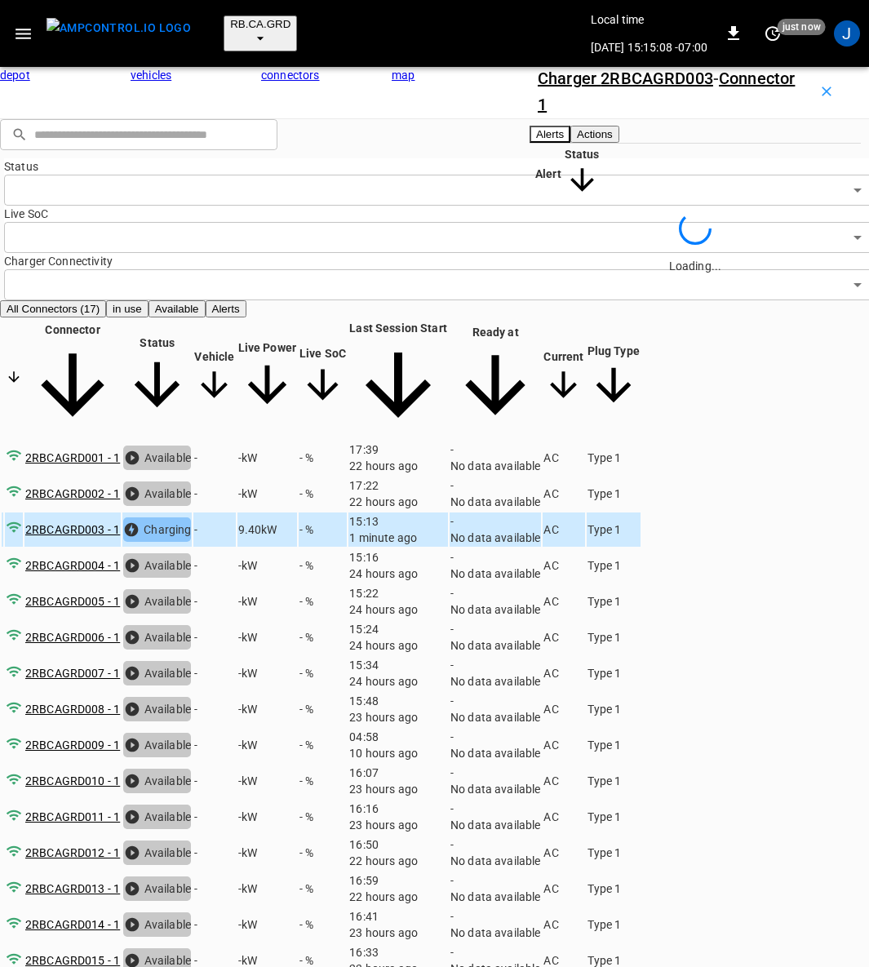
click at [619, 143] on button "Actions" at bounding box center [595, 134] width 49 height 17
click at [728, 249] on div "Vehicle Name Vehicle Name" at bounding box center [786, 226] width 116 height 45
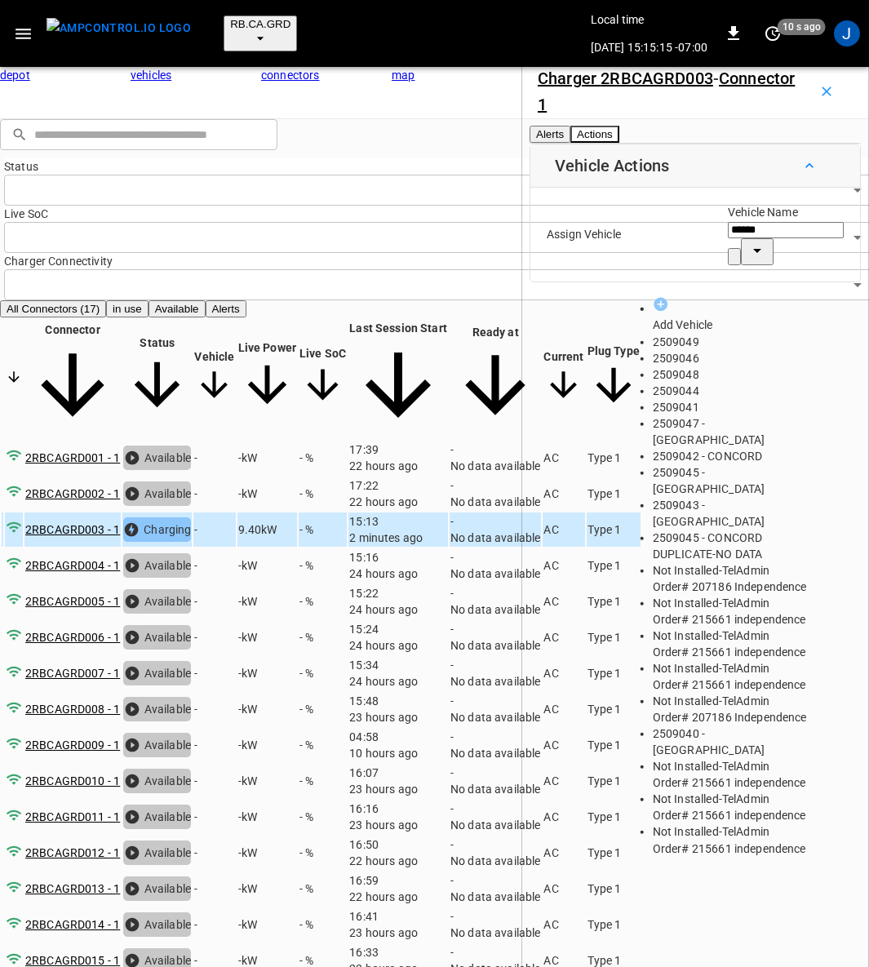
type input "*******"
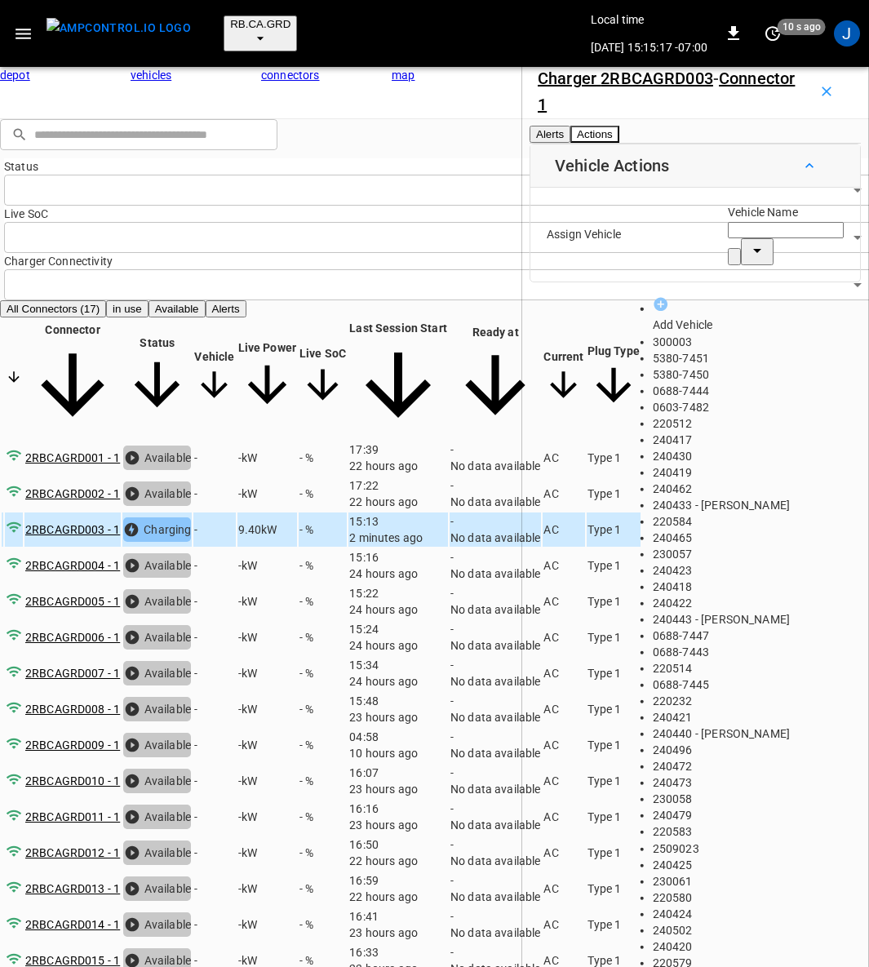
click at [662, 335] on span "300003" at bounding box center [673, 341] width 40 height 13
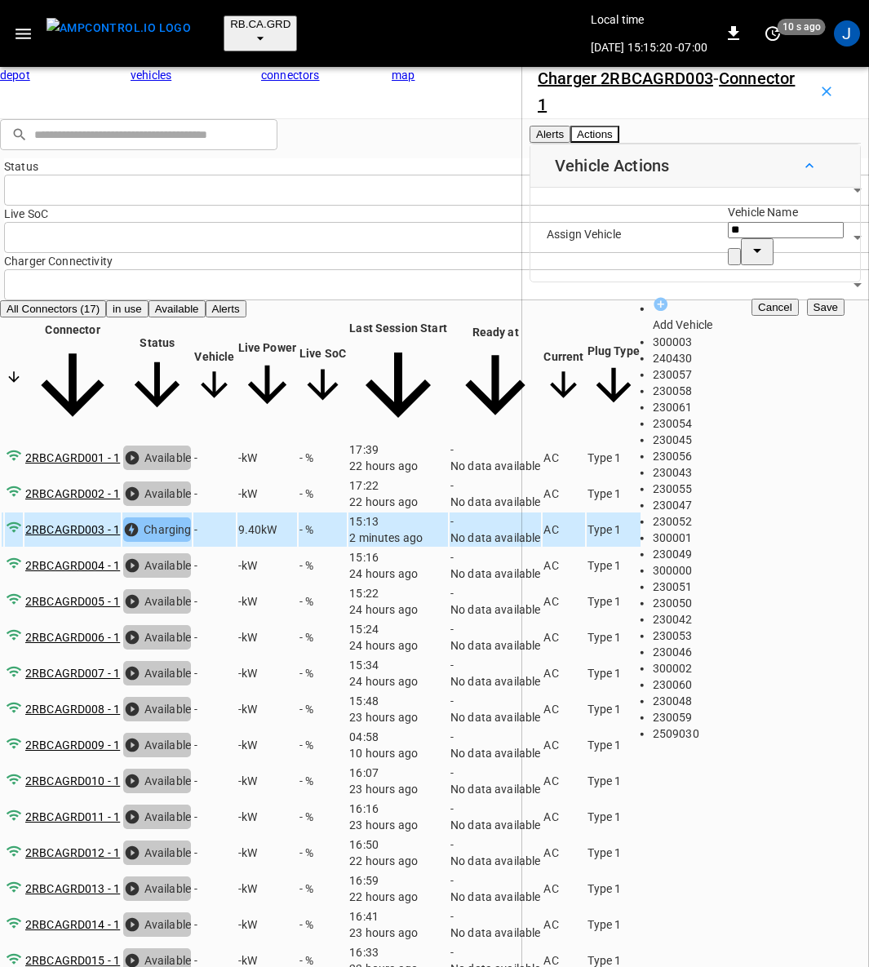
type input "*"
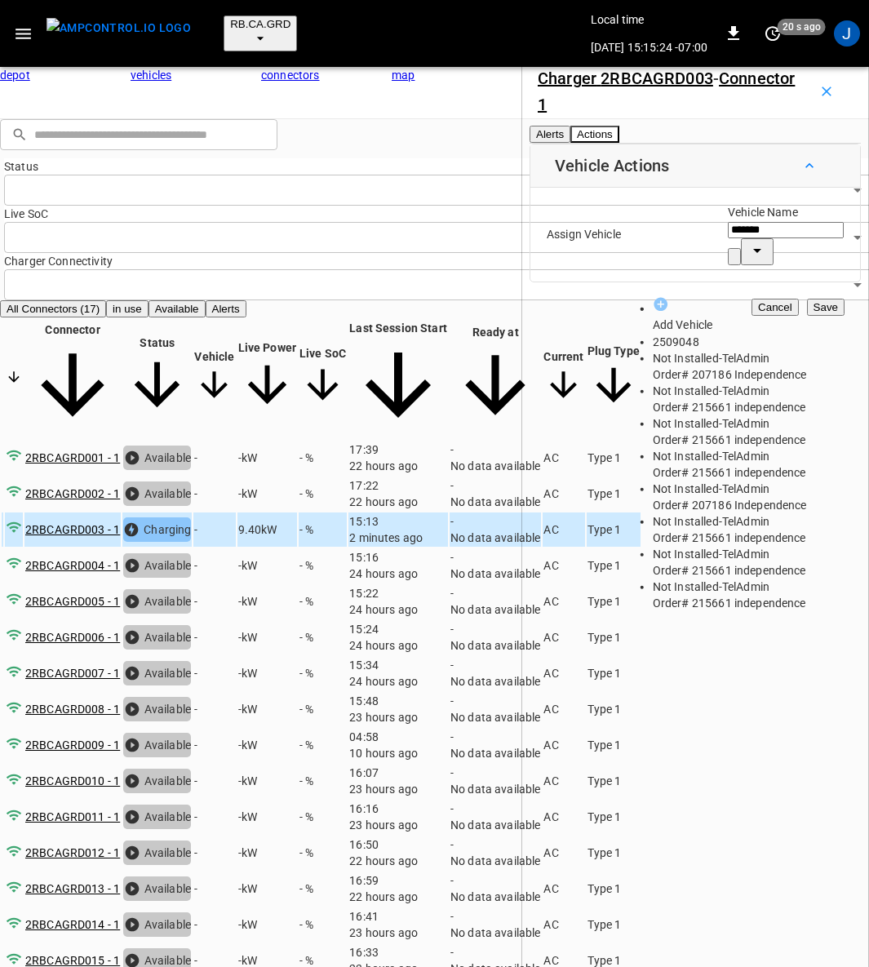
click at [667, 335] on span "2509048" at bounding box center [676, 341] width 47 height 13
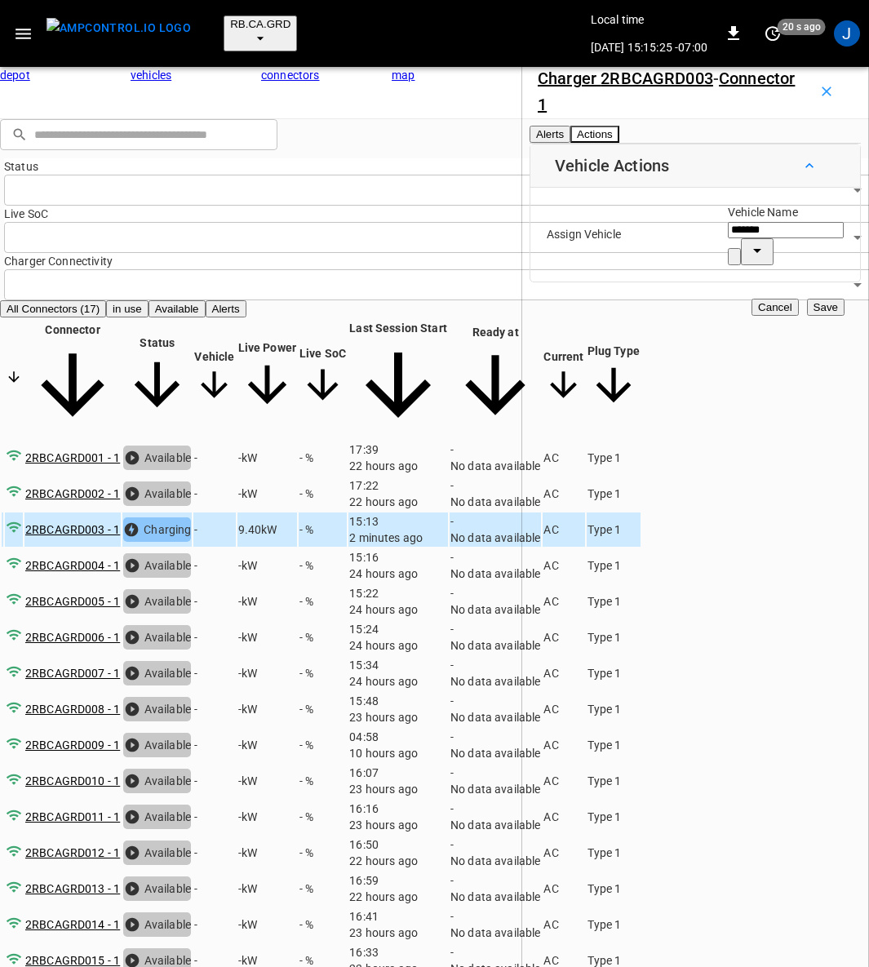
type input "*******"
click at [807, 316] on button "Save" at bounding box center [826, 307] width 38 height 17
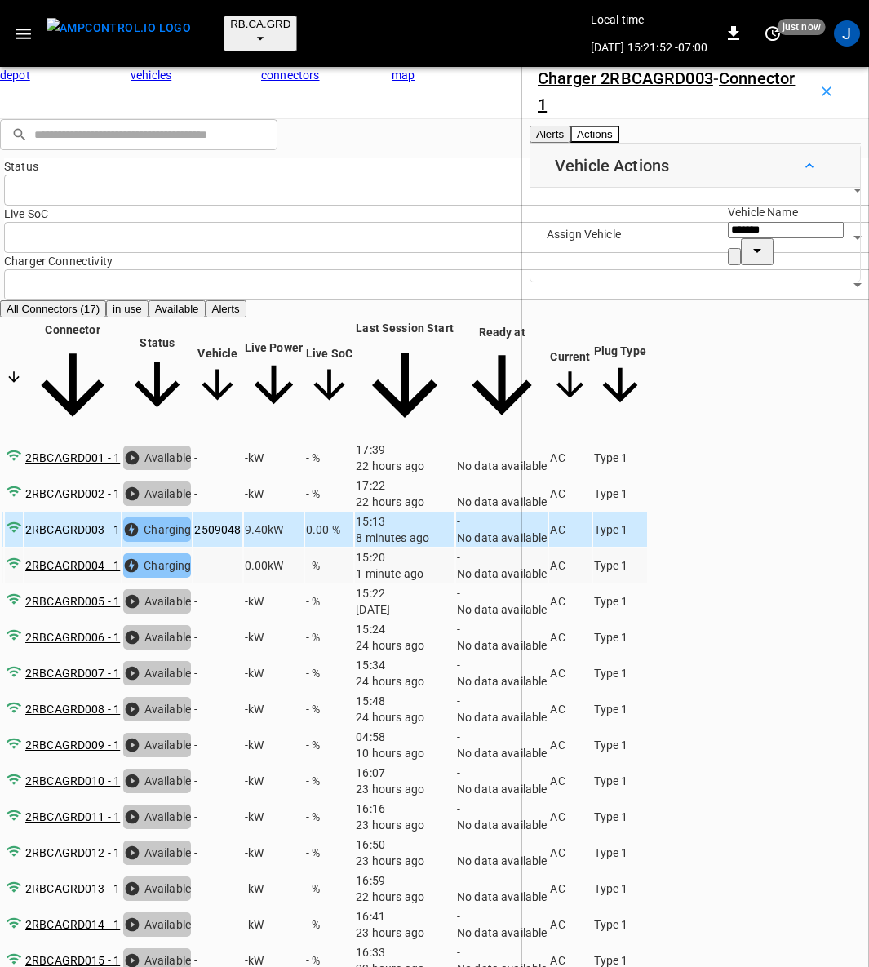
click at [242, 548] on td "-" at bounding box center [217, 565] width 48 height 34
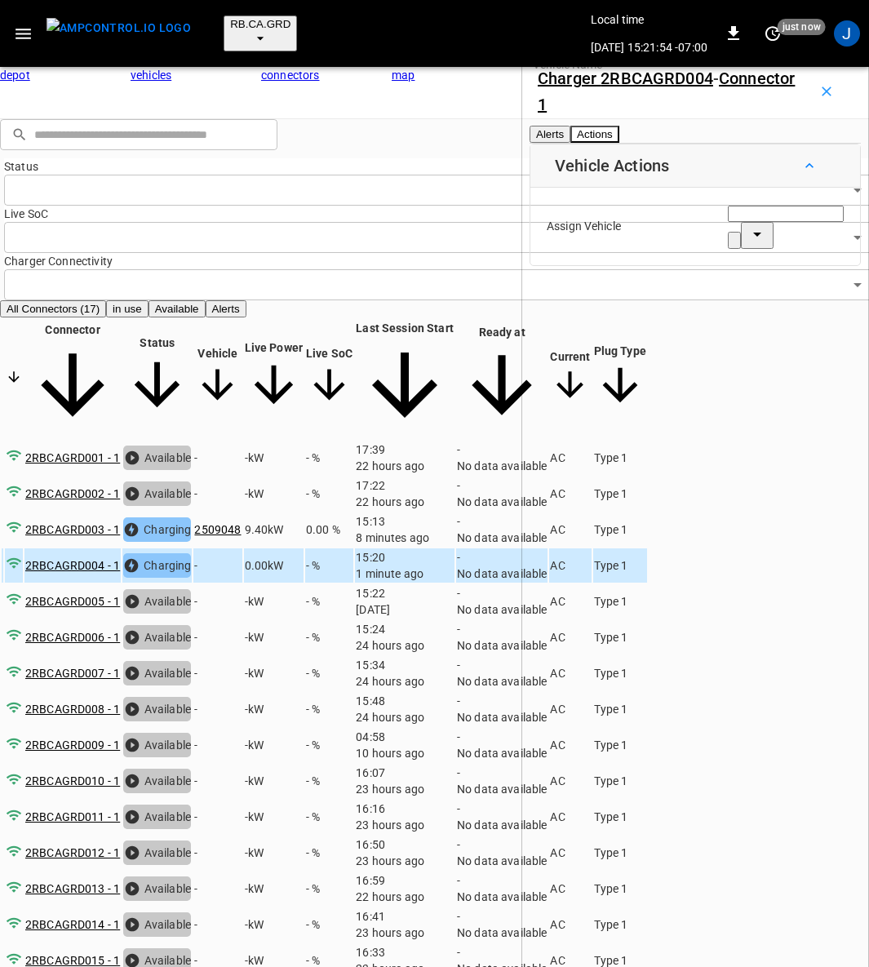
click at [728, 249] on div "Vehicle Name Vehicle Name" at bounding box center [786, 226] width 116 height 45
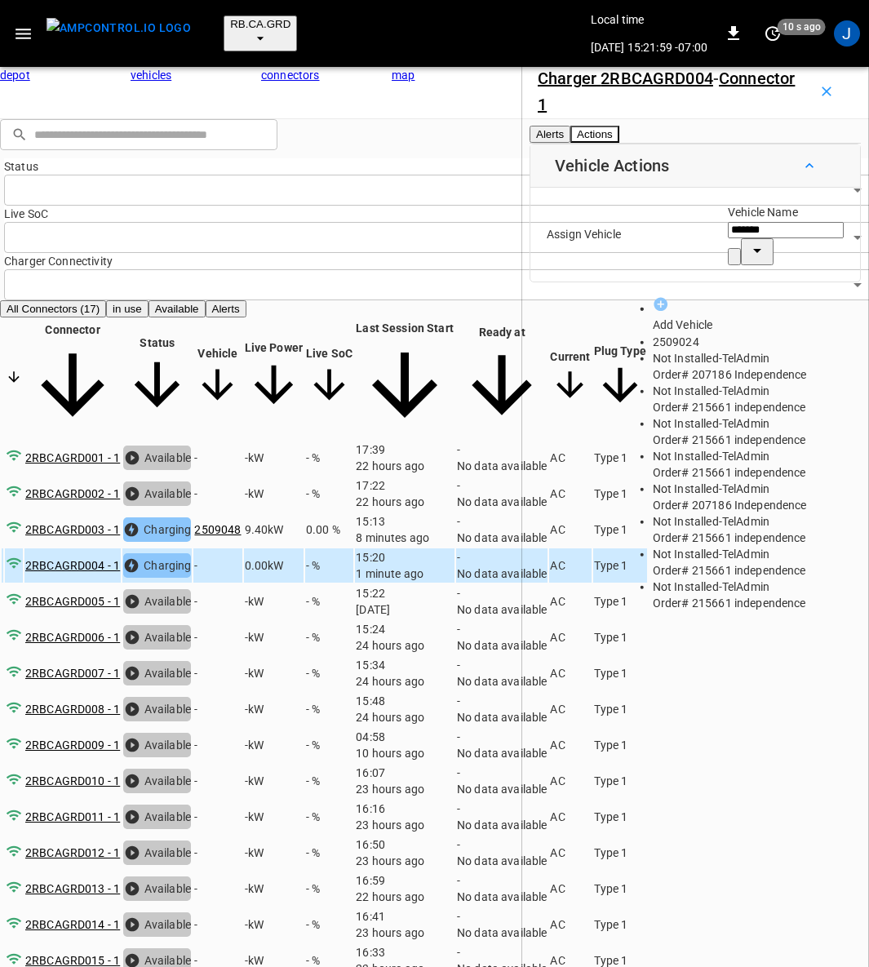
click at [681, 334] on li "2509024" at bounding box center [730, 342] width 155 height 16
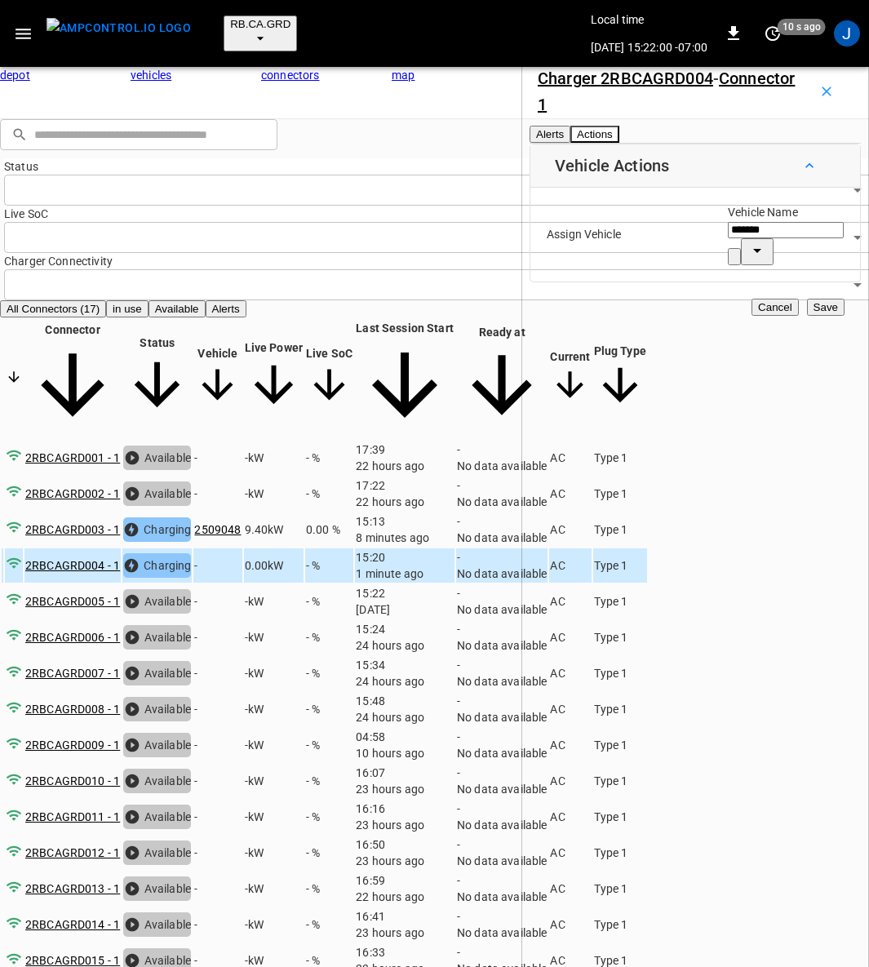
type input "*******"
click at [807, 316] on button "Save" at bounding box center [826, 307] width 38 height 17
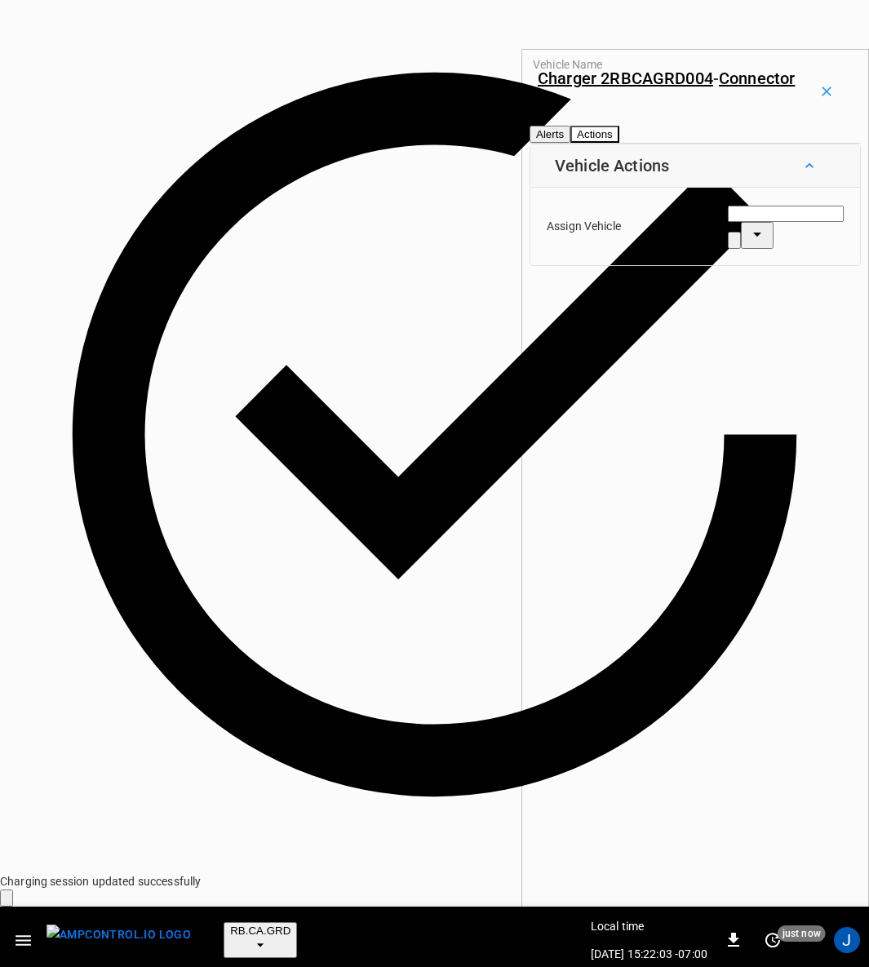
type input "*******"
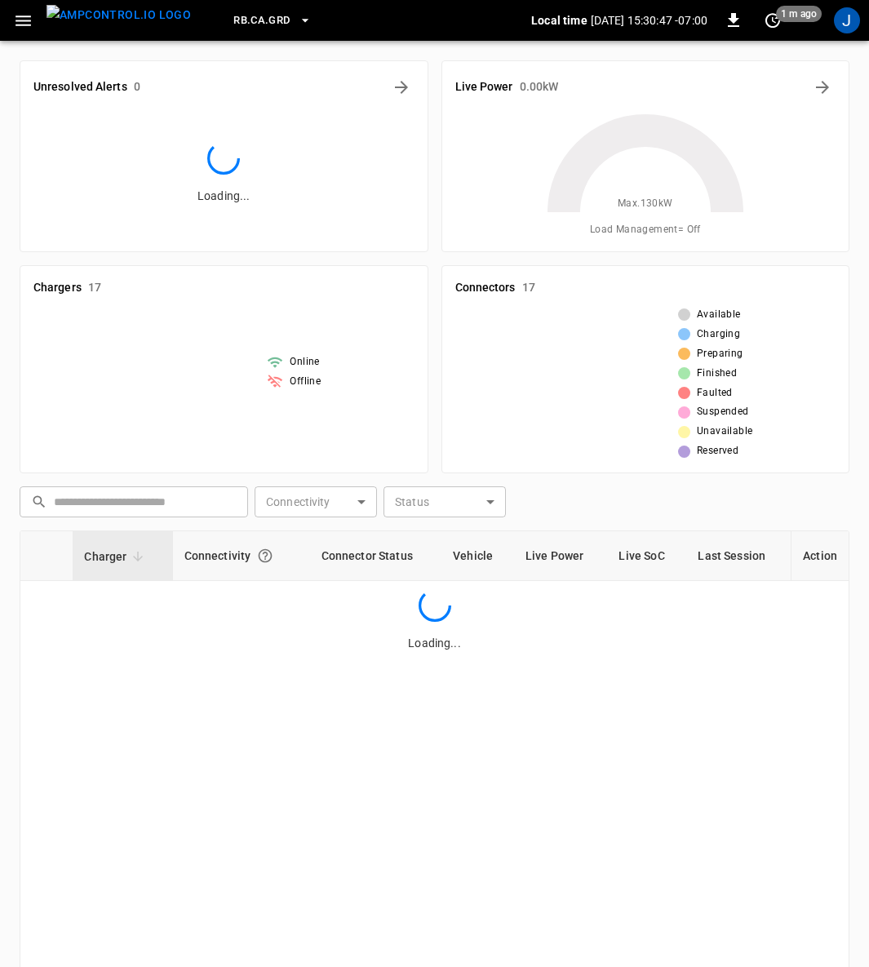
click at [23, 22] on icon "button" at bounding box center [23, 21] width 20 height 20
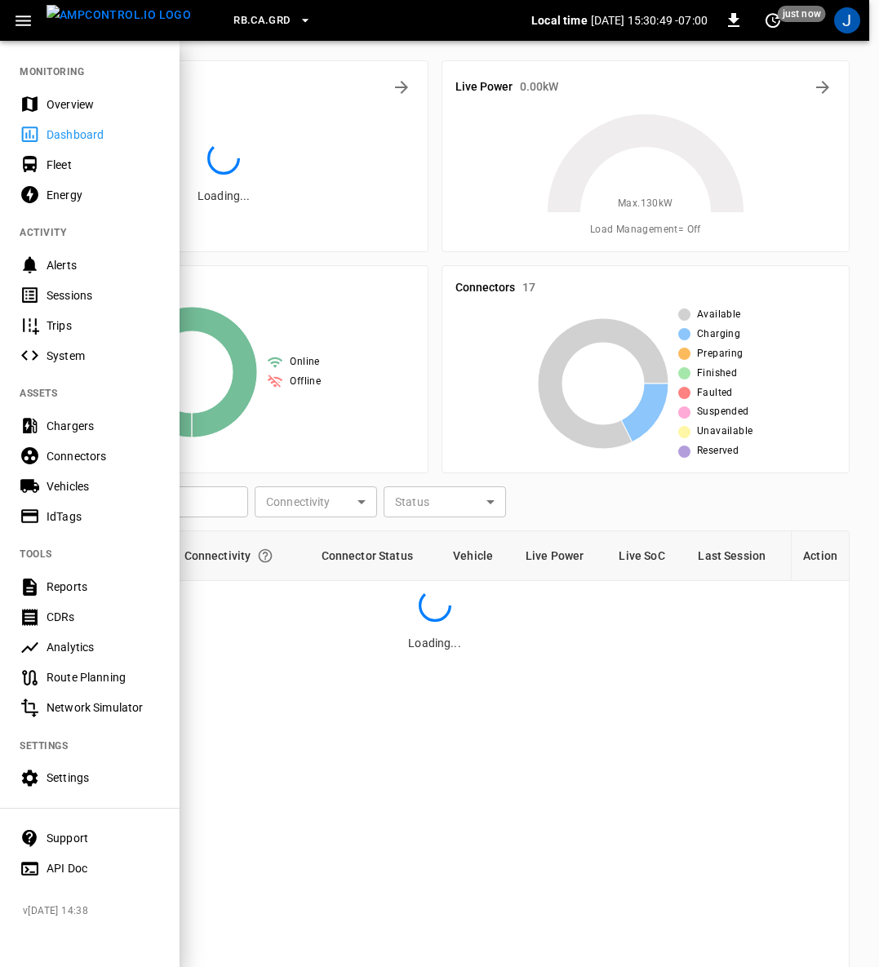
click at [58, 165] on div "Fleet" at bounding box center [103, 165] width 113 height 16
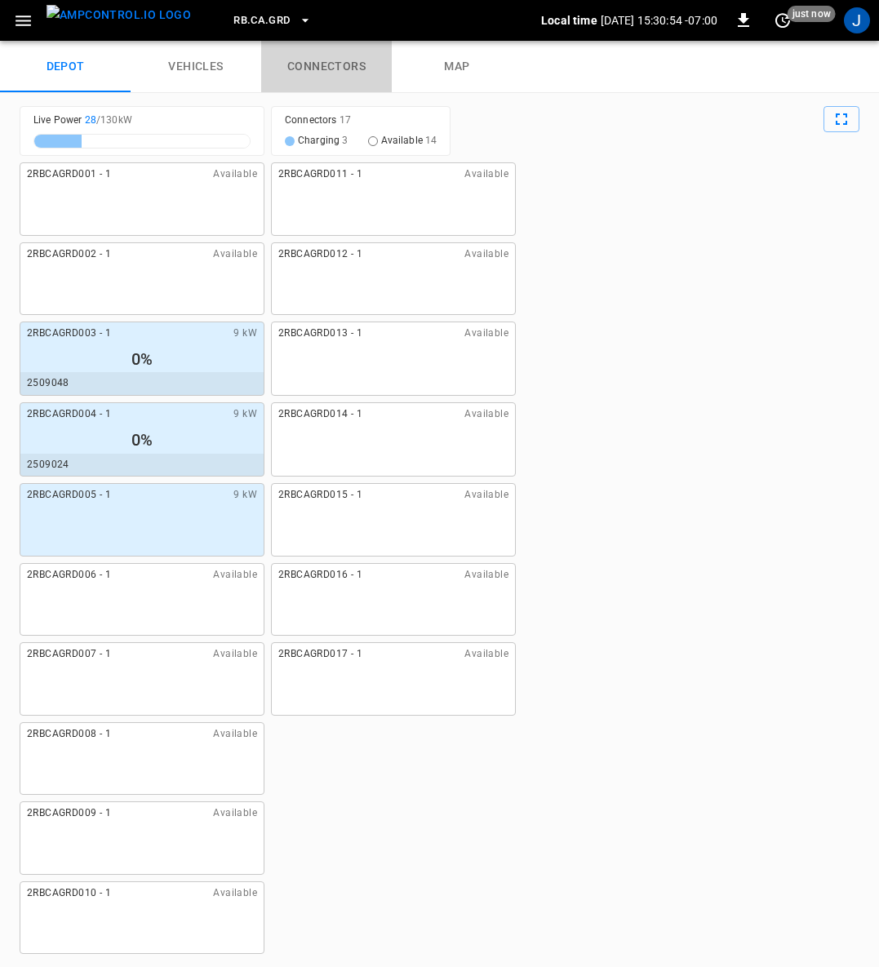
click at [321, 62] on link "connectors" at bounding box center [326, 67] width 131 height 52
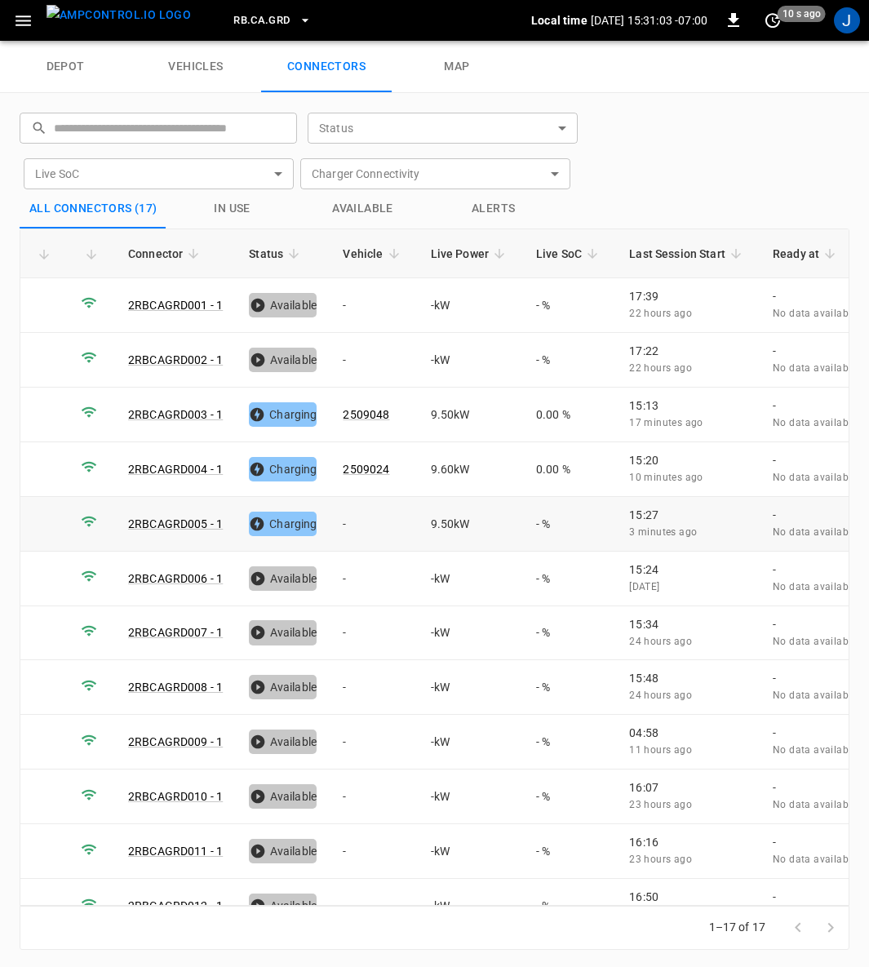
click at [353, 509] on td "-" at bounding box center [373, 524] width 87 height 55
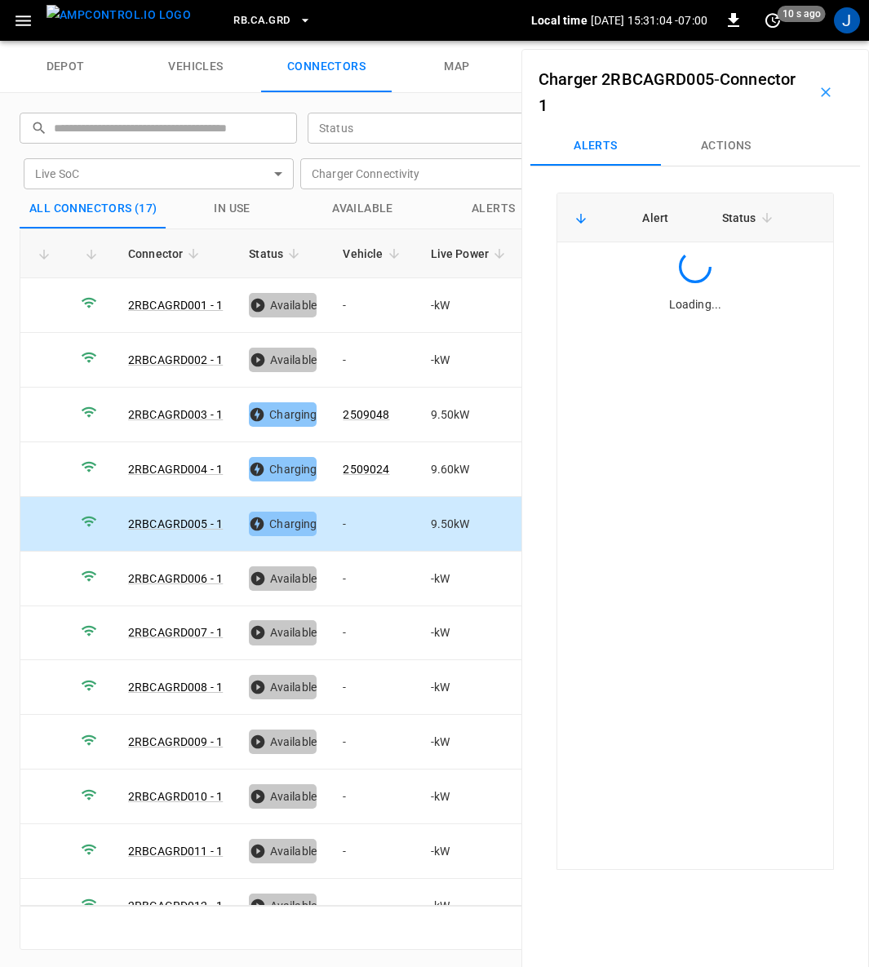
click at [735, 140] on button "Actions" at bounding box center [726, 146] width 131 height 39
click at [709, 274] on input "Vehicle Name" at bounding box center [699, 270] width 130 height 20
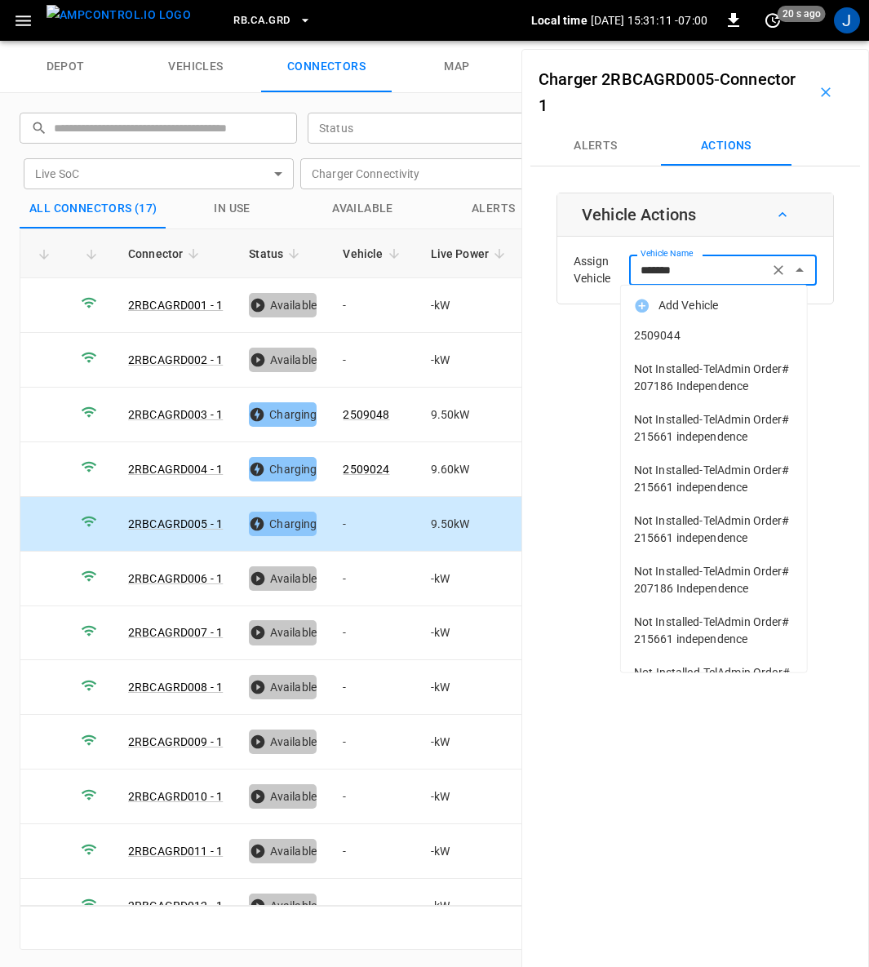
click at [659, 331] on span "2509044" at bounding box center [714, 335] width 160 height 17
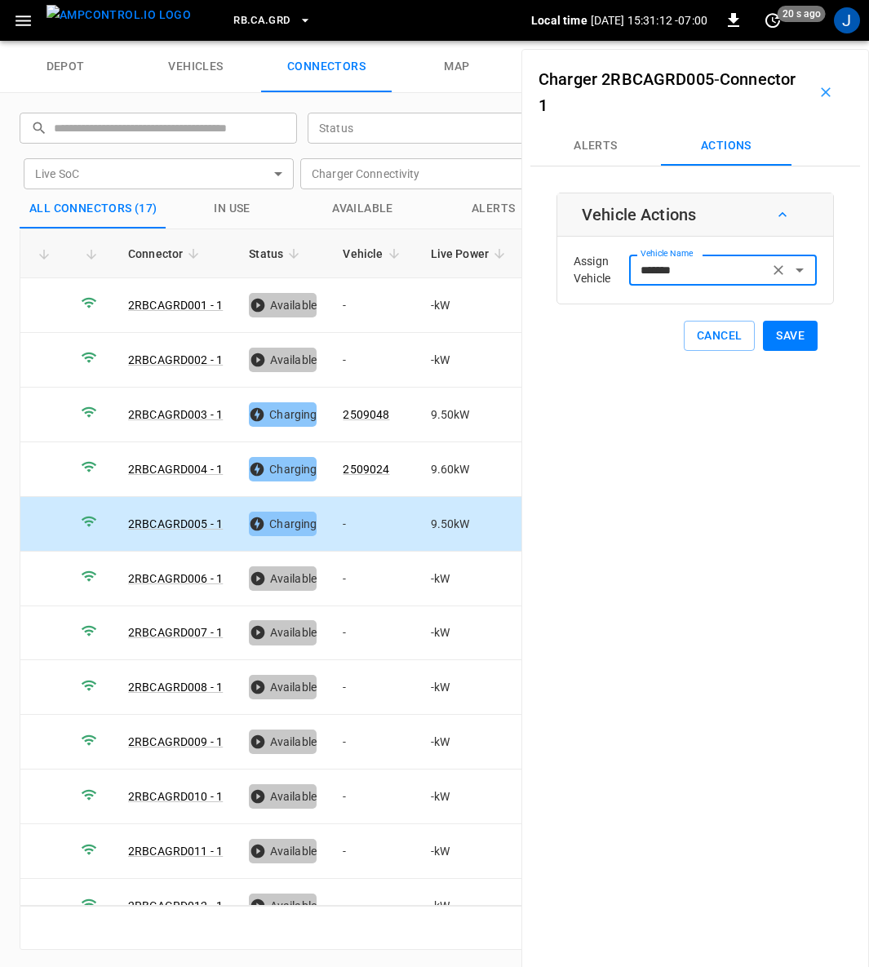
type input "*******"
click at [784, 337] on button "Save" at bounding box center [790, 336] width 55 height 30
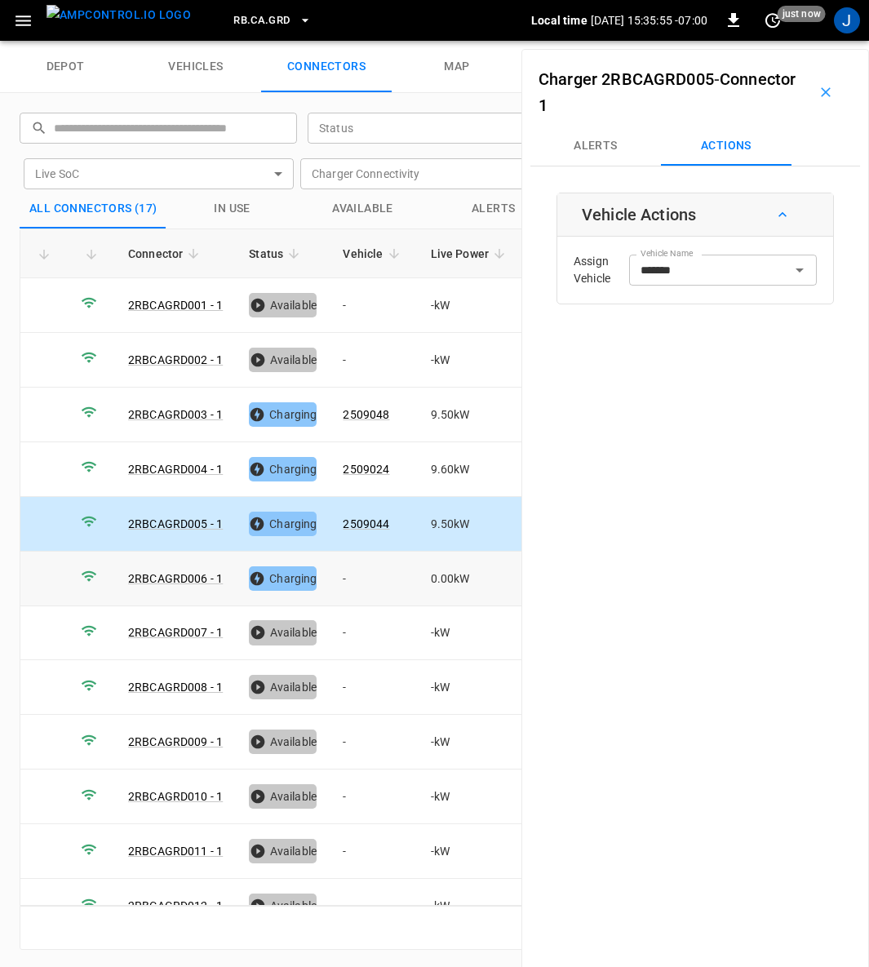
click at [348, 569] on td "-" at bounding box center [373, 579] width 87 height 55
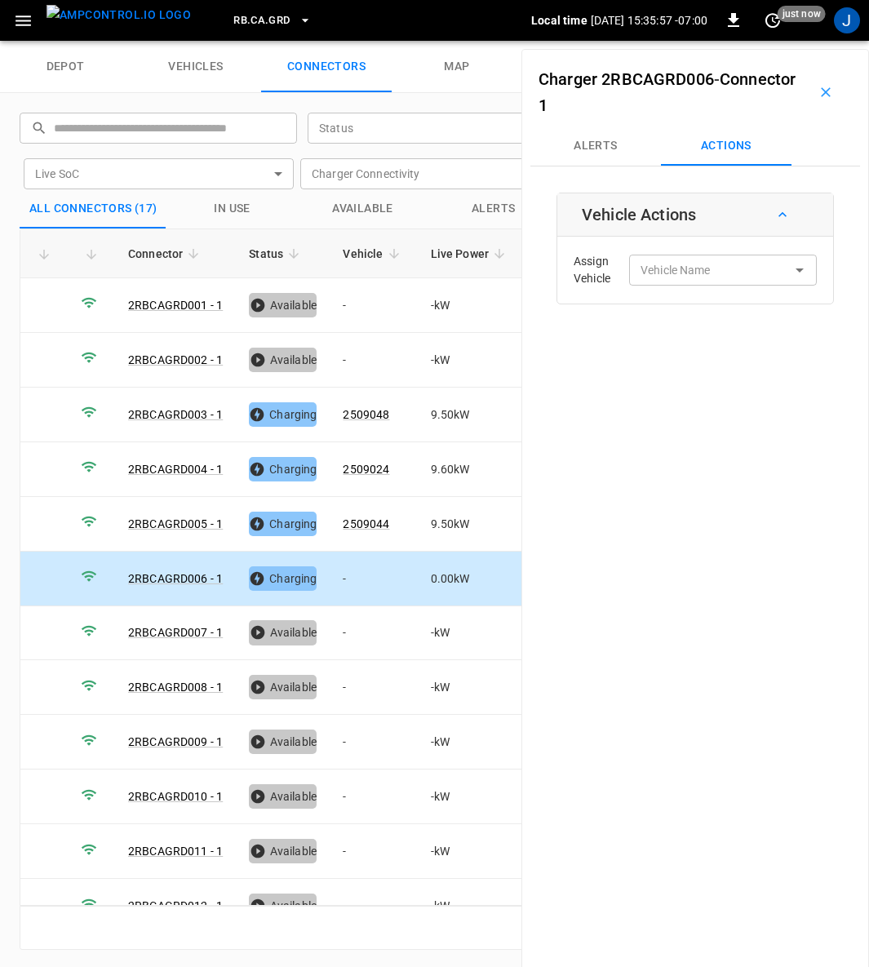
click at [688, 262] on div "Vehicle Name Vehicle Name" at bounding box center [723, 270] width 188 height 30
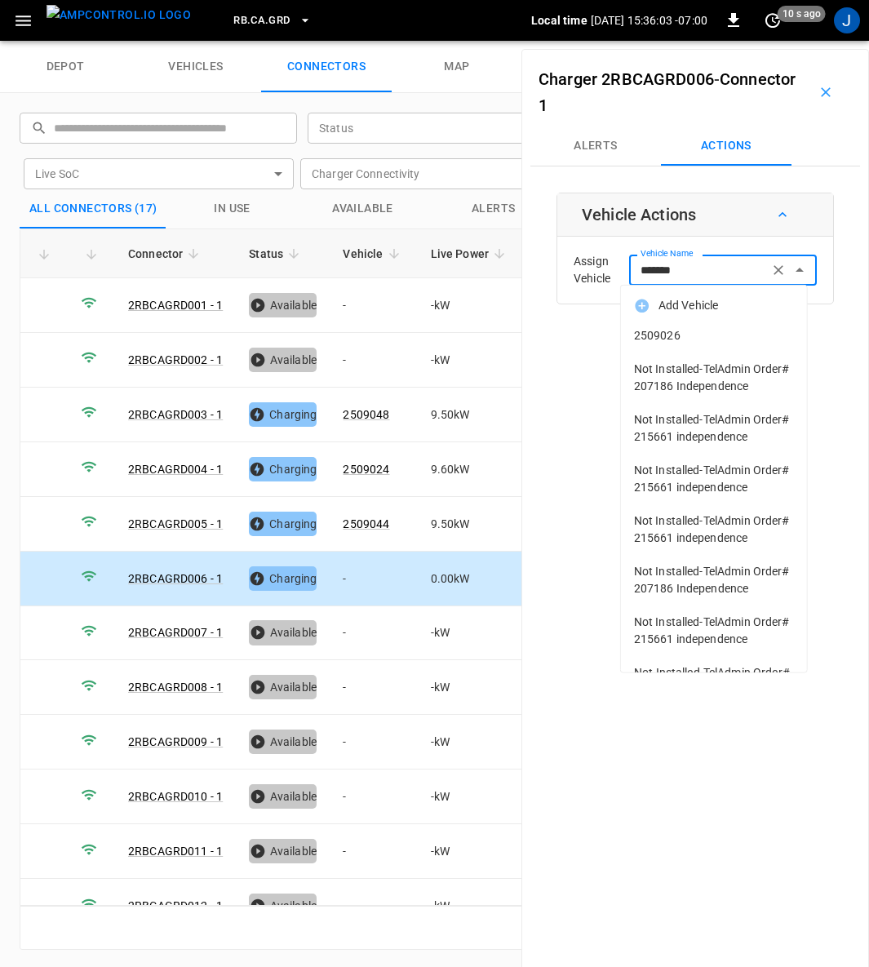
click at [666, 331] on span "2509026" at bounding box center [714, 335] width 160 height 17
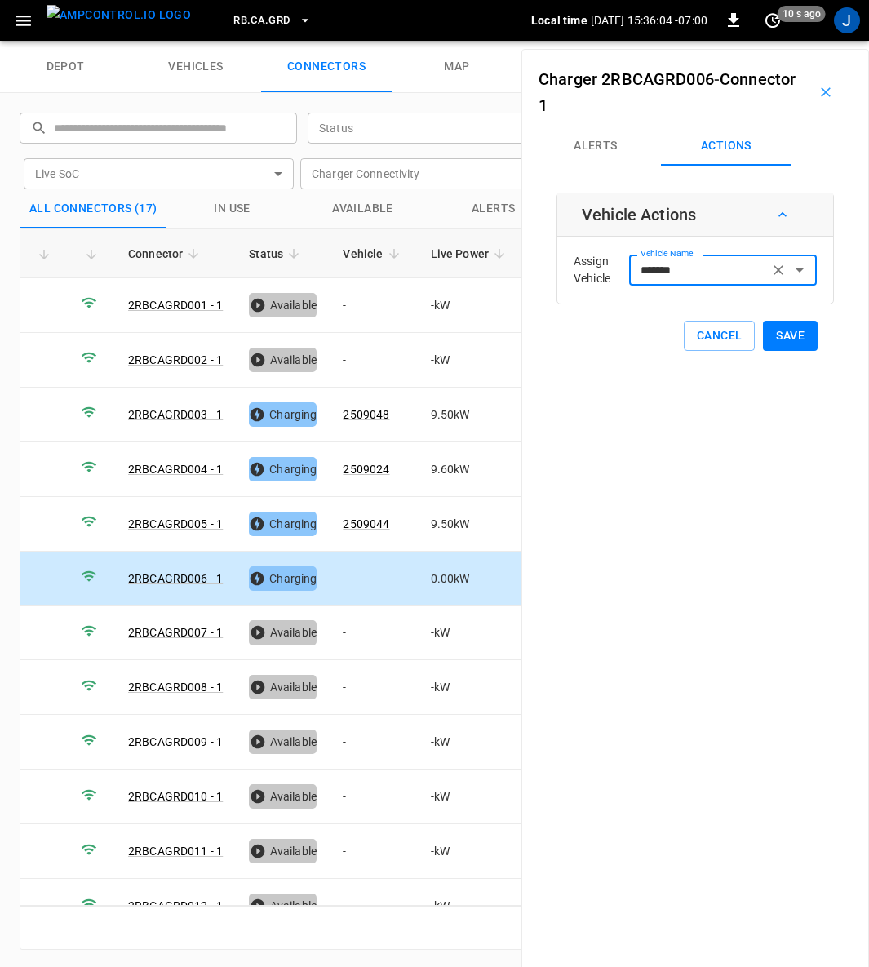
type input "*******"
click at [779, 339] on button "Save" at bounding box center [790, 336] width 55 height 30
